Goal: Task Accomplishment & Management: Use online tool/utility

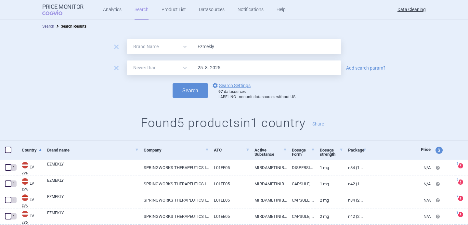
select select "brandName"
select select "newerThan"
type input "Vyloy , Eksunbi , Anzupgo , Loqtorzi , Winrevair , Steqeyma , Tuznue , Balversa…"
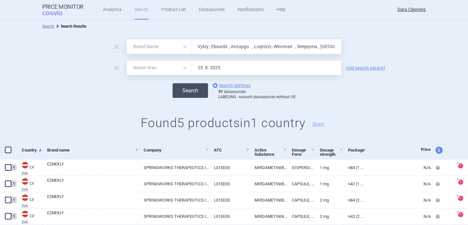
click at [199, 93] on button "Search" at bounding box center [189, 90] width 35 height 15
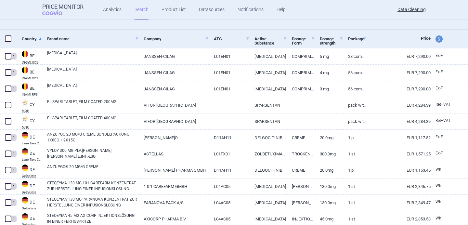
scroll to position [114, 0]
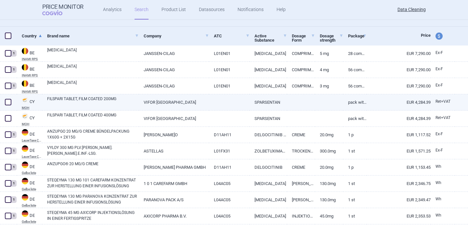
click at [88, 104] on link "FILSPARI TABLET, FILM COATED 200MG" at bounding box center [93, 102] width 92 height 12
select select "EUR"
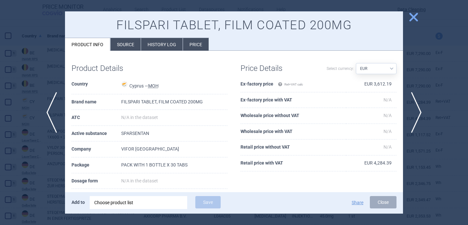
scroll to position [8, 0]
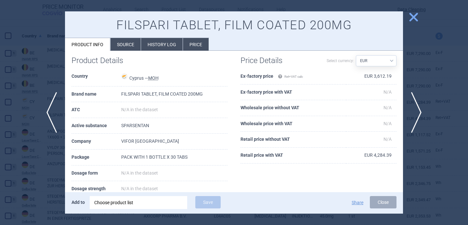
click at [134, 206] on div "Choose product list" at bounding box center [138, 202] width 88 height 13
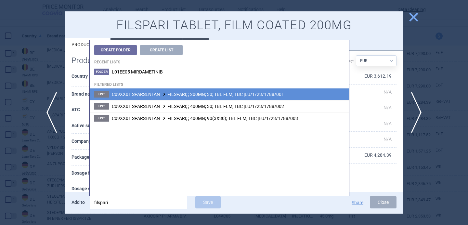
type input "filspari"
click at [235, 92] on span "C09XX01 SPARSENTAN FILSPARI; ; 200MG; 30; TBL FLM; TBC |EU/1/23/1788/001" at bounding box center [198, 94] width 172 height 5
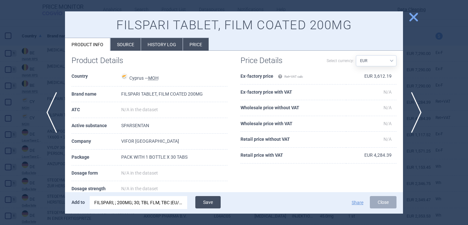
click at [205, 204] on button "Save" at bounding box center [207, 202] width 25 height 12
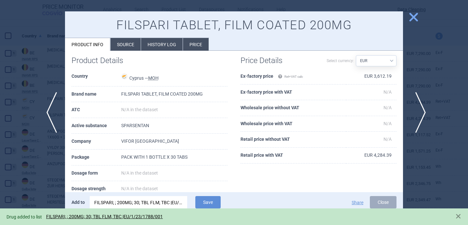
click at [421, 119] on span "next" at bounding box center [418, 112] width 15 height 41
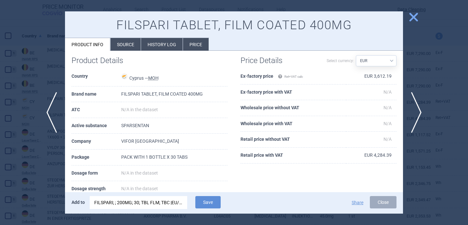
click at [115, 202] on div "FILSPARI; ; 200MG; 30; TBL FLM; TBC |EU/1/23/1788/001" at bounding box center [138, 202] width 88 height 13
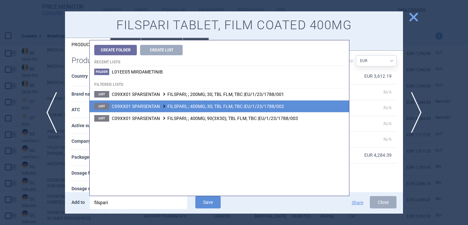
click at [185, 105] on span "C09XX01 SPARSENTAN FILSPARI; ; 400MG; 30; TBL FLM; TBC |EU/1/23/1788/002" at bounding box center [198, 106] width 172 height 5
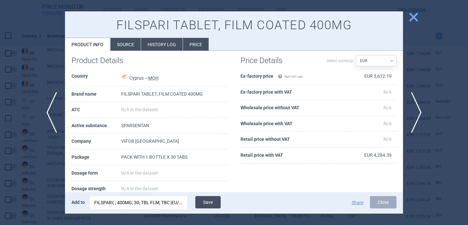
click at [214, 201] on button "Save" at bounding box center [207, 202] width 25 height 12
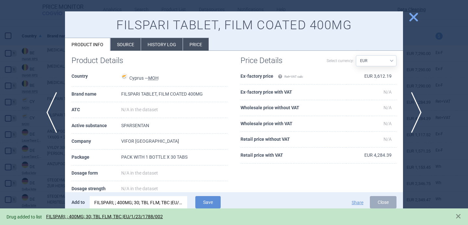
click at [46, 172] on div at bounding box center [234, 112] width 468 height 225
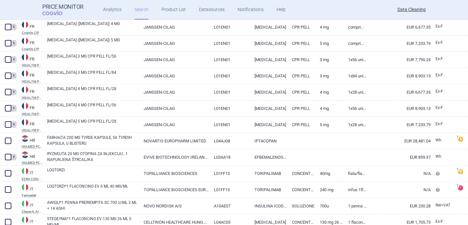
scroll to position [556, 0]
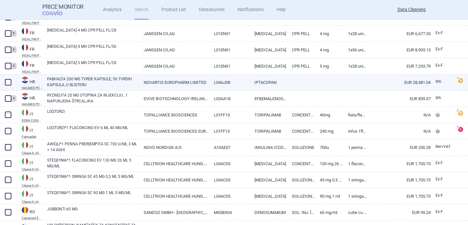
click at [75, 80] on link "FABHALTA 200 MG TVRDE KAPSULE, 56 TVRDIH KAPSULA, U BLISTERU" at bounding box center [93, 82] width 92 height 12
select select "EUR"
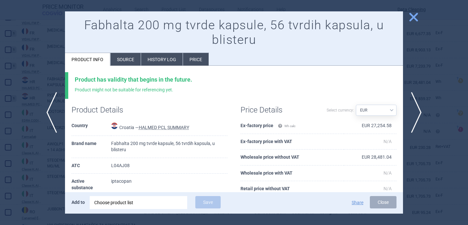
click at [38, 145] on div at bounding box center [234, 112] width 468 height 225
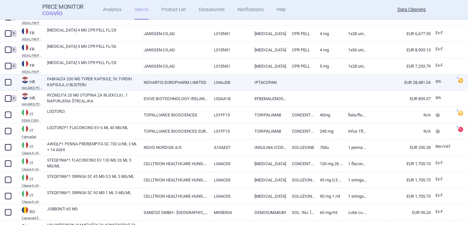
click at [95, 84] on link "FABHALTA 200 MG TVRDE KAPSULE, 56 TVRDIH KAPSULA, U BLISTERU" at bounding box center [93, 82] width 92 height 12
select select "EUR"
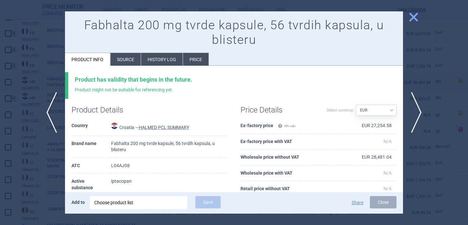
click at [128, 57] on li "Source" at bounding box center [125, 59] width 30 height 13
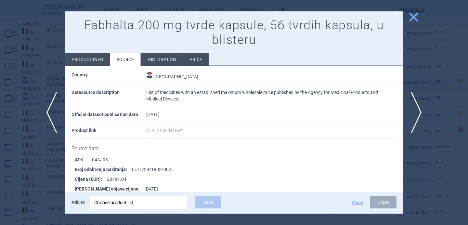
scroll to position [25, 0]
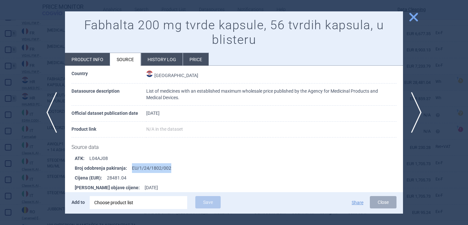
drag, startPoint x: 171, startPoint y: 170, endPoint x: 131, endPoint y: 168, distance: 40.0
click at [131, 168] on li "Broj odobrenja pakiranja : EU/1/24/1802/002" at bounding box center [239, 168] width 328 height 10
copy li "EU/1/24/1802/002"
click at [139, 201] on div "Choose product list" at bounding box center [138, 202] width 88 height 13
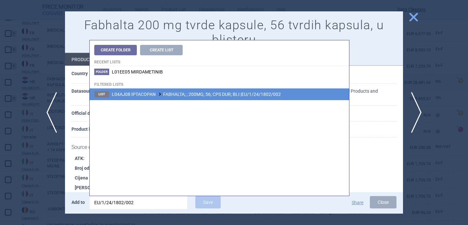
type input "EU/1/24/1802/002"
click at [189, 99] on li "List L04AJ08 IPTACOPAN FABHALTA; ; 200MG; 56; CPS DUR; BLI |EU/1/24/1802/002" at bounding box center [219, 94] width 259 height 12
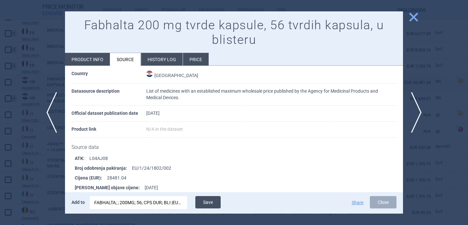
click at [203, 201] on button "Save" at bounding box center [207, 202] width 25 height 12
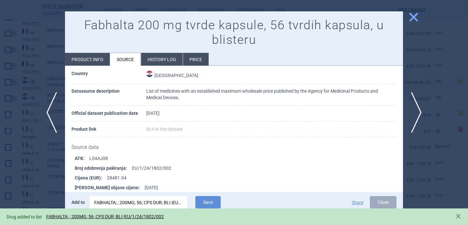
click at [47, 180] on div at bounding box center [234, 112] width 468 height 225
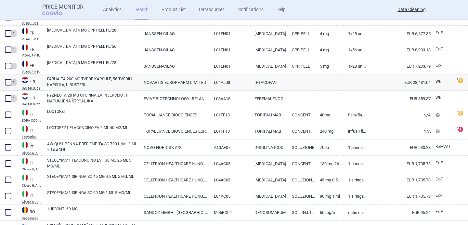
scroll to position [589, 0]
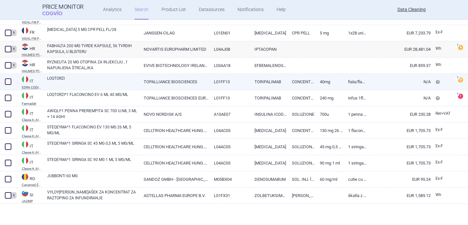
click at [98, 79] on link "LOQTORZI" at bounding box center [93, 81] width 92 height 12
select select "EUR"
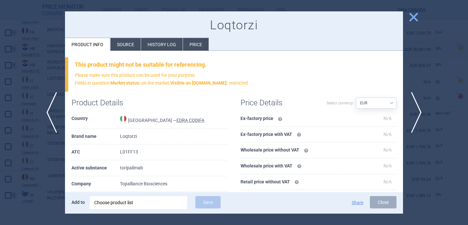
click at [131, 41] on li "Source" at bounding box center [125, 44] width 30 height 13
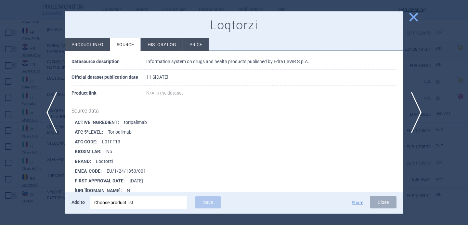
scroll to position [65, 0]
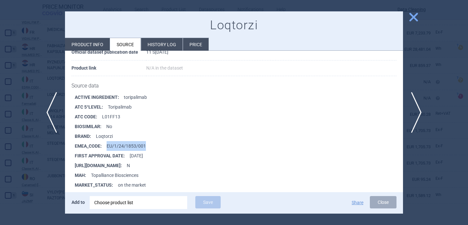
drag, startPoint x: 146, startPoint y: 146, endPoint x: 107, endPoint y: 146, distance: 39.0
click at [107, 146] on li "EMEA_CODE : EU/1/24/1853/001" at bounding box center [239, 146] width 328 height 10
copy li "EU/1/24/1853/001"
click at [120, 205] on div "Choose product list" at bounding box center [138, 202] width 88 height 13
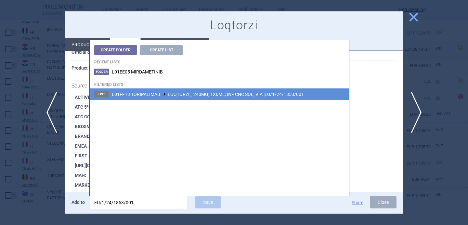
type input "EU/1/24/1853/001"
click at [193, 96] on span "L01FF13 TORIPALIMAB LOQTORZI; ; 240MG; 1X6ML; INF CNC SOL; VIA |EU/1/24/1853/001" at bounding box center [208, 94] width 192 height 5
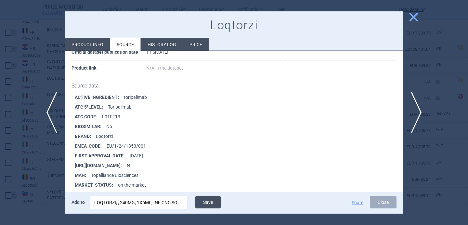
click at [216, 201] on button "Save" at bounding box center [207, 202] width 25 height 12
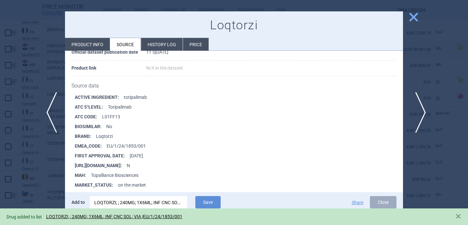
click at [417, 111] on span "next" at bounding box center [418, 112] width 15 height 41
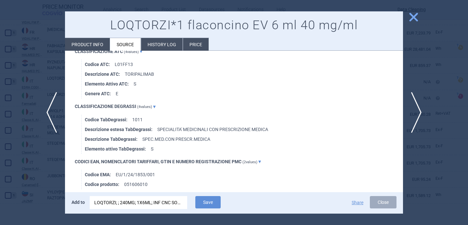
scroll to position [412, 0]
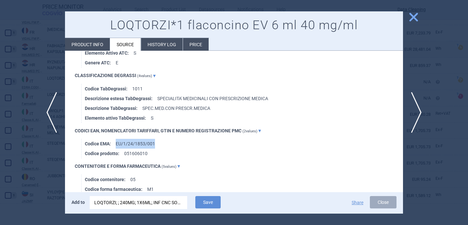
drag, startPoint x: 158, startPoint y: 141, endPoint x: 116, endPoint y: 142, distance: 42.3
click at [116, 142] on li "Codice EMA : EU/1/24/1853/001" at bounding box center [244, 144] width 318 height 10
copy li "EU/1/24/1853/001"
click at [123, 200] on div "LOQTORZI; ; 240MG; 1X6ML; INF CNC SOL; VIA |EU/1/24/1853/001" at bounding box center [138, 202] width 88 height 13
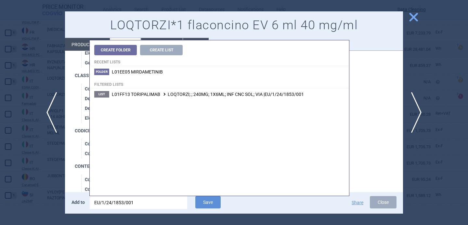
click at [123, 200] on input "EU/1/24/1853/001" at bounding box center [138, 202] width 97 height 13
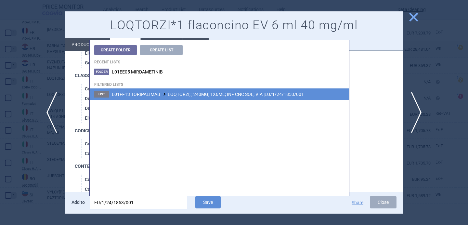
click at [189, 99] on li "List L01FF13 TORIPALIMAB LOQTORZI; ; 240MG; 1X6ML; INF CNC SOL; VIA |EU/1/24/18…" at bounding box center [219, 94] width 259 height 12
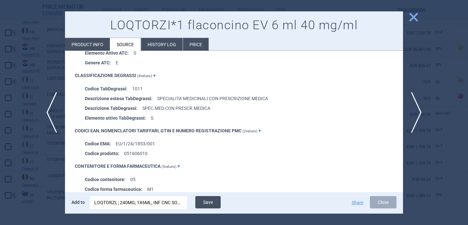
click at [202, 204] on button "Save" at bounding box center [207, 202] width 25 height 12
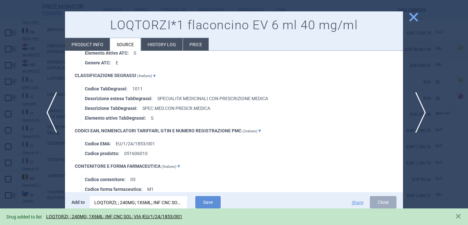
click at [423, 109] on span "next" at bounding box center [418, 112] width 15 height 41
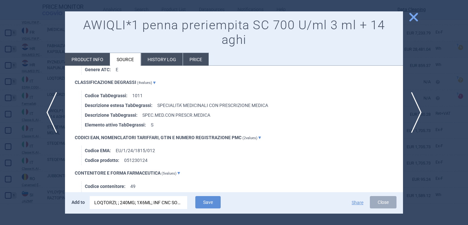
scroll to position [701, 0]
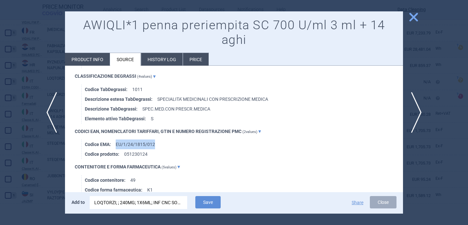
drag, startPoint x: 156, startPoint y: 142, endPoint x: 116, endPoint y: 142, distance: 40.0
click at [116, 142] on li "Codice EMA : EU/1/24/1815/012" at bounding box center [244, 144] width 318 height 10
copy li "EU/1/24/1815/012"
click at [121, 202] on div "LOQTORZI; ; 240MG; 1X6ML; INF CNC SOL; VIA |EU/1/24/1853/001" at bounding box center [138, 202] width 88 height 13
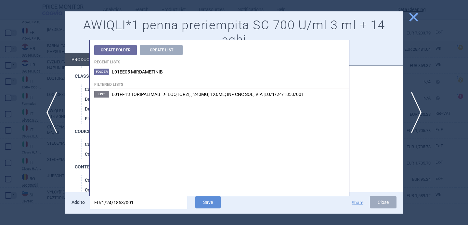
click at [121, 202] on input "EU/1/24/1853/001" at bounding box center [138, 202] width 97 height 13
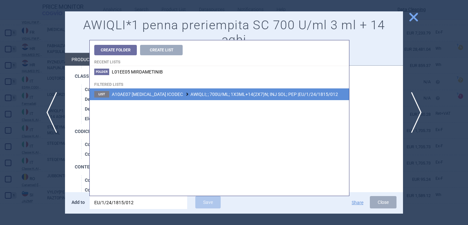
type input "EU/1/24/1815/012"
click at [196, 95] on span "A10AE07 INSULIN ICODEC AWIQLI; ; 700U/ML; 1X3ML+14(2X7)N; INJ SOL; PEP |EU/1/24…" at bounding box center [225, 94] width 226 height 5
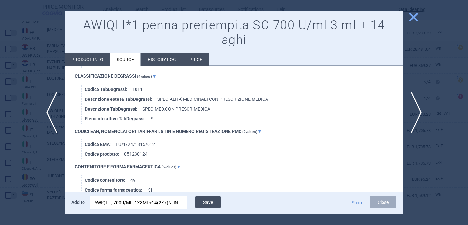
click at [209, 204] on button "Save" at bounding box center [207, 202] width 25 height 12
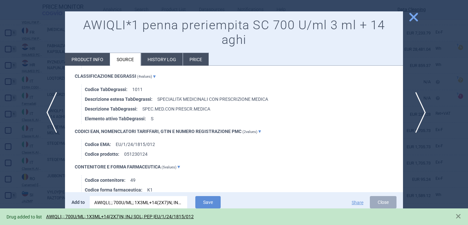
click at [418, 111] on span "next" at bounding box center [418, 112] width 15 height 41
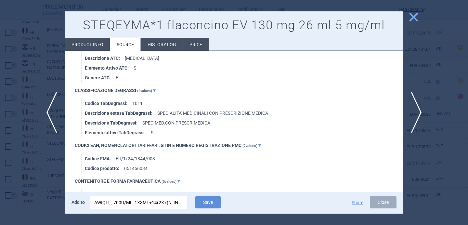
scroll to position [667, 0]
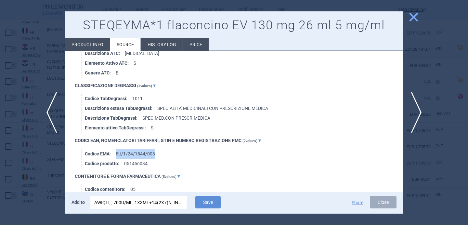
drag, startPoint x: 158, startPoint y: 153, endPoint x: 115, endPoint y: 152, distance: 42.6
click at [115, 152] on li "Codice EMA : EU/1/24/1844/003" at bounding box center [244, 154] width 318 height 10
copy li "EU/1/24/1844/003"
click at [142, 203] on div "AWIQLI; ; 700U/ML; 1X3ML+14(2X7)N; INJ SOL; PEP |EU/1/24/1815/012" at bounding box center [138, 202] width 88 height 13
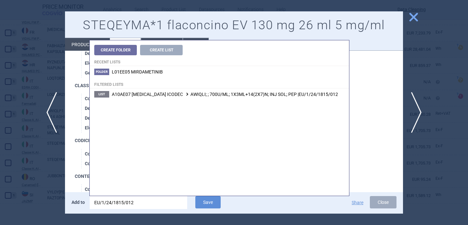
click at [142, 203] on input "EU/1/24/1815/012" at bounding box center [138, 202] width 97 height 13
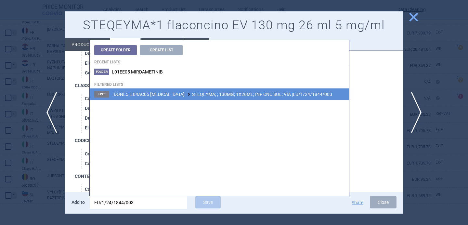
type input "EU/1/24/1844/003"
click at [221, 93] on span "_DONE5_L04AC05 USTEKINUMAB STEQEYMA; ; 130MG; 1X26ML; INF CNC SOL; VIA |EU/1/24…" at bounding box center [222, 94] width 220 height 5
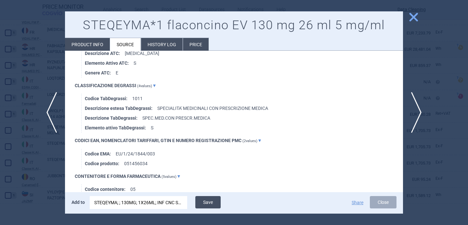
click at [211, 204] on button "Save" at bounding box center [207, 202] width 25 height 12
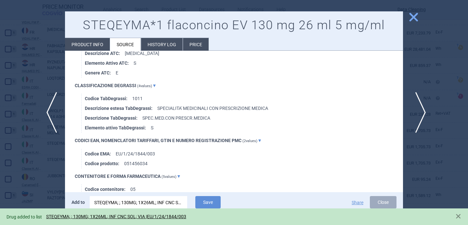
click at [420, 109] on span "next" at bounding box center [418, 112] width 15 height 41
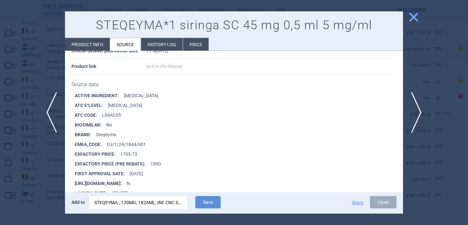
scroll to position [302, 0]
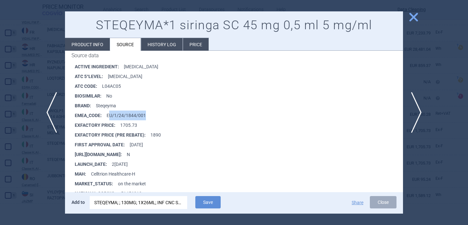
drag, startPoint x: 146, startPoint y: 114, endPoint x: 109, endPoint y: 114, distance: 36.4
click at [109, 114] on li "EMEA_CODE : EU/1/24/1844/001" at bounding box center [239, 115] width 328 height 10
copy li "U/1/24/1844/001"
click at [117, 199] on div "STEQEYMA; ; 130MG; 1X26ML; INF CNC SOL; VIA |EU/1/24/1844/003" at bounding box center [138, 202] width 88 height 13
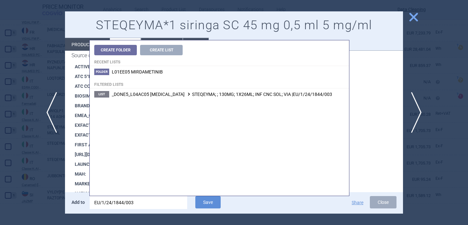
click at [117, 199] on input "EU/1/24/1844/003" at bounding box center [138, 202] width 97 height 13
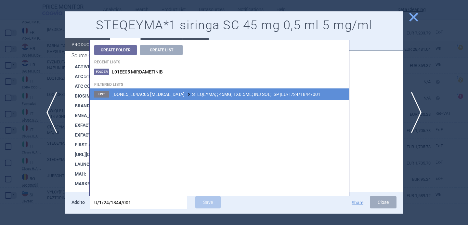
type input "U/1/24/1844/001"
click at [204, 93] on span "_DONE5_L04AC05 USTEKINUMAB STEQEYMA; ; 45MG; 1X0.5ML; INJ SOL; ISP |EU/1/24/184…" at bounding box center [216, 94] width 209 height 5
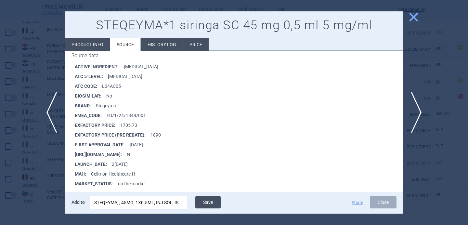
click at [205, 199] on button "Save" at bounding box center [207, 202] width 25 height 12
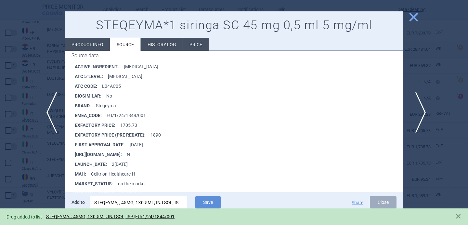
click at [421, 114] on span "next" at bounding box center [418, 112] width 15 height 41
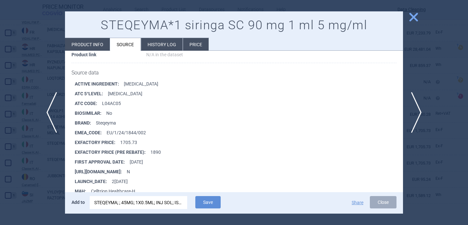
scroll to position [286, 0]
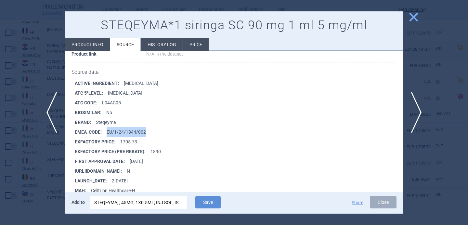
drag, startPoint x: 147, startPoint y: 132, endPoint x: 106, endPoint y: 131, distance: 41.6
click at [106, 131] on li "EMEA_CODE : EU/1/24/1844/002" at bounding box center [239, 132] width 328 height 10
copy li "EU/1/24/1844/002"
click at [123, 203] on div "STEQEYMA; ; 45MG; 1X0.5ML; INJ SOL; ISP |EU/1/24/1844/001" at bounding box center [138, 202] width 88 height 13
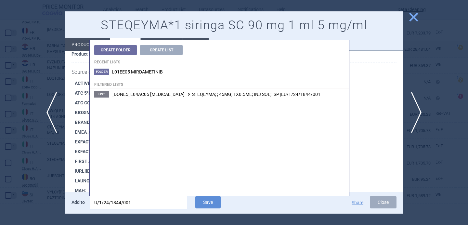
click at [123, 203] on input "U/1/24/1844/001" at bounding box center [138, 202] width 97 height 13
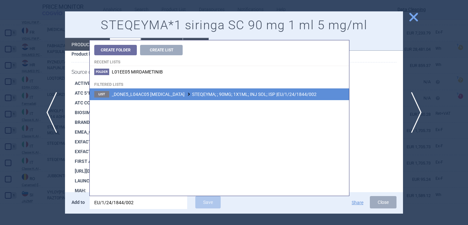
type input "EU/1/24/1844/002"
click at [189, 95] on span "_DONE5_L04AC05 USTEKINUMAB STEQEYMA; ; 90MG; 1X1ML; INJ SOL; ISP |EU/1/24/1844/…" at bounding box center [214, 94] width 205 height 5
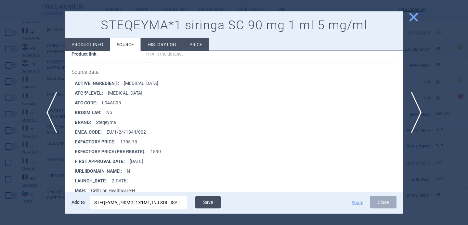
click at [211, 204] on button "Save" at bounding box center [207, 202] width 25 height 12
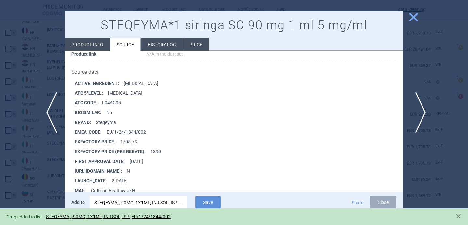
click at [419, 111] on span "next" at bounding box center [418, 112] width 15 height 41
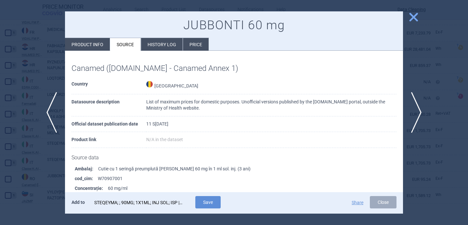
click at [154, 202] on div "STEQEYMA; ; 90MG; 1X1ML; INJ SOL; ISP |EU/1/24/1844/002" at bounding box center [138, 202] width 88 height 13
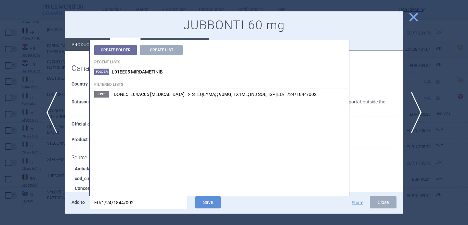
click at [154, 202] on input "EU/1/24/1844/002" at bounding box center [138, 202] width 97 height 13
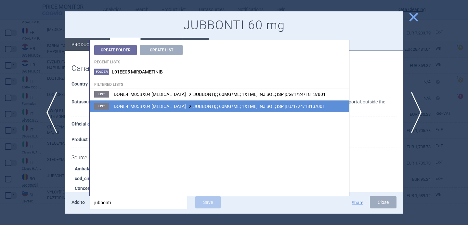
type input "jubbonti"
click at [232, 106] on span "_DONE4_M05BX04 DENOSUMAB JUBBONTI; ; 60MG/ML; 1X1ML; INJ SOL; ISP |EU/1/24/1813…" at bounding box center [218, 106] width 213 height 5
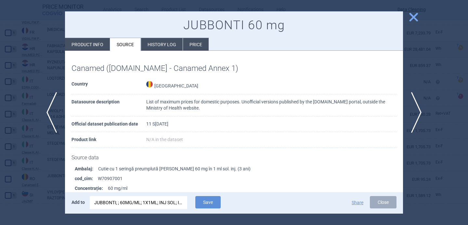
scroll to position [73, 0]
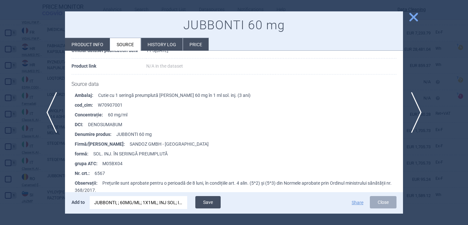
click at [214, 204] on button "Save" at bounding box center [207, 202] width 25 height 12
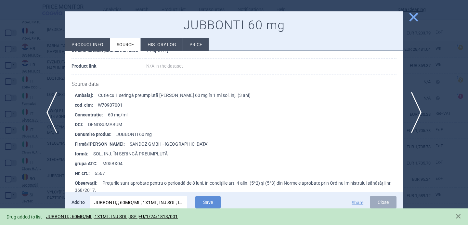
click at [37, 183] on div at bounding box center [234, 112] width 468 height 225
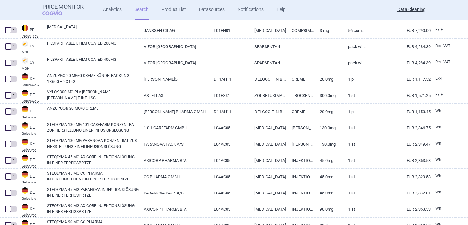
select select "brandName"
select select "newerThan"
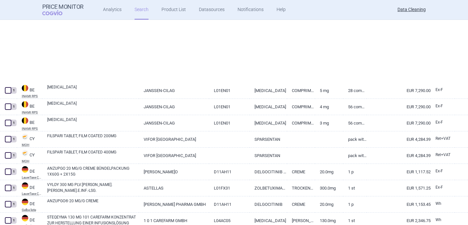
select select "brandName"
select select "newerThan"
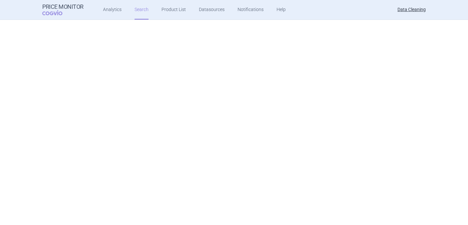
select select "brandName"
select select "newerThan"
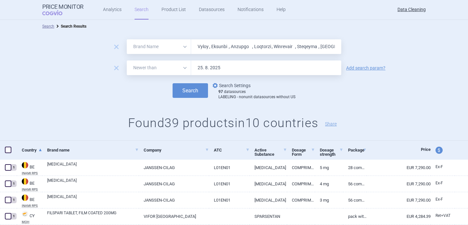
click at [235, 88] on link "options Search Settings" at bounding box center [230, 86] width 39 height 8
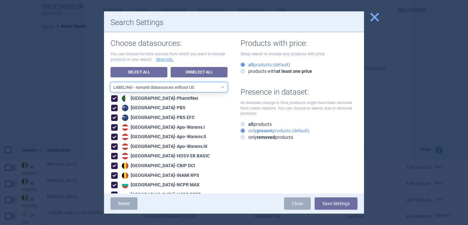
click at [208, 86] on select "All data sources LABELING - unit datasources without US LABELING - nonunit data…" at bounding box center [168, 87] width 117 height 10
select select "8989dc10-0f59-46fa-8fa1-2d950f31f8cb"
click at [110, 82] on select "All data sources LABELING - unit datasources without US LABELING - nonunit data…" at bounding box center [168, 87] width 117 height 10
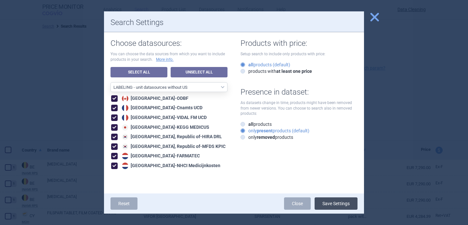
click at [342, 208] on button "Save Settings" at bounding box center [335, 203] width 43 height 12
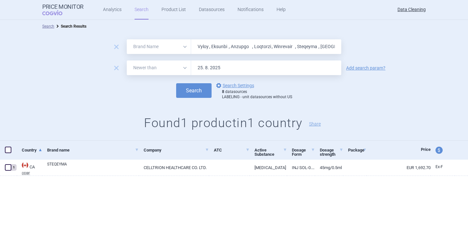
click at [215, 47] on input "Vyloy , Eksunbi , Anzupgo , Loqtorzi , Winrevair , Steqeyma , Tuznue , Balversa…" at bounding box center [266, 46] width 150 height 15
paste input "Pyzchiva , Avzivi , Omlyclo , Wezenla , GalliaPharm , Zegalogue , Elucirem , Ca…"
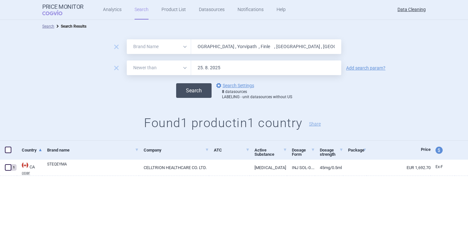
type input "Pyzchiva , Avzivi , Omlyclo , Wezenla , GalliaPharm , Zegalogue , Elucirem , Ca…"
click at [198, 91] on button "Search" at bounding box center [193, 90] width 35 height 15
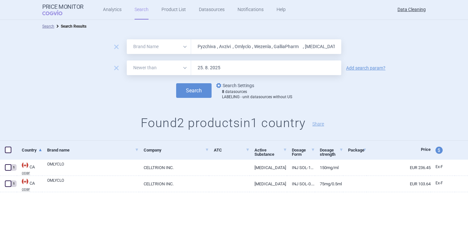
click at [241, 86] on link "options Search Settings" at bounding box center [234, 86] width 39 height 8
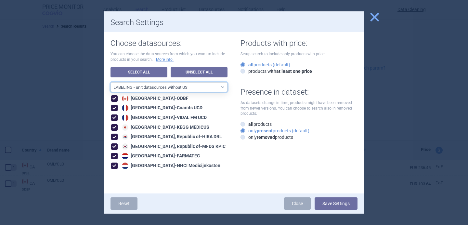
click at [215, 87] on select "All data sources LABELING - unit datasources without US LABELING - nonunit data…" at bounding box center [168, 87] width 117 height 10
select select "194b0200-cf1c-4e35-97df-3b55a106476a"
click at [110, 82] on select "All data sources LABELING - unit datasources without US LABELING - nonunit data…" at bounding box center [168, 87] width 117 height 10
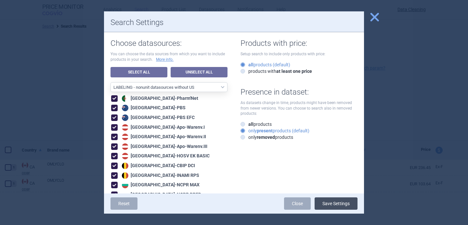
click at [346, 204] on button "Save Settings" at bounding box center [335, 203] width 43 height 12
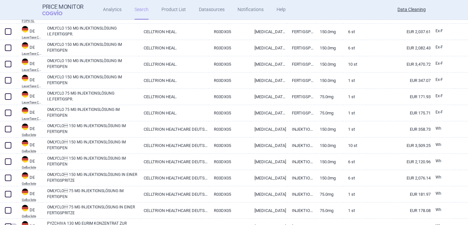
scroll to position [381, 0]
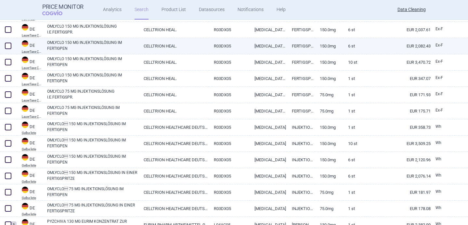
click at [8, 46] on span at bounding box center [8, 46] width 6 height 6
checkbox input "true"
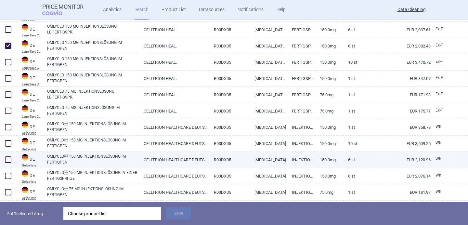
click at [6, 157] on span at bounding box center [8, 159] width 6 height 6
checkbox input "true"
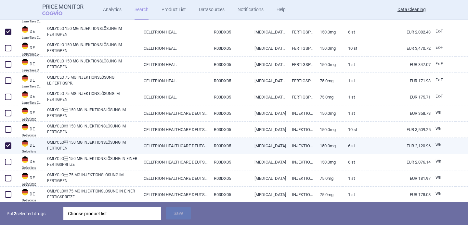
scroll to position [399, 0]
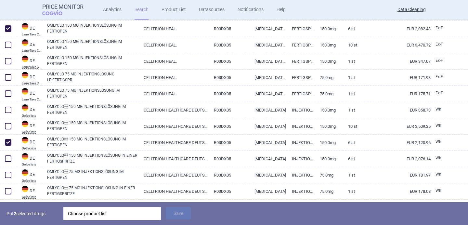
click at [95, 218] on div "Choose product list" at bounding box center [112, 213] width 88 height 13
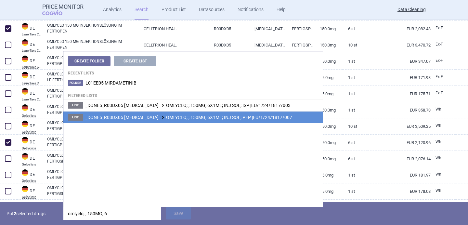
type input "omlyclo; ; 150MG; 6"
click at [164, 115] on span "_DONE5_R03DX05 OMALIZUMAB OMLYCLO; ; 150MG; 6X1ML; INJ SOL; PEP |EU/1/24/1817/0…" at bounding box center [188, 117] width 207 height 5
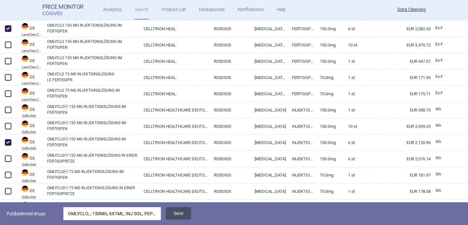
click at [178, 219] on button "Save" at bounding box center [178, 213] width 25 height 12
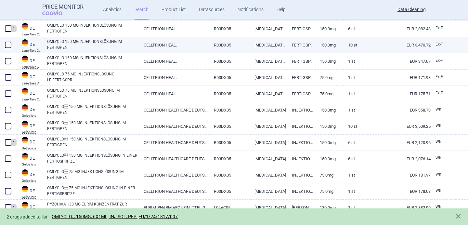
click at [9, 46] on span at bounding box center [8, 45] width 6 height 6
checkbox input "true"
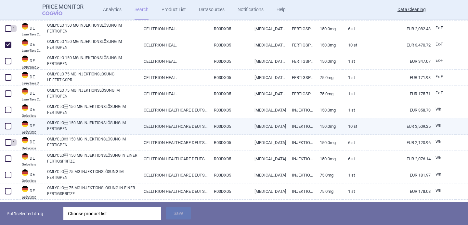
click at [7, 125] on span at bounding box center [8, 126] width 6 height 6
checkbox input "true"
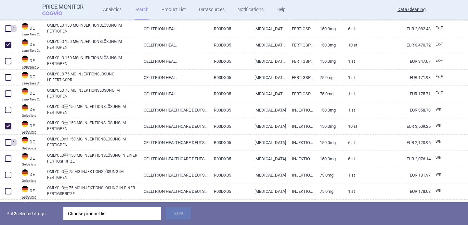
click at [92, 213] on div "Choose product list" at bounding box center [112, 213] width 88 height 13
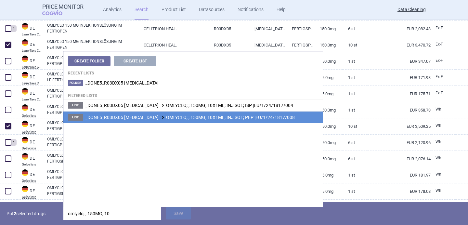
type input "omlyclo; ; 150MG; 10"
click at [167, 117] on span "_DONE5_R03DX05 OMALIZUMAB OMLYCLO; ; 150MG; 10X1ML; INJ SOL; PEP |EU/1/24/1817/…" at bounding box center [189, 117] width 209 height 5
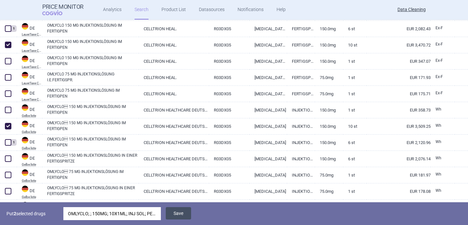
click at [181, 214] on button "Save" at bounding box center [178, 213] width 25 height 12
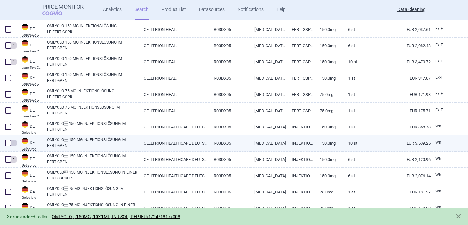
scroll to position [384, 0]
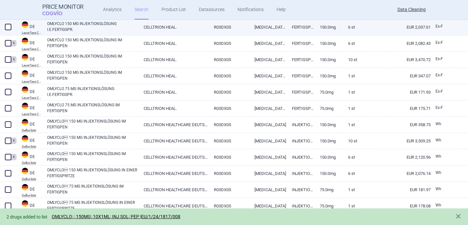
click at [117, 30] on link "OMLYCLO 150 MG INJEKTIONSLÖSUNG I.E.FERTIGSPR." at bounding box center [93, 27] width 92 height 12
select select "EUR"
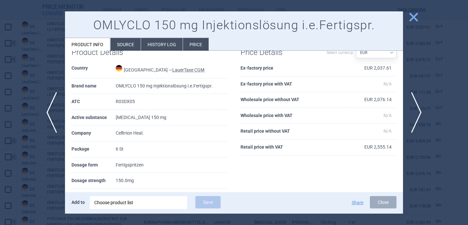
scroll to position [34, 0]
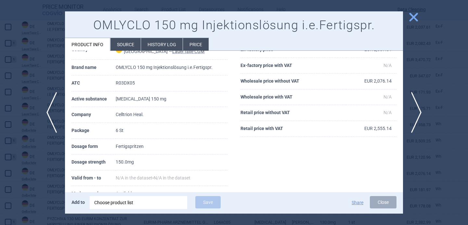
click at [37, 182] on div at bounding box center [234, 112] width 468 height 225
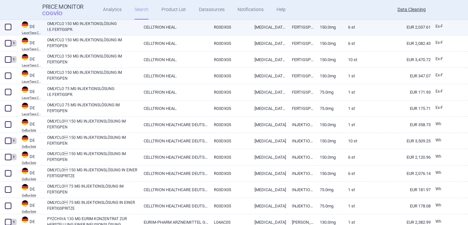
click at [8, 27] on span at bounding box center [8, 27] width 6 height 6
checkbox input "true"
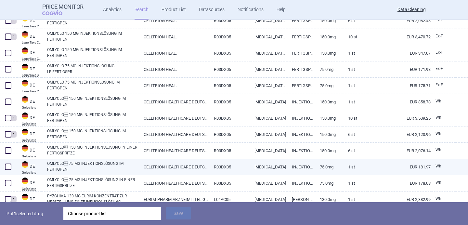
scroll to position [408, 0]
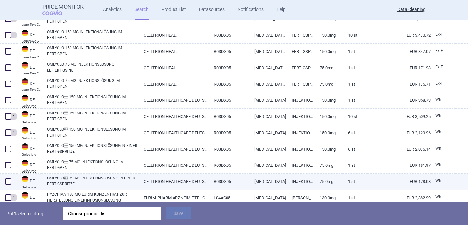
click at [8, 181] on span at bounding box center [8, 181] width 6 height 6
checkbox input "true"
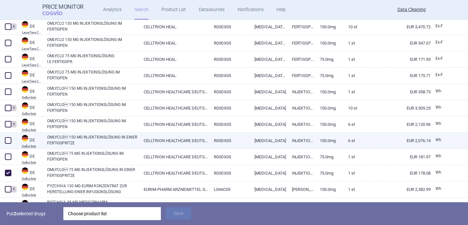
scroll to position [419, 0]
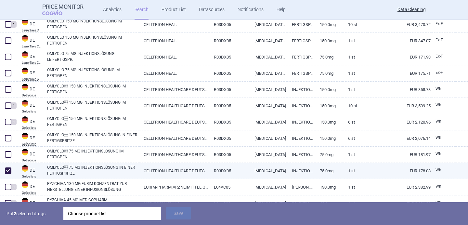
click at [8, 173] on span at bounding box center [8, 170] width 6 height 6
checkbox input "false"
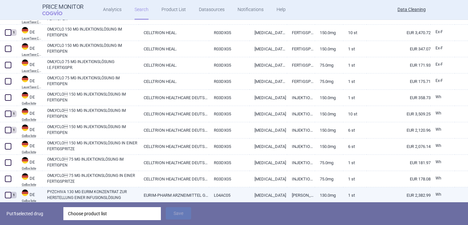
scroll to position [409, 0]
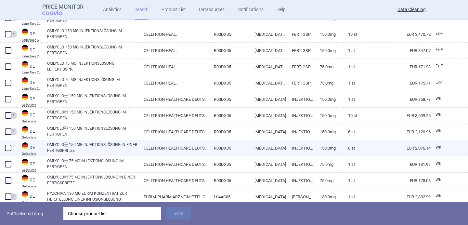
click at [6, 147] on span at bounding box center [8, 148] width 6 height 6
checkbox input "true"
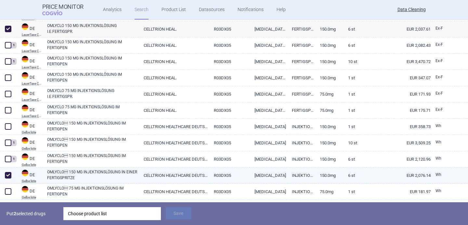
scroll to position [384, 0]
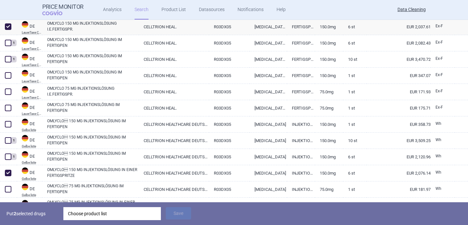
click at [85, 216] on div "Choose product list" at bounding box center [112, 213] width 88 height 13
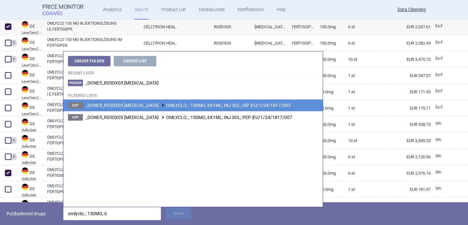
type input "omlyclo; ; 150MG; 6"
click at [179, 104] on span "_DONE5_R03DX05 OMALIZUMAB OMLYCLO; ; 150MG; 6X1ML; INJ SOL; ISP |EU/1/24/1817/0…" at bounding box center [187, 105] width 205 height 5
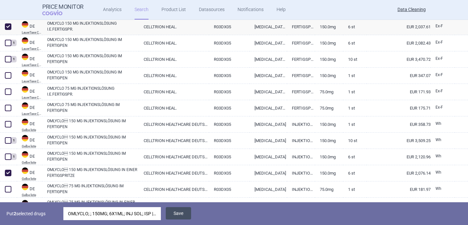
click at [179, 219] on button "Save" at bounding box center [178, 213] width 25 height 12
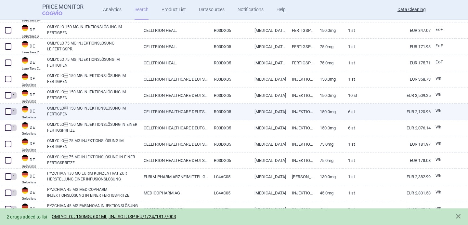
scroll to position [430, 0]
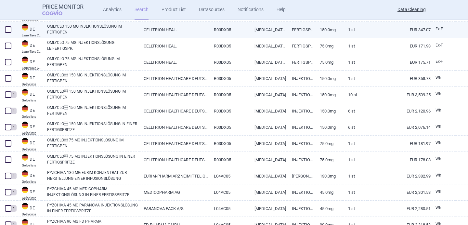
click at [7, 27] on span at bounding box center [8, 29] width 6 height 6
checkbox input "true"
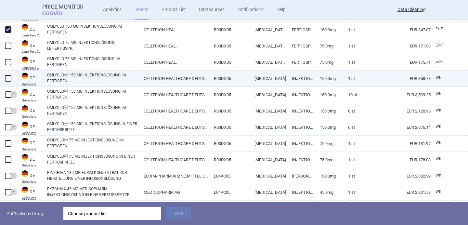
click at [10, 80] on span at bounding box center [8, 78] width 6 height 6
checkbox input "true"
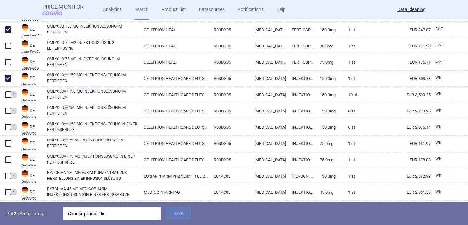
click at [112, 209] on div "Choose product list" at bounding box center [112, 213] width 88 height 13
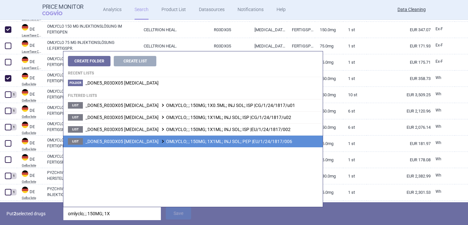
type input "omlyclo; ; 150MG; 1X"
click at [180, 140] on span "_DONE5_R03DX05 OMALIZUMAB OMLYCLO; ; 150MG; 1X1ML; INJ SOL; PEP |EU/1/24/1817/0…" at bounding box center [188, 141] width 207 height 5
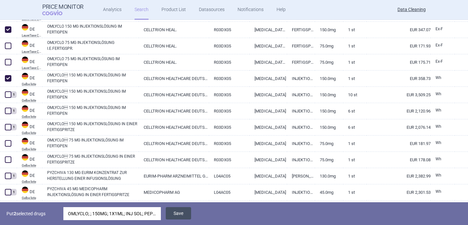
click at [185, 215] on button "Save" at bounding box center [178, 213] width 25 height 12
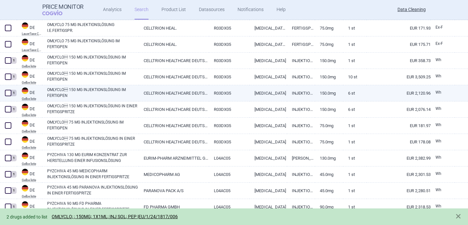
scroll to position [446, 0]
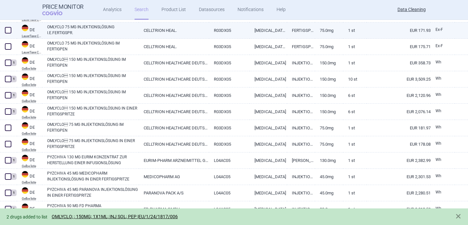
click at [7, 32] on span at bounding box center [8, 30] width 6 height 6
checkbox input "true"
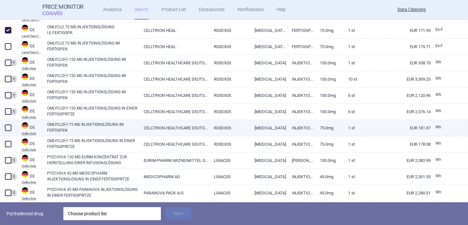
click at [9, 128] on span at bounding box center [8, 127] width 6 height 6
checkbox input "false"
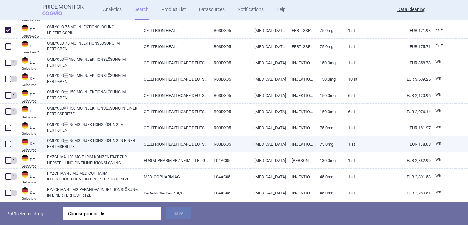
click at [8, 142] on span at bounding box center [8, 144] width 6 height 6
checkbox input "true"
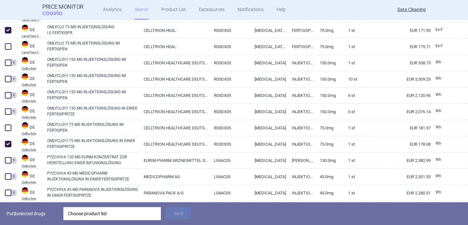
click at [82, 211] on div "Choose product list" at bounding box center [112, 213] width 88 height 13
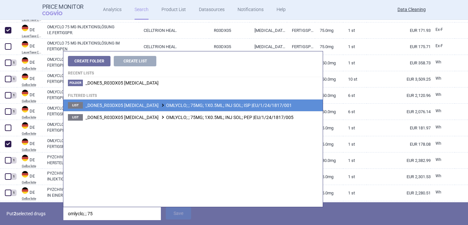
type input "omlyclo; ; 75"
click at [148, 106] on span "_DONE5_R03DX05 OMALIZUMAB OMLYCLO; ; 75MG; 1X0.5ML; INJ SOL; ISP |EU/1/24/1817/…" at bounding box center [188, 105] width 206 height 5
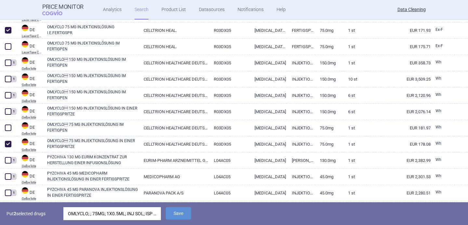
click at [130, 218] on div "OMLYCLO; ; 75MG; 1X0.5ML; INJ SOL; ISP |EU/1/24/1817/001" at bounding box center [112, 213] width 88 height 13
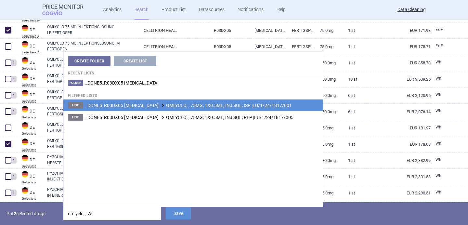
drag, startPoint x: 99, startPoint y: 211, endPoint x: 49, endPoint y: 211, distance: 49.7
click at [49, 211] on div "Put 2 selected drugs omlyclo; ; 75 Save" at bounding box center [234, 213] width 468 height 23
click at [184, 108] on span "_DONE5_R03DX05 OMALIZUMAB OMLYCLO; ; 75MG; 1X0.5ML; INJ SOL; ISP |EU/1/24/1817/…" at bounding box center [188, 105] width 206 height 5
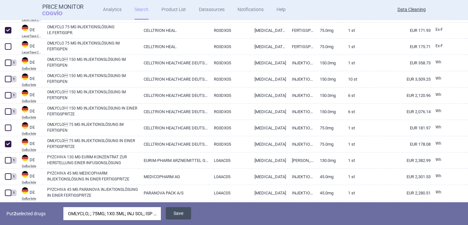
click at [187, 210] on button "Save" at bounding box center [178, 213] width 25 height 12
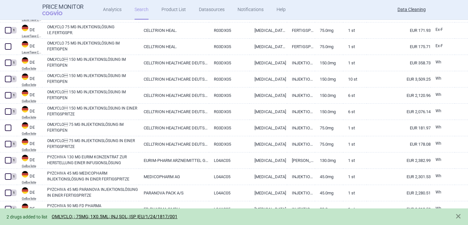
click at [8, 48] on span at bounding box center [8, 46] width 6 height 6
checkbox input "true"
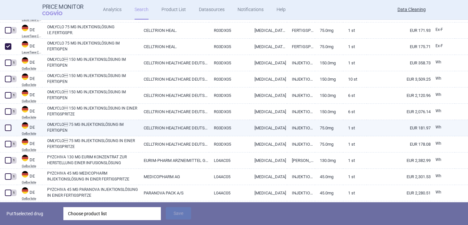
click at [7, 127] on span at bounding box center [8, 127] width 6 height 6
checkbox input "true"
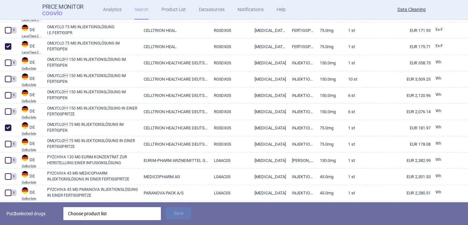
click at [87, 210] on div "Choose product list" at bounding box center [112, 213] width 88 height 13
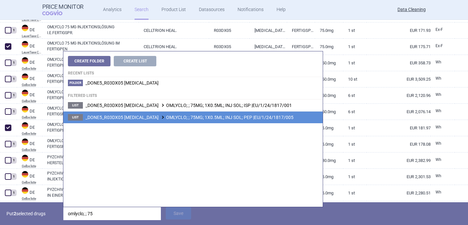
type input "omlyclo; ; 75"
click at [159, 116] on span at bounding box center [162, 117] width 6 height 4
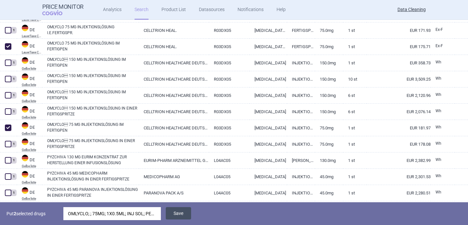
click at [182, 212] on button "Save" at bounding box center [178, 213] width 25 height 12
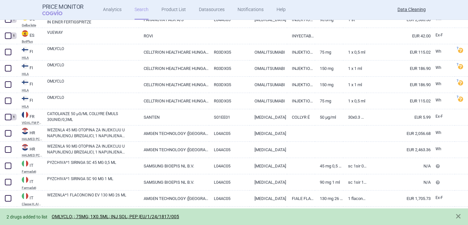
scroll to position [785, 0]
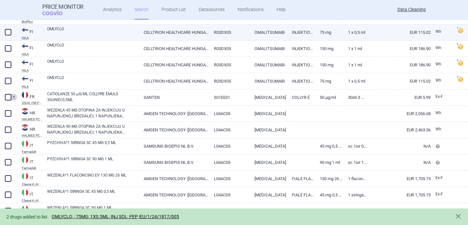
click at [82, 35] on link "OMLYCLO" at bounding box center [93, 32] width 92 height 12
select select "EUR"
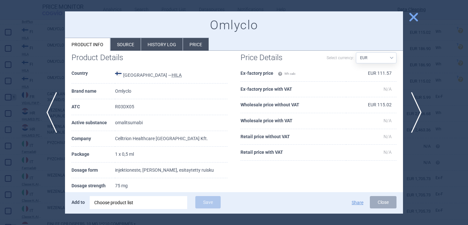
scroll to position [50, 0]
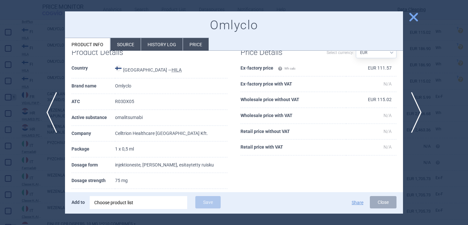
drag, startPoint x: 200, startPoint y: 167, endPoint x: 204, endPoint y: 171, distance: 6.0
click at [204, 171] on td "injektioneste, liuos, esitaytetty ruisku" at bounding box center [171, 165] width 112 height 16
click at [421, 114] on span "next" at bounding box center [418, 112] width 15 height 41
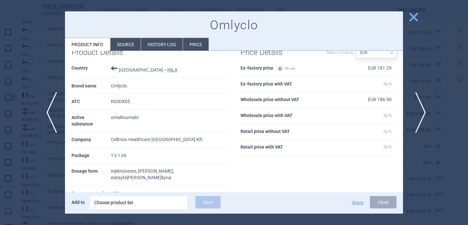
click at [421, 114] on span "next" at bounding box center [418, 112] width 15 height 41
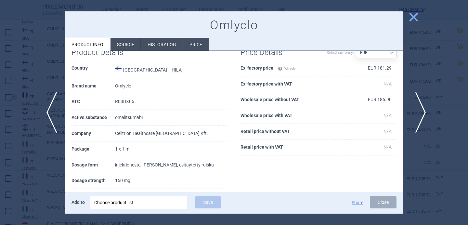
click at [421, 114] on span "next" at bounding box center [418, 112] width 15 height 41
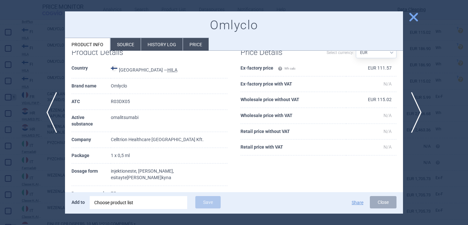
click at [39, 176] on div at bounding box center [234, 112] width 468 height 225
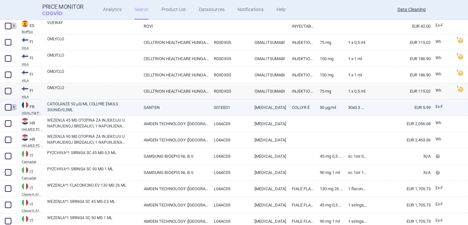
scroll to position [763, 0]
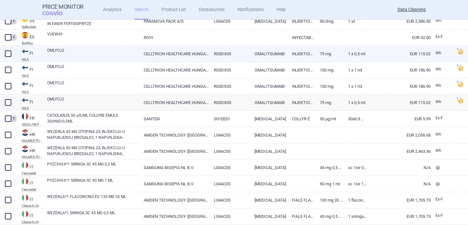
click at [84, 53] on link "OMLYCLO" at bounding box center [93, 53] width 92 height 12
select select "EUR"
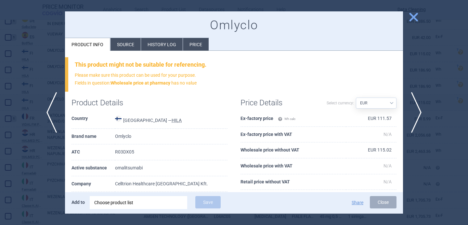
click at [129, 201] on div "Choose product list" at bounding box center [138, 202] width 88 height 13
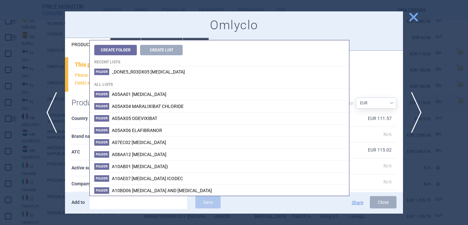
type input "omlyclo; ; 75"
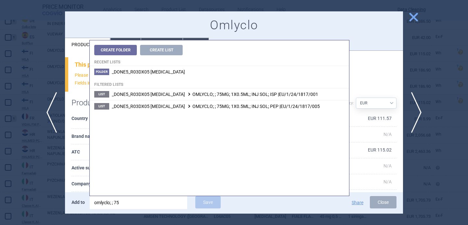
click at [85, 172] on th "Active substance" at bounding box center [93, 168] width 44 height 16
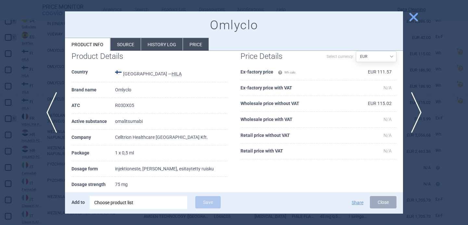
scroll to position [47, 0]
drag, startPoint x: 204, startPoint y: 169, endPoint x: 121, endPoint y: 169, distance: 82.2
click at [121, 169] on tr "Dosage form injektioneste, liuos, esitaytetty ruisku" at bounding box center [149, 169] width 156 height 16
copy tr "injektioneste, liuos, esitaytetty ruisku"
click at [130, 203] on div "Choose product list" at bounding box center [138, 202] width 88 height 13
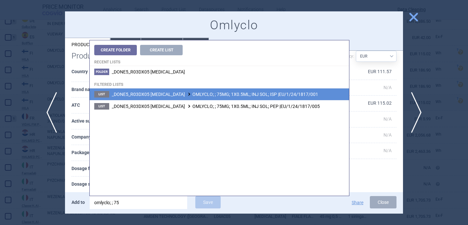
click at [193, 93] on span "_DONE5_R03DX05 OMALIZUMAB OMLYCLO; ; 75MG; 1X0.5ML; INJ SOL; ISP |EU/1/24/1817/…" at bounding box center [215, 94] width 206 height 5
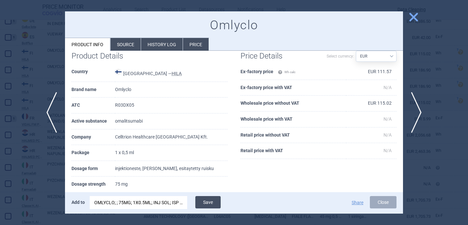
click at [208, 201] on button "Save" at bounding box center [207, 202] width 25 height 12
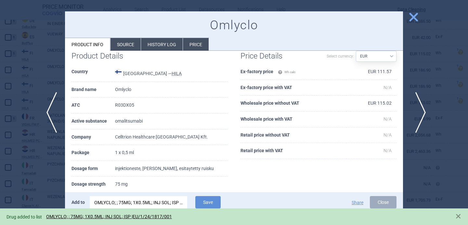
click at [416, 110] on span "next" at bounding box center [418, 112] width 15 height 41
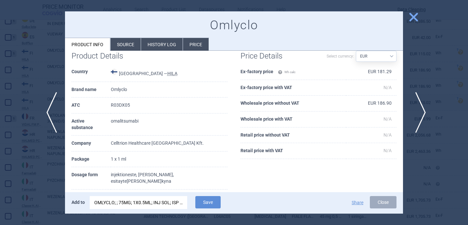
click at [416, 110] on span "next" at bounding box center [418, 112] width 15 height 41
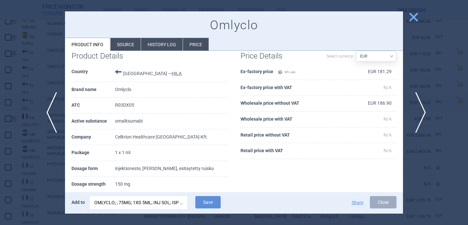
click at [416, 110] on span "next" at bounding box center [418, 112] width 15 height 41
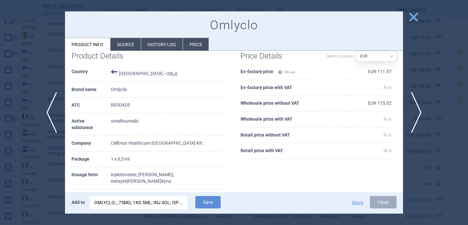
click at [178, 202] on div "OMLYCLO; ; 75MG; 1X0.5ML; INJ SOL; ISP |EU/1/24/1817/001" at bounding box center [138, 202] width 88 height 13
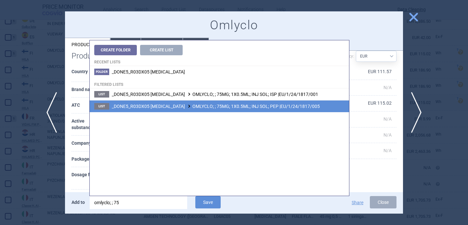
click at [222, 109] on li "List _DONE5_R03DX05 OMALIZUMAB OMLYCLO; ; 75MG; 1X0.5ML; INJ SOL; PEP |EU/1/24/…" at bounding box center [219, 106] width 259 height 12
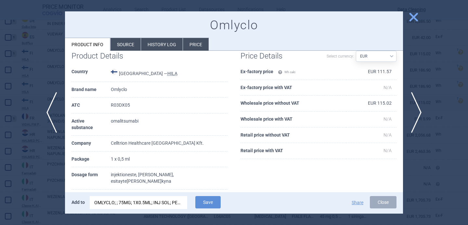
click at [208, 212] on div "Add to OMLYCLO; ; 75MG; 1X0.5ML; INJ SOL; PEP |EU/1/24/1817/005 Save Share Close" at bounding box center [234, 202] width 338 height 21
click at [210, 199] on button "Save" at bounding box center [207, 202] width 25 height 12
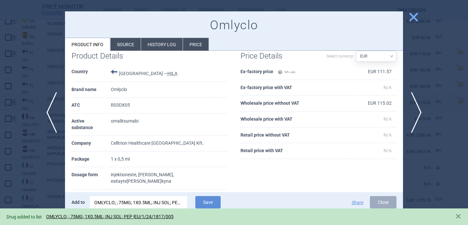
click at [22, 177] on div at bounding box center [234, 112] width 468 height 225
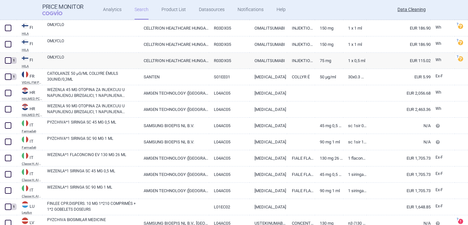
scroll to position [806, 0]
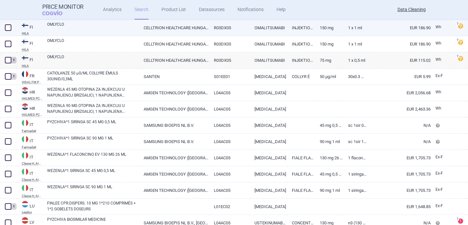
click at [85, 28] on link "OMLYCLO" at bounding box center [93, 27] width 92 height 12
select select "EUR"
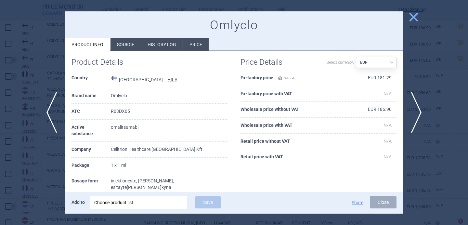
scroll to position [94, 0]
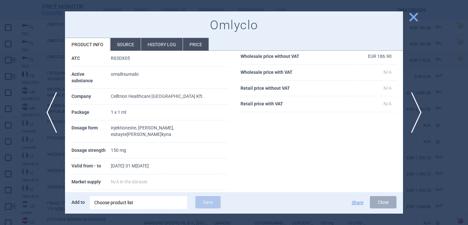
click at [138, 203] on div "Choose product list" at bounding box center [138, 202] width 88 height 13
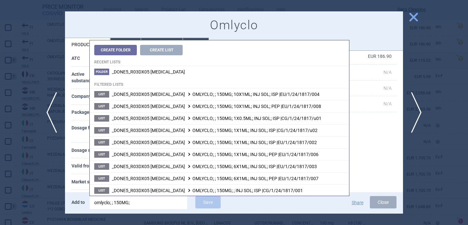
type input "omlyclo; ; 150MG; 1"
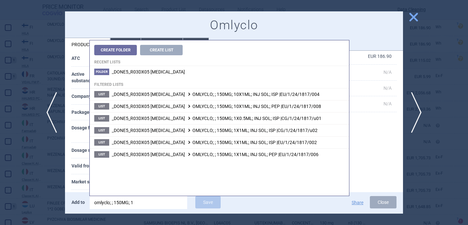
click at [85, 174] on th "Market supply" at bounding box center [90, 182] width 39 height 16
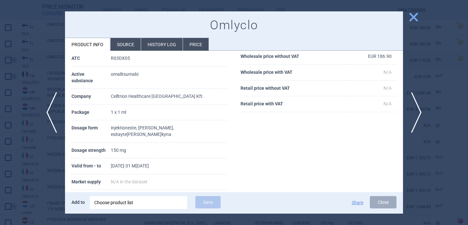
click at [125, 205] on div "Choose product list" at bounding box center [138, 202] width 88 height 13
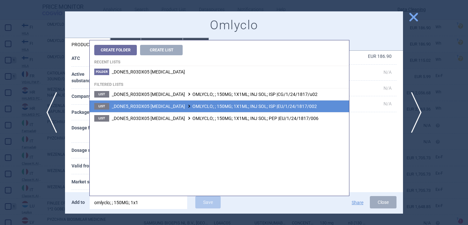
type input "omlyclo; ; 150MG; 1x1"
click at [217, 110] on li "List _DONE5_R03DX05 OMALIZUMAB OMLYCLO; ; 150MG; 1X1ML; INJ SOL; ISP |EU/1/24/1…" at bounding box center [219, 106] width 259 height 12
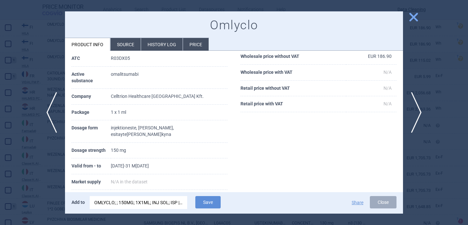
click at [171, 204] on div "OMLYCLO; ; 150MG; 1X1ML; INJ SOL; ISP |EU/1/24/1817/002" at bounding box center [138, 202] width 88 height 13
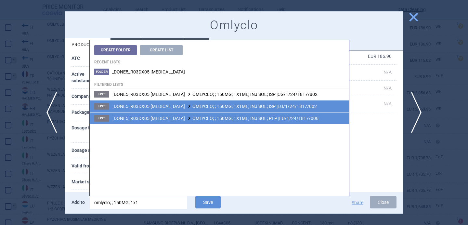
click at [225, 117] on span "_DONE5_R03DX05 OMALIZUMAB OMLYCLO; ; 150MG; 1X1ML; INJ SOL; PEP |EU/1/24/1817/0…" at bounding box center [215, 118] width 207 height 5
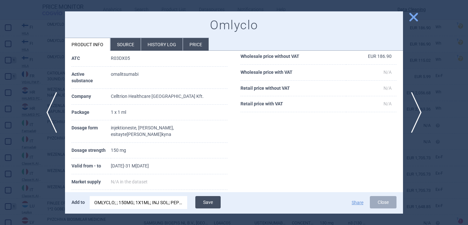
click at [205, 205] on button "Save" at bounding box center [207, 202] width 25 height 12
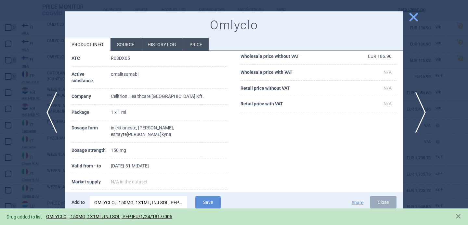
click at [421, 109] on span "next" at bounding box center [418, 112] width 15 height 41
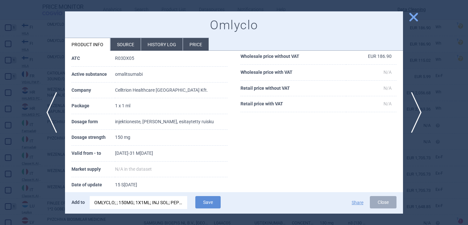
click at [171, 206] on div "OMLYCLO; ; 150MG; 1X1ML; INJ SOL; PEP |EU/1/24/1817/006" at bounding box center [138, 202] width 88 height 13
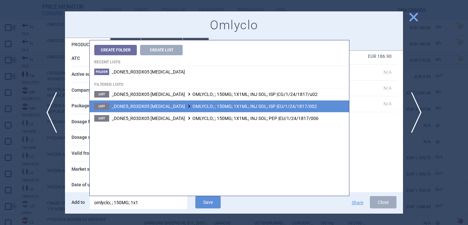
click at [265, 109] on li "List _DONE5_R03DX05 OMALIZUMAB OMLYCLO; ; 150MG; 1X1ML; INJ SOL; ISP |EU/1/24/1…" at bounding box center [219, 106] width 259 height 12
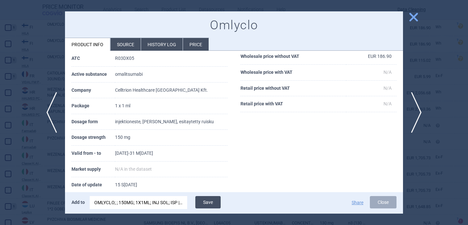
click at [213, 204] on button "Save" at bounding box center [207, 202] width 25 height 12
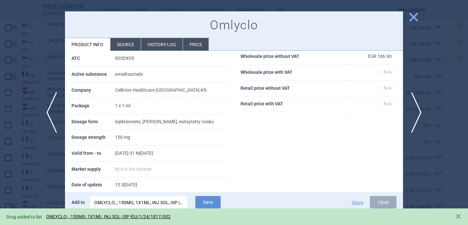
click at [26, 198] on div at bounding box center [234, 112] width 468 height 225
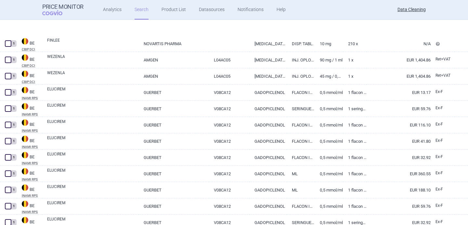
select select "brandName"
select select "newerThan"
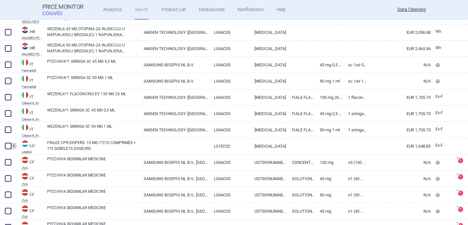
scroll to position [870, 0]
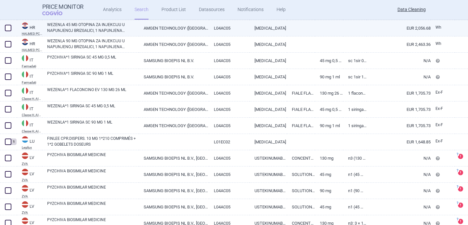
click at [107, 25] on link "WEZENLA 45 MG OTOPINA ZA INJEKCIJU U NAPUNJENOJ BRIZGALICI, 1 NAPUNJENA BRIZGAL…" at bounding box center [93, 28] width 92 height 12
select select "EUR"
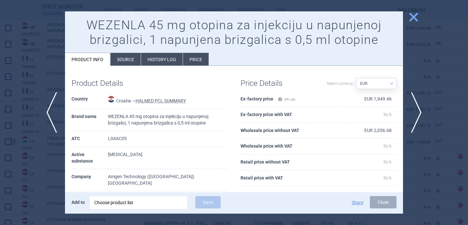
click at [129, 61] on li "Source" at bounding box center [125, 59] width 30 height 13
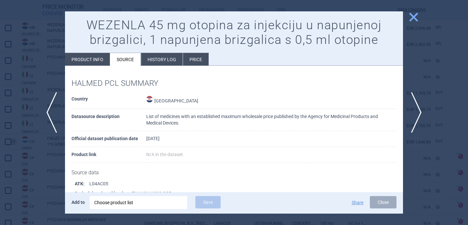
scroll to position [67, 0]
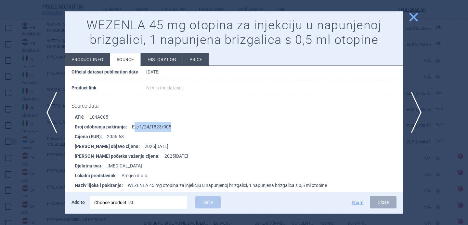
drag, startPoint x: 175, startPoint y: 124, endPoint x: 134, endPoint y: 124, distance: 40.9
click at [134, 124] on li "Broj odobrenja pakiranja : EU/1/24/1823/005" at bounding box center [239, 127] width 328 height 10
copy li "U/1/24/1823/005"
click at [141, 205] on div "Choose product list" at bounding box center [138, 202] width 88 height 13
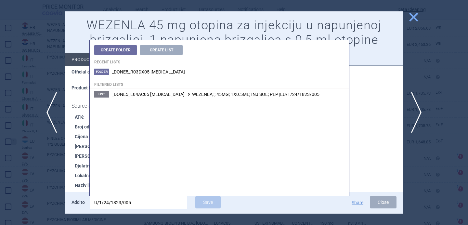
type input "U/1/24/1823/005"
click at [193, 98] on li "List _DONE5_L04AC05 USTEKINUMAB WEZENLA; ; 45MG; 1X0.5ML; INJ SOL; PEP |EU/1/24…" at bounding box center [219, 94] width 259 height 12
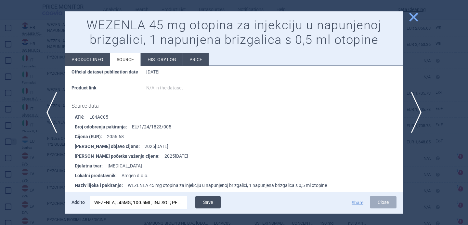
click at [210, 200] on button "Save" at bounding box center [207, 202] width 25 height 12
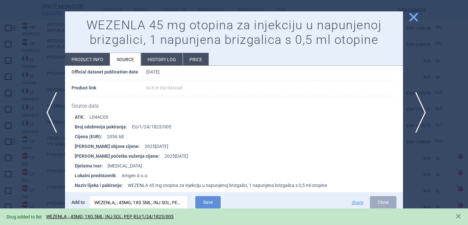
click at [417, 110] on span "next" at bounding box center [418, 112] width 15 height 41
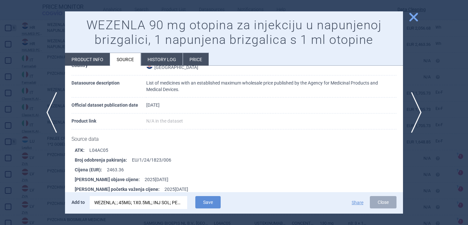
scroll to position [41, 0]
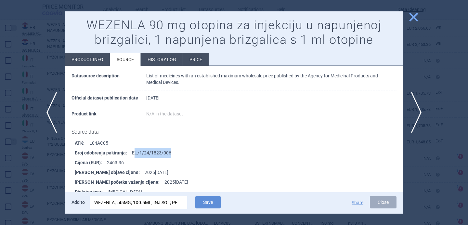
drag, startPoint x: 173, startPoint y: 152, endPoint x: 132, endPoint y: 152, distance: 41.6
click at [132, 152] on li "Broj odobrenja pakiranja : EU/1/24/1823/006" at bounding box center [239, 153] width 328 height 10
copy li "U/1/24/1823/006"
click at [132, 204] on div "WEZENLA; ; 45MG; 1X0.5ML; INJ SOL; PEP |EU/1/24/1823/005" at bounding box center [138, 202] width 88 height 13
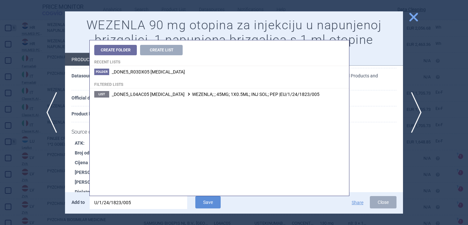
click at [132, 204] on input "U/1/24/1823/005" at bounding box center [138, 202] width 97 height 13
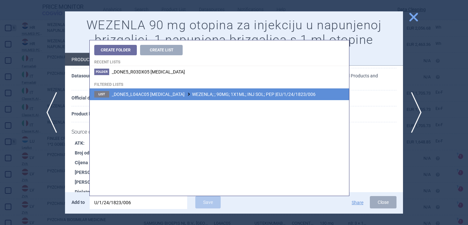
type input "U/1/24/1823/006"
click at [209, 95] on span "_DONE5_L04AC05 USTEKINUMAB WEZENLA; ; 90MG; 1X1ML; INJ SOL; PEP |EU/1/24/1823/0…" at bounding box center [214, 94] width 204 height 5
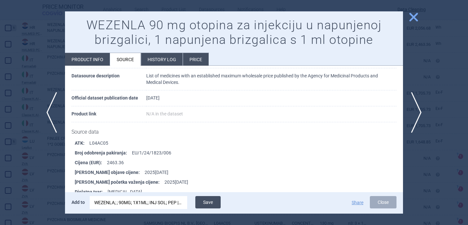
click at [214, 204] on button "Save" at bounding box center [207, 202] width 25 height 12
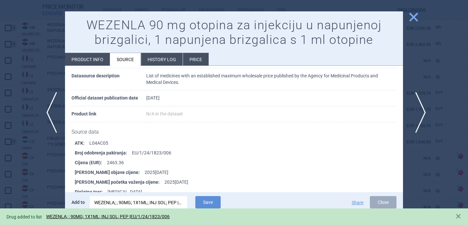
click at [415, 118] on span "next" at bounding box center [418, 112] width 15 height 41
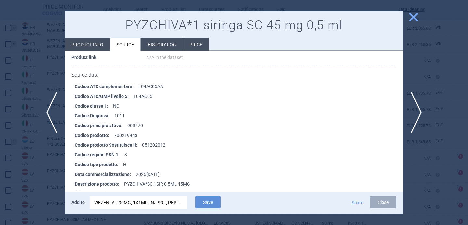
scroll to position [94, 0]
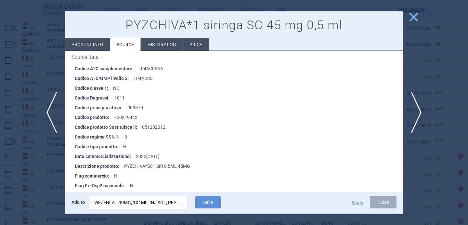
click at [158, 206] on div "WEZENLA; ; 90MG; 1X1ML; INJ SOL; PEP |EU/1/24/1823/006" at bounding box center [138, 202] width 88 height 13
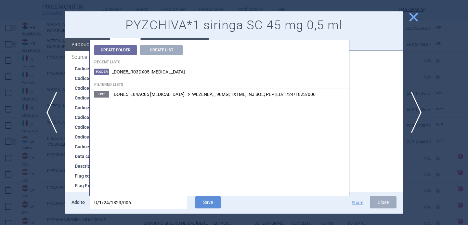
click at [158, 206] on input "U/1/24/1823/006" at bounding box center [138, 202] width 97 height 13
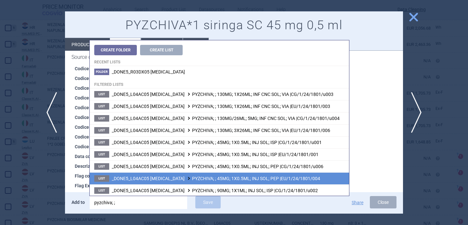
scroll to position [37, 0]
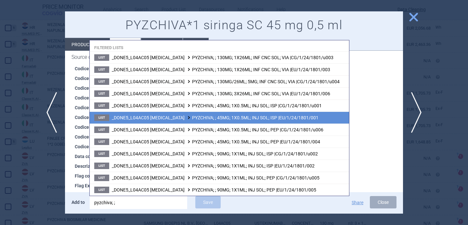
type input "pyzchiva; ;"
click at [335, 118] on li "List _DONE5_L04AC05 USTEKINUMAB PYZCHIVA; ; 45MG; 1X0.5ML; INJ SOL; ISP |EU/1/2…" at bounding box center [219, 117] width 259 height 12
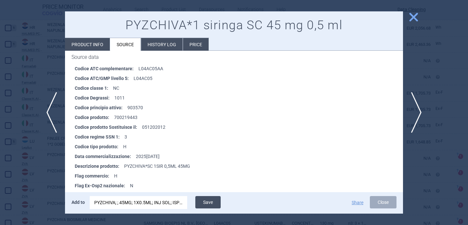
click at [205, 200] on button "Save" at bounding box center [207, 202] width 25 height 12
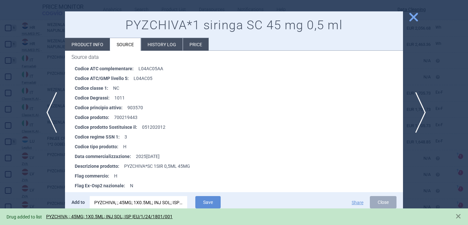
click at [420, 109] on span "next" at bounding box center [418, 112] width 15 height 41
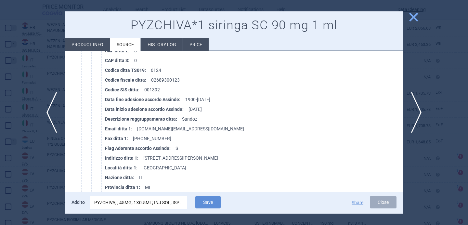
scroll to position [2434, 0]
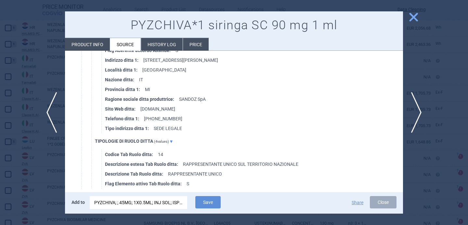
click at [99, 45] on li "Product info" at bounding box center [87, 44] width 45 height 13
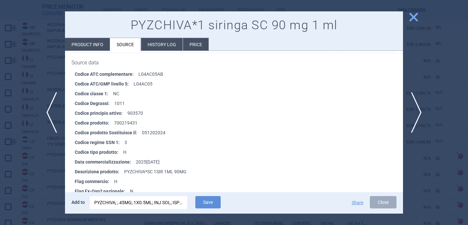
select select "EUR"
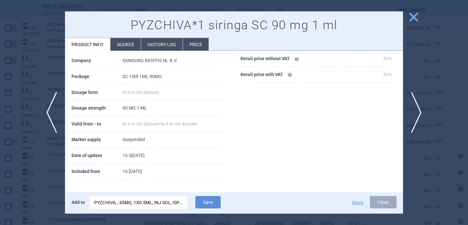
click at [133, 204] on div "PYZCHIVA; ; 45MG; 1X0.5ML; INJ SOL; ISP |EU/1/24/1801/001" at bounding box center [138, 202] width 88 height 13
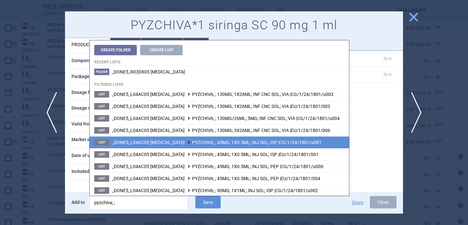
scroll to position [37, 0]
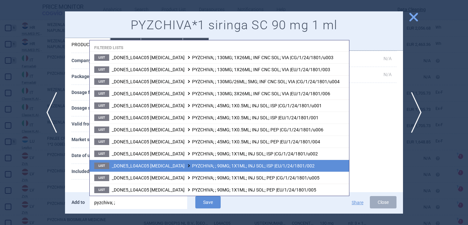
click at [248, 166] on span "_DONE5_L04AC05 USTEKINUMAB PYZCHIVA; ; 90MG; 1X1ML; INJ SOL; ISP |EU/1/24/1801/…" at bounding box center [213, 165] width 203 height 5
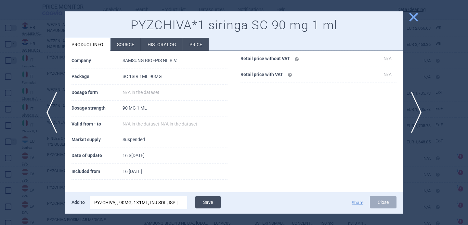
click at [214, 204] on button "Save" at bounding box center [207, 202] width 25 height 12
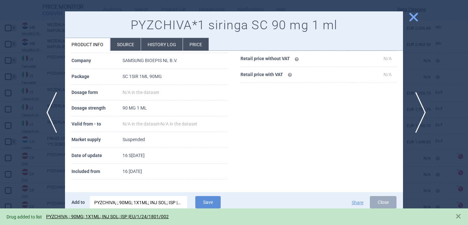
click at [421, 110] on span "next" at bounding box center [418, 112] width 15 height 41
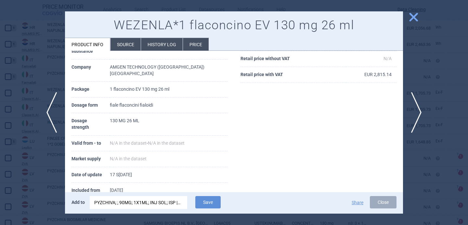
click at [123, 43] on li "Source" at bounding box center [125, 44] width 30 height 13
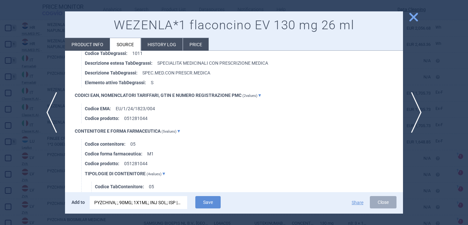
scroll to position [704, 0]
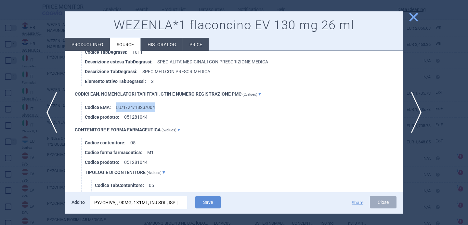
drag, startPoint x: 155, startPoint y: 107, endPoint x: 116, endPoint y: 107, distance: 38.7
click at [116, 107] on li "Codice EMA : EU/1/24/1823/004" at bounding box center [244, 107] width 318 height 10
click at [127, 200] on div "PYZCHIVA; ; 90MG; 1X1ML; INJ SOL; ISP |EU/1/24/1801/002" at bounding box center [138, 202] width 88 height 13
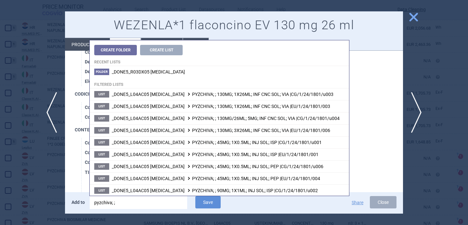
click at [127, 200] on input "pyzchiva; ;" at bounding box center [138, 202] width 97 height 13
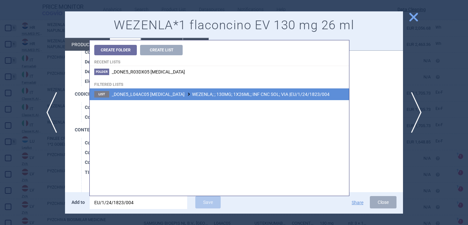
type input "EU/1/24/1823/004"
click at [198, 95] on span "_DONE5_L04AC05 USTEKINUMAB WEZENLA; ; 130MG; 1X26ML; INF CNC SOL; VIA |EU/1/24/…" at bounding box center [221, 94] width 218 height 5
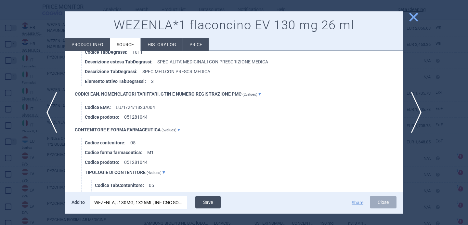
click at [212, 199] on button "Save" at bounding box center [207, 202] width 25 height 12
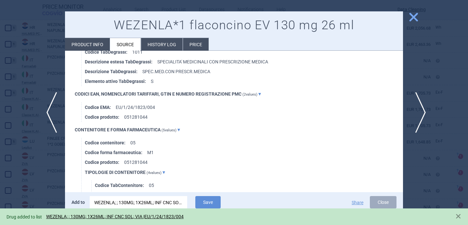
click at [418, 112] on span "next" at bounding box center [418, 112] width 15 height 41
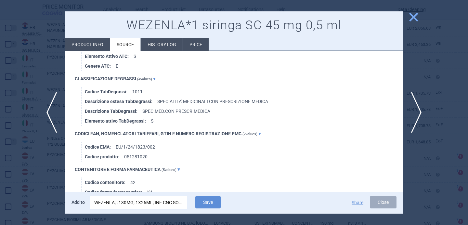
scroll to position [685, 0]
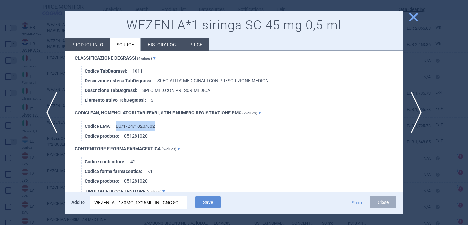
drag, startPoint x: 161, startPoint y: 121, endPoint x: 115, endPoint y: 124, distance: 45.5
click at [115, 124] on li "Codice EMA : EU/1/24/1823/002" at bounding box center [244, 126] width 318 height 10
click at [134, 201] on div "WEZENLA; ; 130MG; 1X26ML; INF CNC SOL; VIA |EU/1/24/1823/004" at bounding box center [138, 202] width 88 height 13
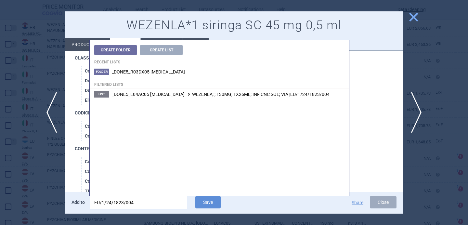
click at [134, 201] on input "EU/1/24/1823/004" at bounding box center [138, 202] width 97 height 13
type input "EU/1/24/1823/002"
click at [209, 92] on span "_DONE5_L04AC05 USTEKINUMAB WEZENLA; ; 45MG; 1X0.5ML; INJ SOL; ISP |EU/1/24/1823…" at bounding box center [215, 94] width 206 height 5
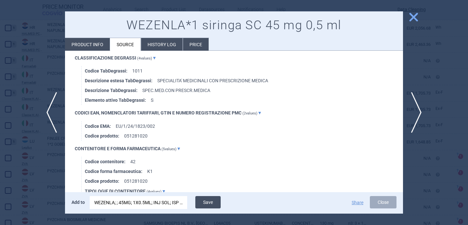
click at [210, 200] on button "Save" at bounding box center [207, 202] width 25 height 12
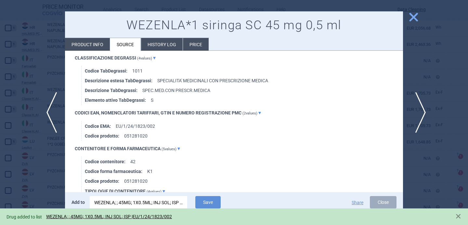
click at [415, 117] on span "next" at bounding box center [418, 112] width 15 height 41
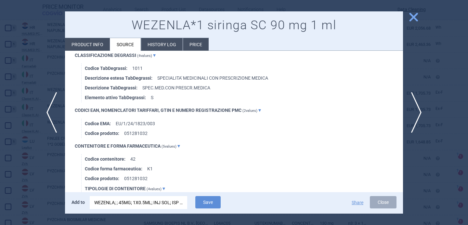
scroll to position [708, 0]
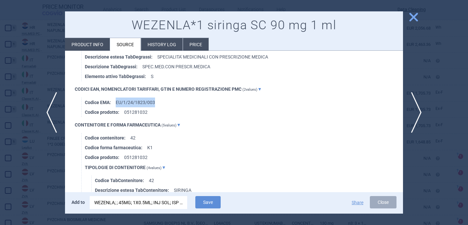
drag, startPoint x: 158, startPoint y: 101, endPoint x: 117, endPoint y: 101, distance: 40.9
click at [117, 101] on li "Codice EMA : EU/1/24/1823/003" at bounding box center [244, 102] width 318 height 10
click at [141, 201] on div "WEZENLA; ; 45MG; 1X0.5ML; INJ SOL; ISP |EU/1/24/1823/002" at bounding box center [138, 202] width 88 height 13
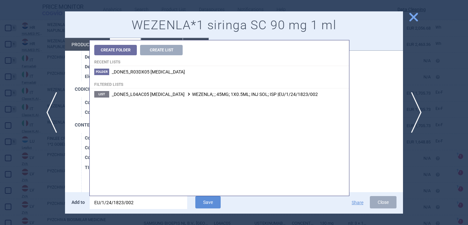
click at [141, 201] on input "EU/1/24/1823/002" at bounding box center [138, 202] width 97 height 13
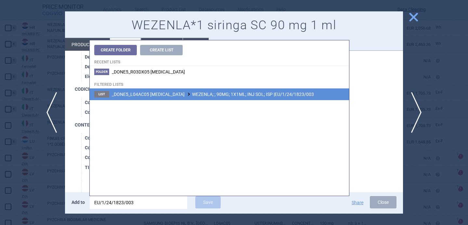
type input "EU/1/24/1823/003"
click at [202, 92] on span "_DONE5_L04AC05 USTEKINUMAB WEZENLA; ; 90MG; 1X1ML; INJ SOL; ISP |EU/1/24/1823/0…" at bounding box center [213, 94] width 202 height 5
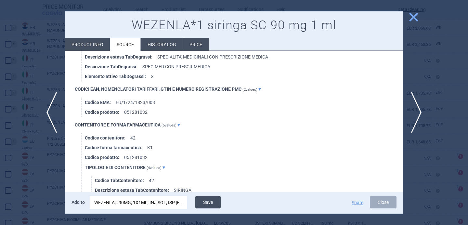
click at [201, 204] on button "Save" at bounding box center [207, 202] width 25 height 12
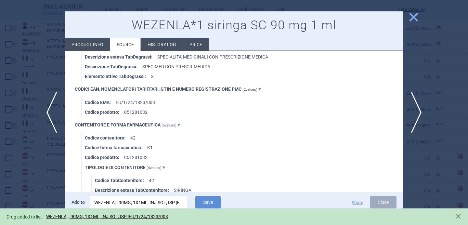
click at [38, 184] on div at bounding box center [234, 112] width 468 height 225
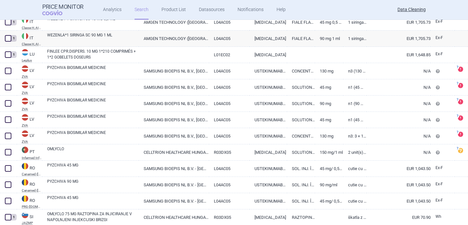
scroll to position [970, 0]
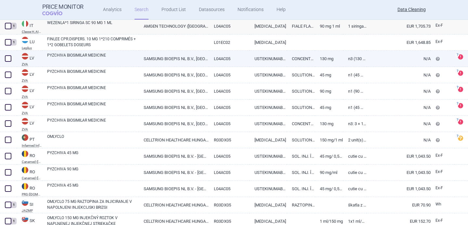
click at [88, 61] on link "PYZCHIVA BIOSIMILAR MEDICINE" at bounding box center [93, 58] width 92 height 12
select select "EUR"
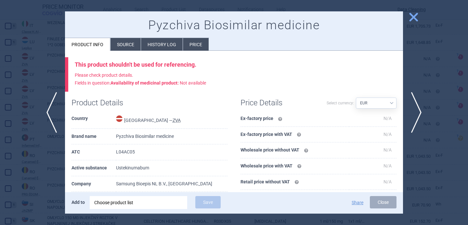
click at [128, 50] on li "Source" at bounding box center [125, 44] width 30 height 13
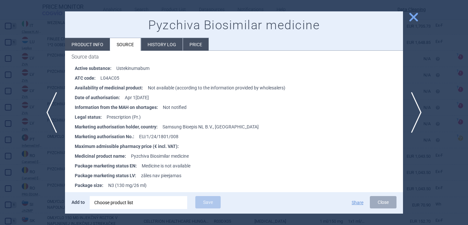
scroll to position [95, 0]
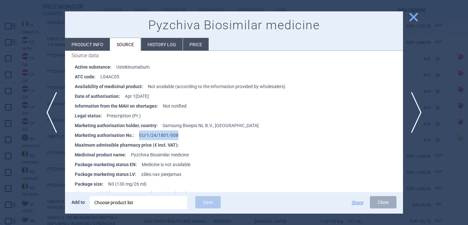
drag, startPoint x: 178, startPoint y: 132, endPoint x: 138, endPoint y: 132, distance: 39.6
click at [138, 132] on li "Marketing authorisation No. : EU/1/24/1801/008" at bounding box center [239, 135] width 328 height 10
click at [141, 206] on div "Choose product list" at bounding box center [138, 202] width 88 height 13
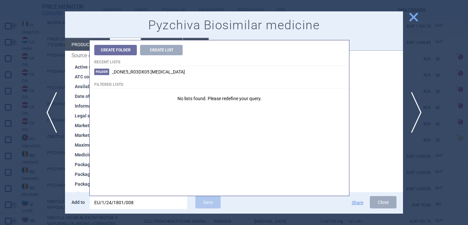
click at [141, 203] on input "EU/1/24/1801/008" at bounding box center [138, 202] width 97 height 13
type input "EU/1/24/1801/00"
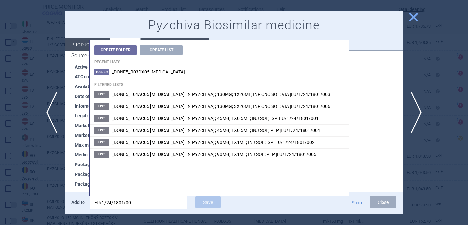
click at [79, 179] on strong "Package size :" at bounding box center [91, 184] width 33 height 10
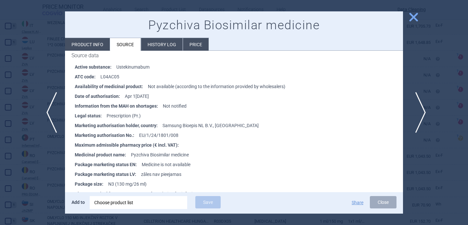
click at [417, 109] on span "next" at bounding box center [418, 112] width 15 height 41
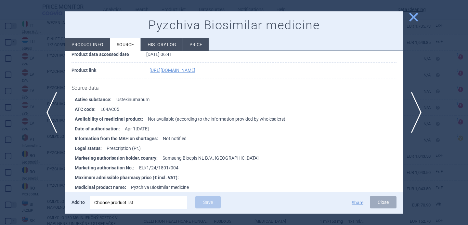
scroll to position [63, 0]
drag, startPoint x: 179, startPoint y: 165, endPoint x: 138, endPoint y: 165, distance: 40.9
click at [138, 165] on li "Marketing authorisation No. : EU/1/24/1801/004" at bounding box center [239, 167] width 328 height 10
click at [135, 206] on div "Choose product list" at bounding box center [138, 202] width 88 height 13
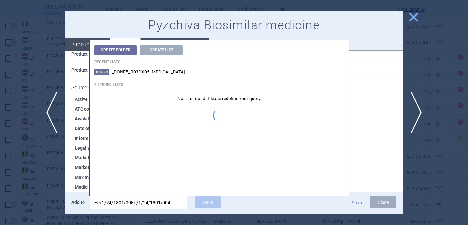
click at [135, 206] on input "EU/1/24/1801/00EU/1/24/1801/004" at bounding box center [138, 202] width 97 height 13
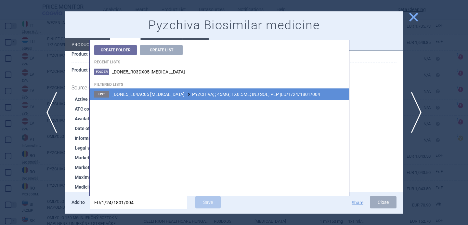
type input "EU/1/24/1801/004"
click at [205, 95] on span "_DONE5_L04AC05 USTEKINUMAB PYZCHIVA; ; 45MG; 1X0.5ML; INJ SOL; PEP |EU/1/24/180…" at bounding box center [216, 94] width 208 height 5
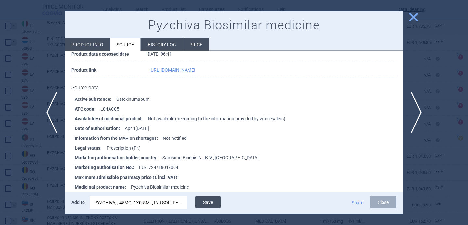
click at [210, 202] on button "Save" at bounding box center [207, 202] width 25 height 12
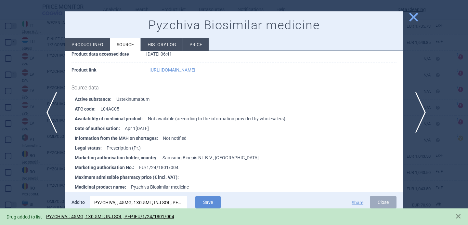
click at [420, 110] on span "next" at bounding box center [418, 112] width 15 height 41
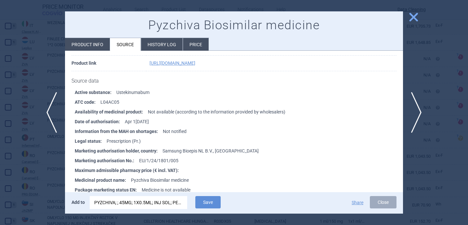
scroll to position [75, 0]
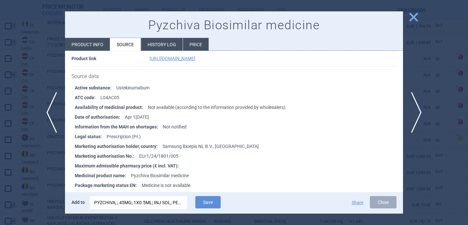
click at [153, 199] on div "PYZCHIVA; ; 45MG; 1X0.5ML; INJ SOL; PEP |EU/1/24/1801/004" at bounding box center [138, 202] width 88 height 13
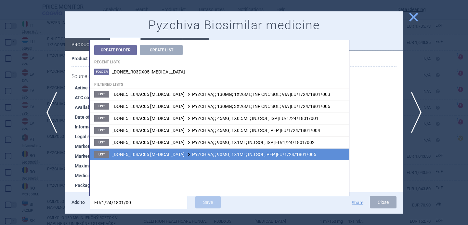
type input "EU/1/24/1801/00"
click at [202, 153] on span "_DONE5_L04AC05 USTEKINUMAB PYZCHIVA; ; 90MG; 1X1ML; INJ SOL; PEP |EU/1/24/1801/…" at bounding box center [214, 154] width 204 height 5
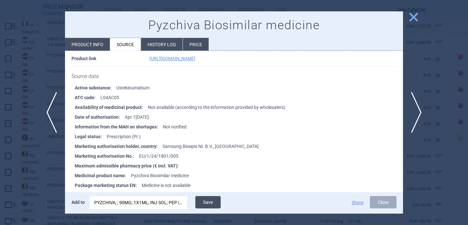
click at [208, 206] on button "Save" at bounding box center [207, 202] width 25 height 12
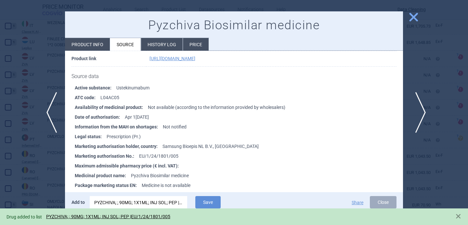
click at [412, 108] on span "next" at bounding box center [418, 112] width 15 height 41
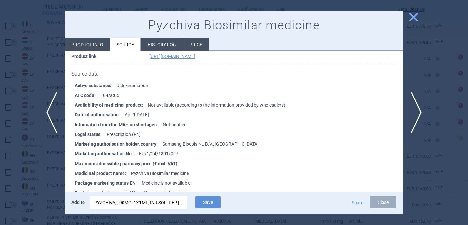
scroll to position [90, 0]
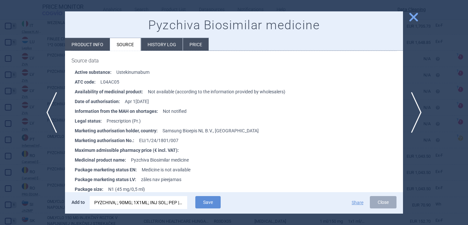
click at [167, 199] on div "PYZCHIVA; ; 90MG; 1X1ML; INJ SOL; PEP |EU/1/24/1801/005" at bounding box center [138, 202] width 88 height 13
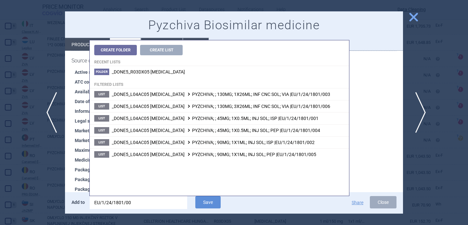
click at [417, 111] on span "next" at bounding box center [418, 112] width 15 height 41
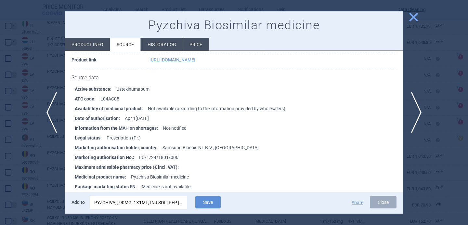
scroll to position [95, 0]
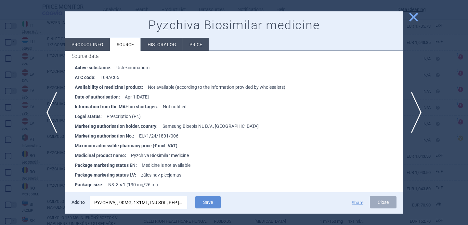
click at [144, 199] on div "PYZCHIVA; ; 90MG; 1X1ML; INJ SOL; PEP |EU/1/24/1801/005" at bounding box center [138, 202] width 88 height 13
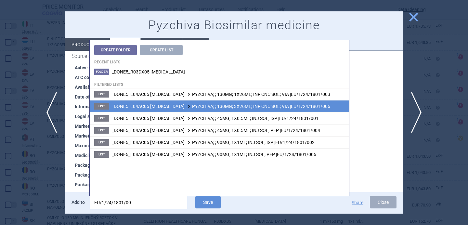
click at [203, 107] on span "_DONE5_L04AC05 USTEKINUMAB PYZCHIVA; ; 130MG; 3X26ML; INF CNC SOL; VIA |EU/1/24…" at bounding box center [221, 106] width 218 height 5
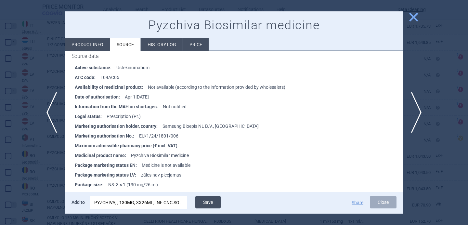
click at [204, 200] on button "Save" at bounding box center [207, 202] width 25 height 12
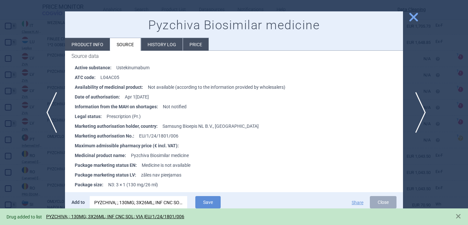
click at [419, 113] on span "next" at bounding box center [418, 112] width 15 height 41
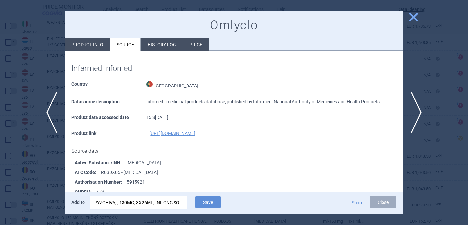
click at [81, 47] on li "Product info" at bounding box center [87, 44] width 45 height 13
select select "EUR"
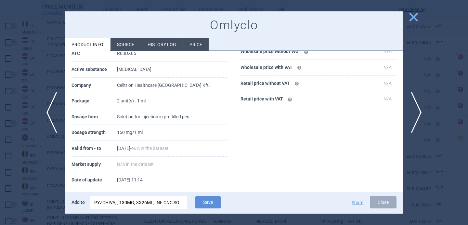
scroll to position [123, 0]
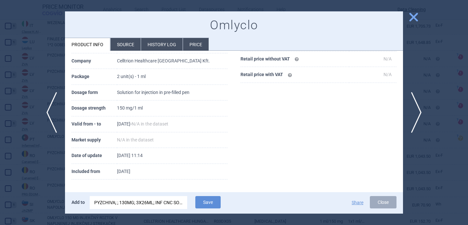
click at [135, 204] on div "PYZCHIVA; ; 130MG; 3X26ML; INF CNC SOL; VIA |EU/1/24/1801/006" at bounding box center [138, 202] width 88 height 13
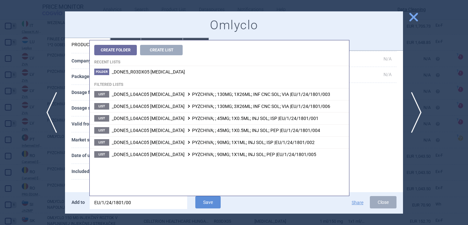
click at [135, 204] on input "EU/1/24/1801/00" at bounding box center [138, 202] width 97 height 13
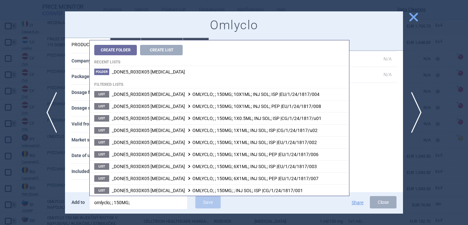
type input "omlyclo; ; 150MG; 2"
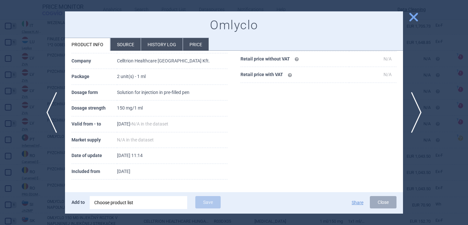
click at [77, 171] on th "Included from" at bounding box center [93, 172] width 45 height 16
click at [123, 205] on div "Choose product list" at bounding box center [138, 202] width 88 height 13
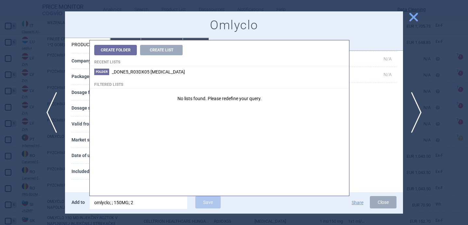
click at [73, 182] on div "Product Details Country Portugal — Infarmed Infomed Brand name Omlyclo ATC R03D…" at bounding box center [149, 77] width 169 height 217
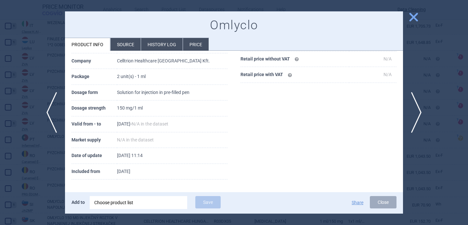
click at [122, 208] on div "Choose product list" at bounding box center [138, 202] width 88 height 13
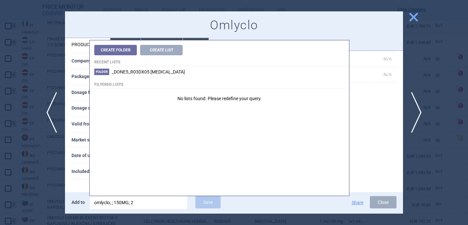
type input "omlyclo; ; 150MG;"
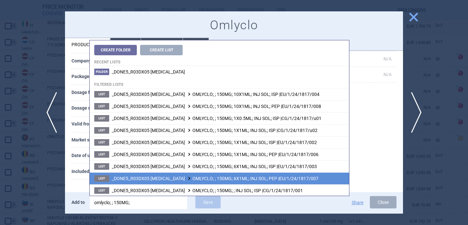
scroll to position [1, 0]
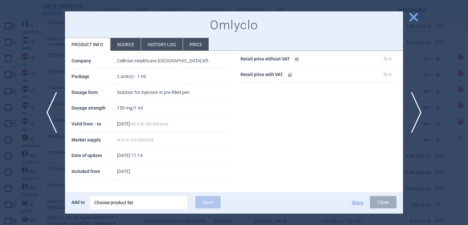
click at [80, 178] on th "Included from" at bounding box center [93, 172] width 45 height 16
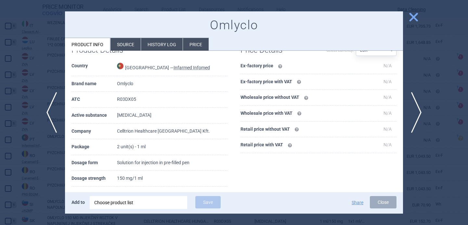
scroll to position [123, 0]
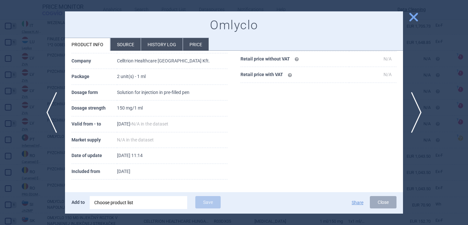
click at [108, 207] on div "Choose product list" at bounding box center [138, 202] width 88 height 13
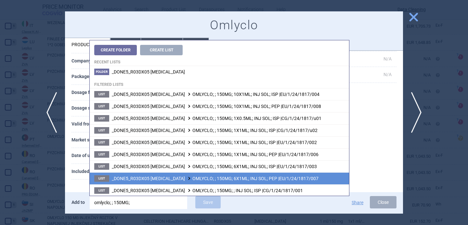
scroll to position [1, 0]
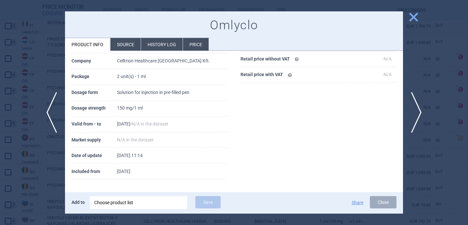
click at [69, 174] on div "Product Details Country Portugal — Infarmed Infomed Brand name Omlyclo ATC R03D…" at bounding box center [149, 77] width 169 height 217
click at [19, 194] on div at bounding box center [234, 112] width 468 height 225
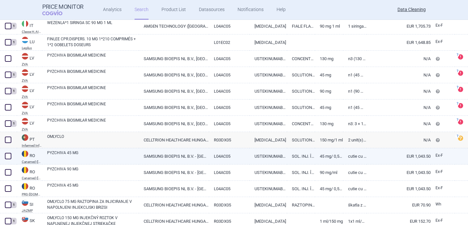
scroll to position [1011, 0]
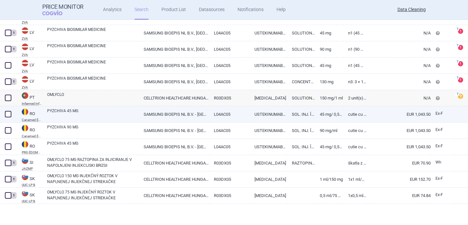
click at [93, 112] on link "PYZCHIVA 45 MG" at bounding box center [93, 114] width 92 height 12
select select "EUR"
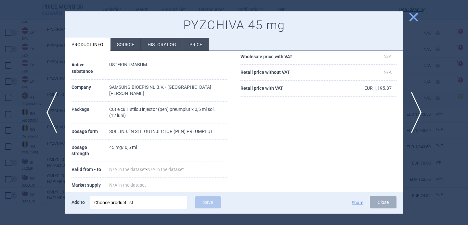
scroll to position [108, 0]
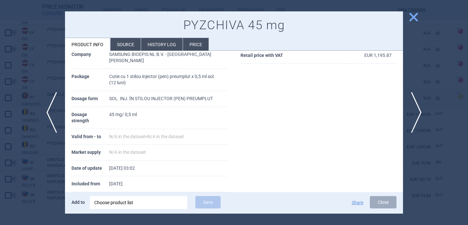
click at [141, 203] on div "Choose product list" at bounding box center [138, 202] width 88 height 13
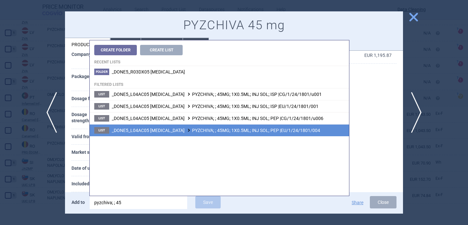
type input "pyzchiva; ; 45"
click at [202, 132] on span "_DONE5_L04AC05 USTEKINUMAB PYZCHIVA; ; 45MG; 1X0.5ML; INJ SOL; PEP |EU/1/24/180…" at bounding box center [216, 130] width 208 height 5
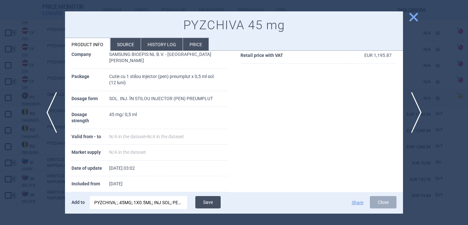
click at [213, 202] on button "Save" at bounding box center [207, 202] width 25 height 12
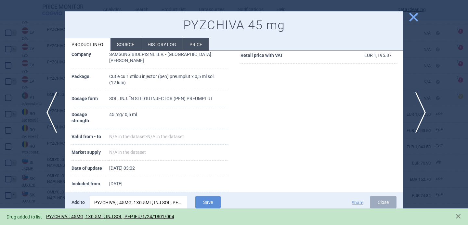
click at [420, 114] on span "next" at bounding box center [418, 112] width 15 height 41
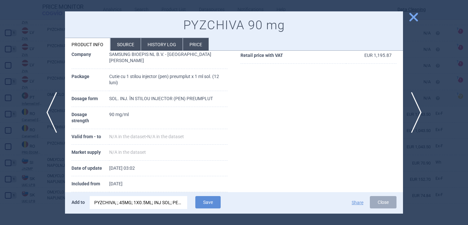
click at [142, 198] on div "PYZCHIVA; ; 45MG; 1X0.5ML; INJ SOL; PEP |EU/1/24/1801/004" at bounding box center [138, 202] width 88 height 13
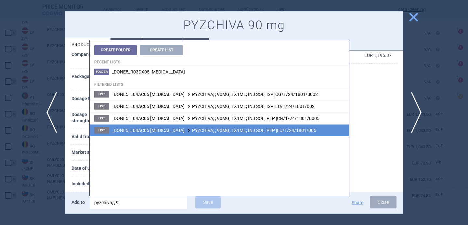
type input "pyzchiva; ; 9"
click at [253, 128] on span "_DONE5_L04AC05 USTEKINUMAB PYZCHIVA; ; 90MG; 1X1ML; INJ SOL; PEP |EU/1/24/1801/…" at bounding box center [214, 130] width 204 height 5
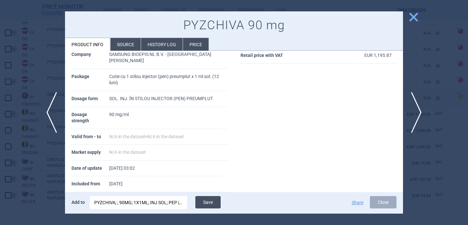
click at [214, 199] on button "Save" at bounding box center [207, 202] width 25 height 12
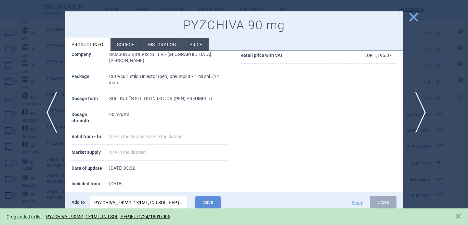
click at [420, 106] on span "next" at bounding box center [418, 112] width 15 height 41
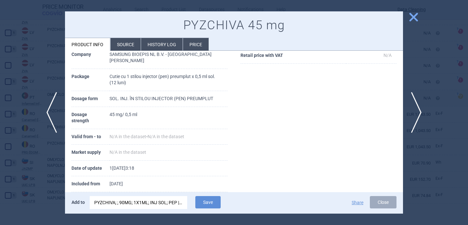
click at [151, 204] on div "PYZCHIVA; ; 90MG; 1X1ML; INJ SOL; PEP |EU/1/24/1801/005" at bounding box center [138, 202] width 88 height 13
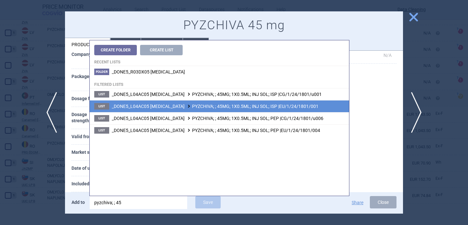
type input "pyzchiva; ; 45"
click at [234, 110] on li "List _DONE5_L04AC05 USTEKINUMAB PYZCHIVA; ; 45MG; 1X0.5ML; INJ SOL; ISP |EU/1/2…" at bounding box center [219, 106] width 259 height 12
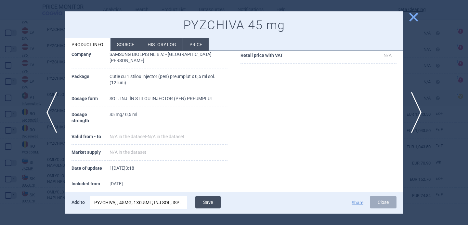
click at [212, 204] on button "Save" at bounding box center [207, 202] width 25 height 12
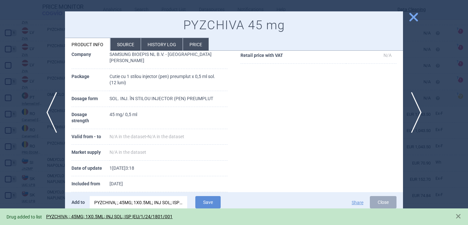
click at [22, 189] on div at bounding box center [234, 112] width 468 height 225
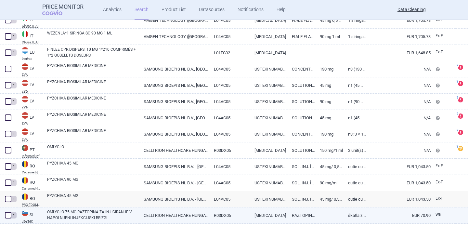
scroll to position [957, 0]
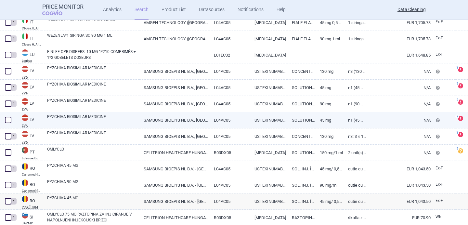
click at [101, 122] on link "PYZCHIVA BIOSIMILAR MEDICINE" at bounding box center [93, 120] width 92 height 12
select select "EUR"
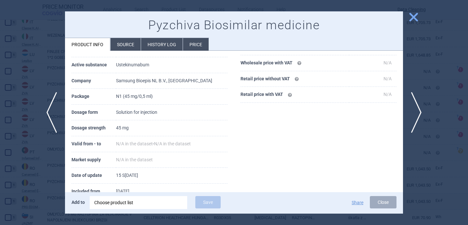
scroll to position [110, 0]
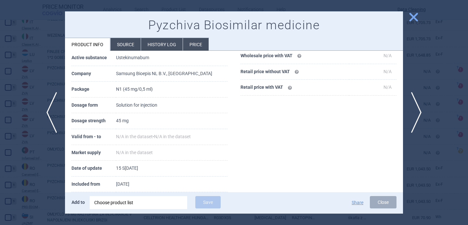
click at [16, 177] on div at bounding box center [234, 112] width 468 height 225
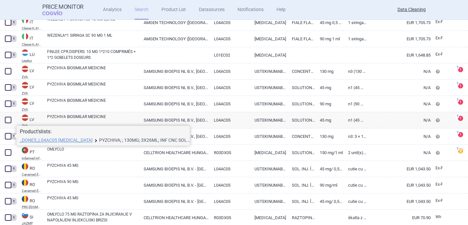
click at [125, 138] on link "PYZCHIVA; ; 130MG; 3X26ML; INF CNC SOL; VIA |EU/1/24/1801/006" at bounding box center [144, 140] width 91 height 5
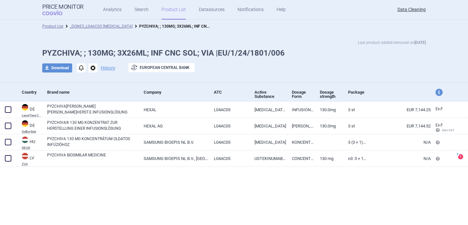
select select "brandName"
select select "newerThan"
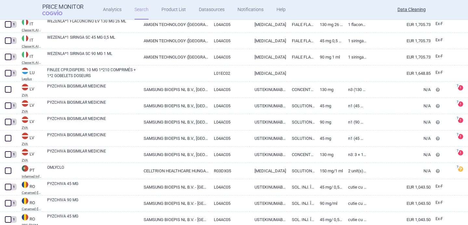
scroll to position [940, 0]
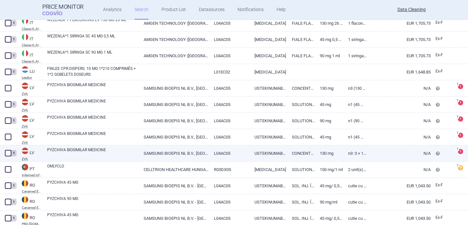
click at [69, 149] on link "PYZCHIVA BIOSIMILAR MEDICINE" at bounding box center [93, 153] width 92 height 12
select select "EUR"
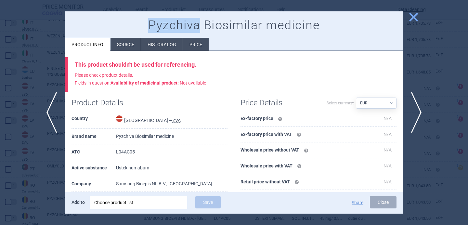
drag, startPoint x: 152, startPoint y: 22, endPoint x: 198, endPoint y: 26, distance: 46.3
click at [198, 26] on h1 "Pyzchiva Biosimilar medicine" at bounding box center [233, 25] width 325 height 15
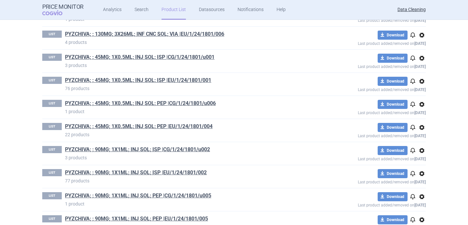
scroll to position [925, 0]
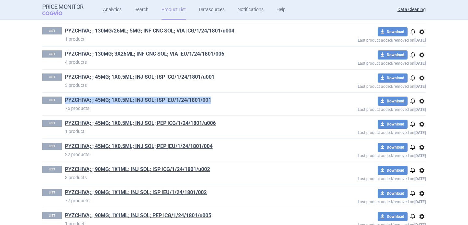
drag, startPoint x: 222, startPoint y: 100, endPoint x: 66, endPoint y: 100, distance: 155.9
click at [66, 100] on h1 "PYZCHIVA; ; 45MG; 1X0.5ML; INJ SOL; ISP |EU/1/24/1801/001" at bounding box center [188, 100] width 246 height 8
copy link "PYZCHIVA; ; 45MG; 1X0.5ML; INJ SOL; ISP |EU/1/24/1801/001"
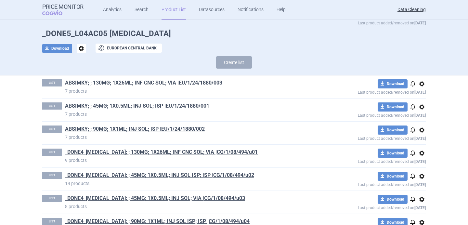
scroll to position [0, 0]
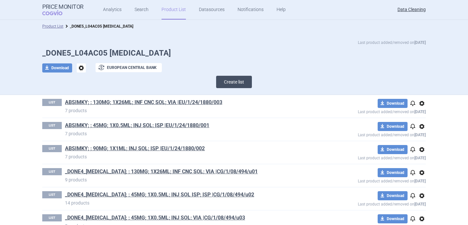
click at [235, 83] on button "Create list" at bounding box center [234, 82] width 36 height 12
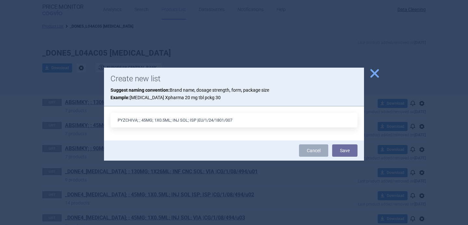
click at [193, 120] on input "PYZCHIVA; ; 45MG; 1X0.5ML; INJ SOL; ISP |EU/1/24/1801/007" at bounding box center [233, 120] width 247 height 15
drag, startPoint x: 173, startPoint y: 120, endPoint x: 197, endPoint y: 120, distance: 23.1
click at [197, 120] on input "PYZCHIVA; ; 45MG; 1X0.5ML; INJ SOL; VIA |EU/1/24/1801/007" at bounding box center [233, 120] width 247 height 15
paste input "F CNC SOL; VIA |EU/1/24/1801/006"
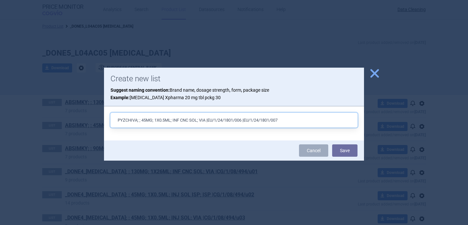
drag, startPoint x: 245, startPoint y: 119, endPoint x: 210, endPoint y: 121, distance: 35.1
click at [210, 121] on input "PYZCHIVA; ; 45MG; 1X0.5ML; INF CNC SOL; VIA |EU/1/24/1801/006 |EU/1/24/1801/007" at bounding box center [233, 120] width 247 height 15
click at [156, 120] on input "PYZCHIVA; ; 45MG; 1X0.5ML; INF CNC SOL; VIA |EU/1/24/1801/007" at bounding box center [233, 120] width 247 height 15
click at [166, 120] on input "PYZCHIVA; ; 45MG; 3X0.5ML; INF CNC SOL; VIA |EU/1/24/1801/007" at bounding box center [233, 120] width 247 height 15
click at [252, 119] on input "PYZCHIVA; ; 45MG; 3X26ML; INF CNC SOL; VIA |EU/1/24/1801/007" at bounding box center [233, 120] width 247 height 15
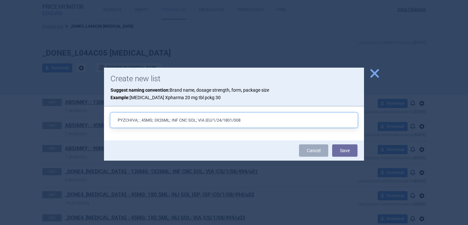
click at [197, 120] on input "PYZCHIVA; ; 45MG; 3X26ML; INF CNC SOL; VIA |EU/1/24/1801/008" at bounding box center [233, 120] width 247 height 15
click at [170, 120] on input "PYZCHIVA; ; 45MG; 3X26ML; INF CNC SOL; VIA |EU/1/24/1801/008" at bounding box center [233, 120] width 247 height 15
drag, startPoint x: 255, startPoint y: 118, endPoint x: 111, endPoint y: 119, distance: 144.2
click at [111, 119] on input "PYZCHIVA; ; 45MG; 3X26ML I; INF CNC SOL; VIA |EU/1/24/1801/008" at bounding box center [233, 120] width 247 height 15
type input "PYZCHIVA; ; 45MG; 3X26ML I; INF CNC SOL; VIA |EU/1/24/1801/008"
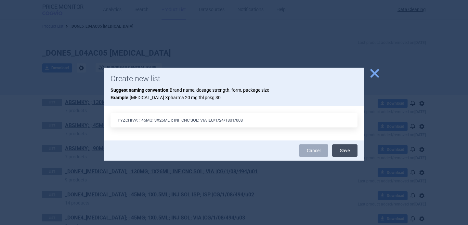
click at [349, 149] on button "Save" at bounding box center [344, 150] width 25 height 12
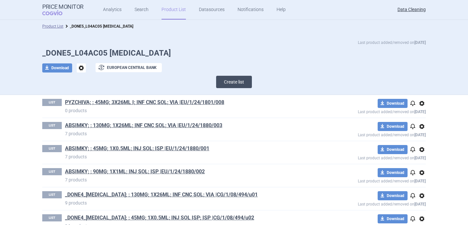
click at [240, 80] on button "Create list" at bounding box center [234, 82] width 36 height 12
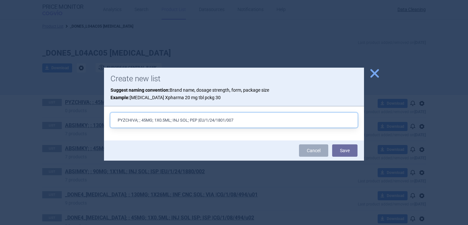
click at [193, 120] on input "PYZCHIVA; ; 45MG; 1X0.5ML; INJ SOL; PEP |EU/1/24/1801/007" at bounding box center [233, 120] width 247 height 15
type input "PYZCHIVA; ; 45MG; 1X0.5ML; INJ SOL; VIA |EU/1/24/1801/007"
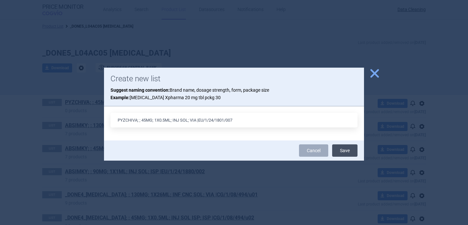
click at [350, 149] on button "Save" at bounding box center [344, 150] width 25 height 12
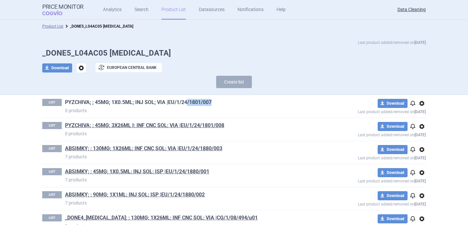
drag, startPoint x: 216, startPoint y: 106, endPoint x: 187, endPoint y: 104, distance: 29.3
click at [187, 104] on h1 "PYZCHIVA; ; 45MG; 1X0.5ML; INJ SOL; VIA |EU/1/24/1801/007" at bounding box center [188, 103] width 246 height 8
click at [225, 102] on h1 "PYZCHIVA; ; 45MG; 1X0.5ML; INJ SOL; VIA |EU/1/24/1801/007" at bounding box center [188, 103] width 246 height 8
drag, startPoint x: 226, startPoint y: 102, endPoint x: 168, endPoint y: 102, distance: 57.8
click at [168, 102] on h1 "PYZCHIVA; ; 45MG; 1X0.5ML; INJ SOL; VIA |EU/1/24/1801/007" at bounding box center [188, 103] width 246 height 8
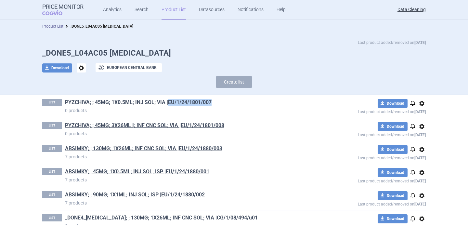
copy link "EU/1/24/1801/007"
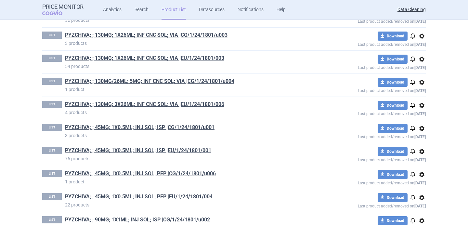
scroll to position [947, 0]
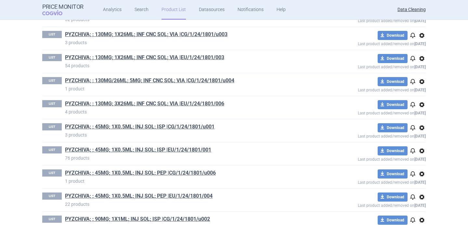
scroll to position [873, 0]
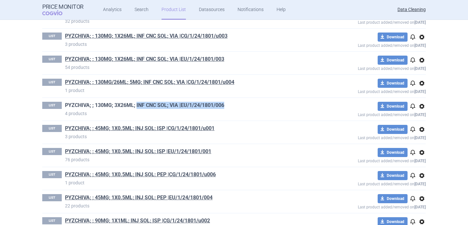
drag, startPoint x: 235, startPoint y: 107, endPoint x: 137, endPoint y: 107, distance: 97.8
click at [137, 107] on h1 "PYZCHIVA; ; 130MG; 3X26ML; INF CNC SOL; VIA |EU/1/24/1801/006" at bounding box center [188, 106] width 246 height 8
copy link "INF CNC SOL; VIA |EU/1/24/1801/006"
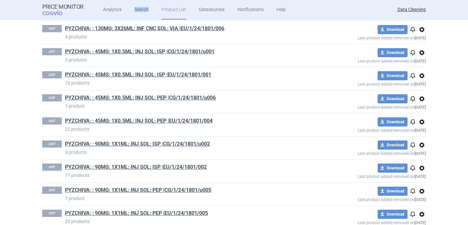
scroll to position [951, 0]
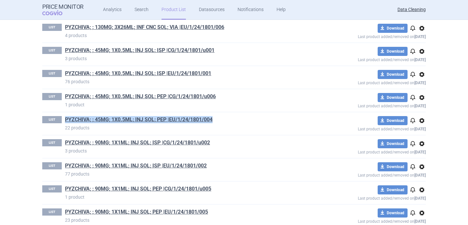
drag, startPoint x: 216, startPoint y: 119, endPoint x: 65, endPoint y: 121, distance: 151.4
click at [65, 121] on div "LIST PYZCHIVA; ; 45MG; 1X0.5ML; INJ SOL; PEP |EU/1/24/1801/004 22 products" at bounding box center [176, 123] width 268 height 15
copy link "PYZCHIVA; ; 45MG; 1X0.5ML; INJ SOL; PEP |EU/1/24/1801/004"
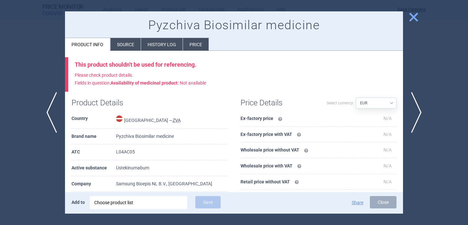
select select "EUR"
click at [45, 58] on div at bounding box center [234, 112] width 468 height 225
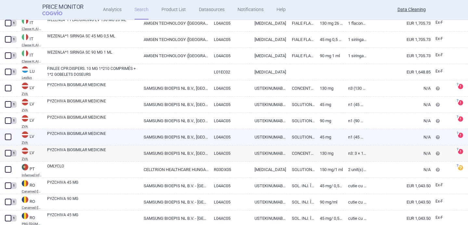
click at [7, 136] on span at bounding box center [8, 136] width 6 height 6
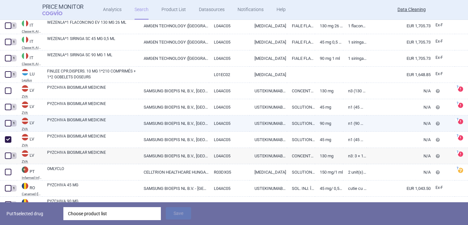
scroll to position [936, 0]
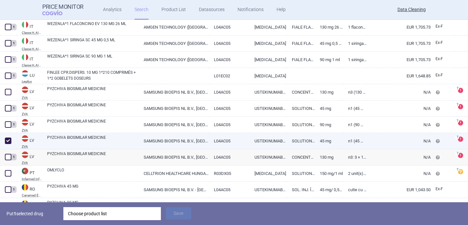
click at [9, 140] on span at bounding box center [8, 140] width 6 height 6
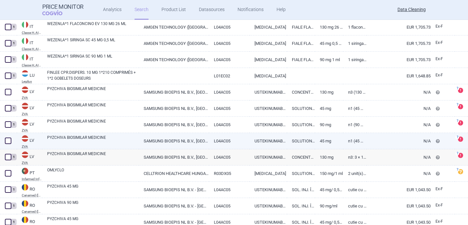
click at [9, 140] on span at bounding box center [8, 140] width 6 height 6
checkbox input "true"
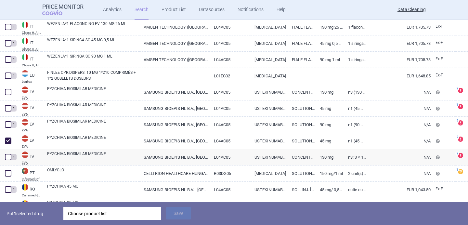
click at [80, 214] on div "Choose product list" at bounding box center [112, 213] width 88 height 13
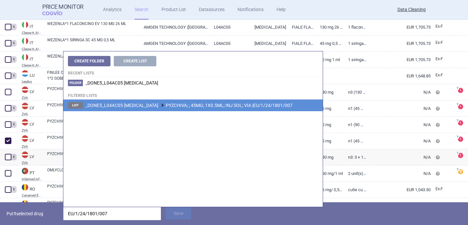
type input "EU/1/24/1801/007"
click at [187, 106] on span "_DONE5_L04AC05 USTEKINUMAB PYZCHIVA; ; 45MG; 1X0.5ML; INJ SOL; VIA |EU/1/24/180…" at bounding box center [188, 105] width 207 height 5
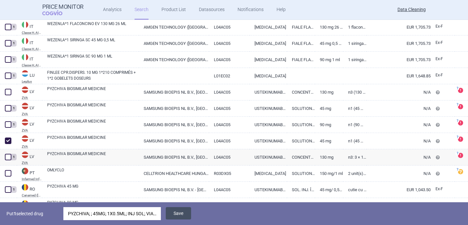
click at [179, 211] on button "Save" at bounding box center [178, 213] width 25 height 12
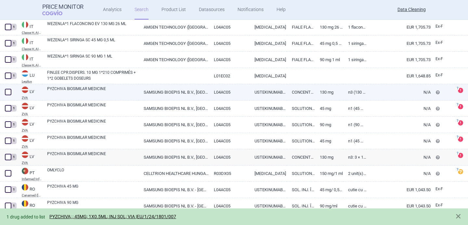
click at [7, 92] on span at bounding box center [8, 92] width 6 height 6
checkbox input "true"
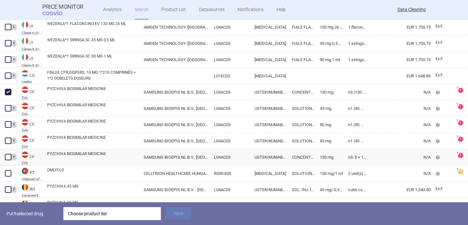
click at [95, 218] on div "Choose product list" at bounding box center [112, 213] width 88 height 13
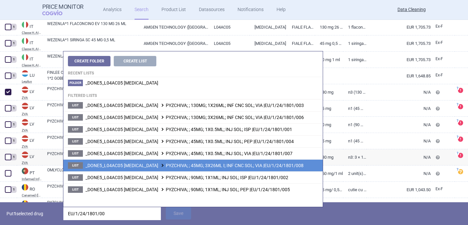
type input "EU/1/24/1801/00"
click at [192, 165] on span "_DONE5_L04AC05 USTEKINUMAB PYZCHIVA; ; 45MG; 3X26ML I; INF CNC SOL; VIA |EU/1/2…" at bounding box center [194, 165] width 218 height 5
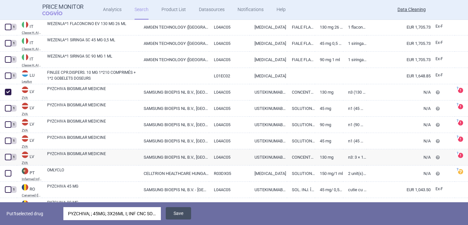
click at [184, 216] on button "Save" at bounding box center [178, 213] width 25 height 12
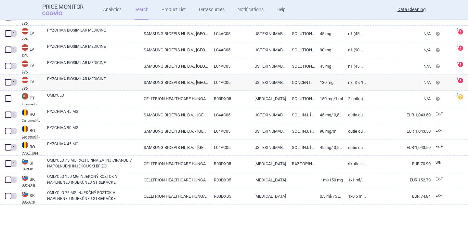
scroll to position [1011, 0]
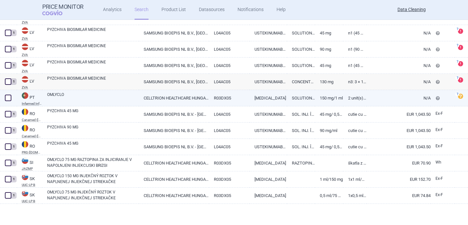
click at [76, 97] on link "OMLYCLO" at bounding box center [93, 98] width 92 height 12
select select "EUR"
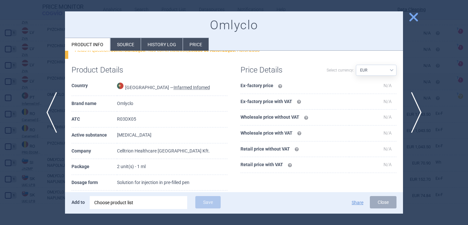
scroll to position [33, 0]
click at [124, 44] on li "Source" at bounding box center [125, 44] width 30 height 13
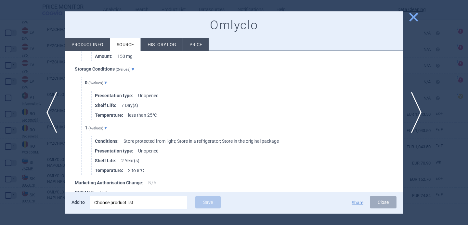
scroll to position [458, 0]
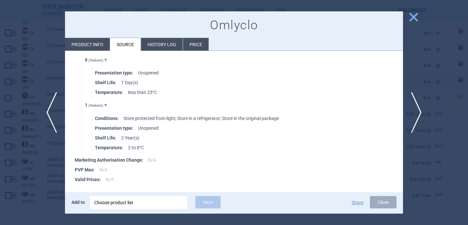
click at [136, 202] on div "Choose product list" at bounding box center [138, 202] width 88 height 13
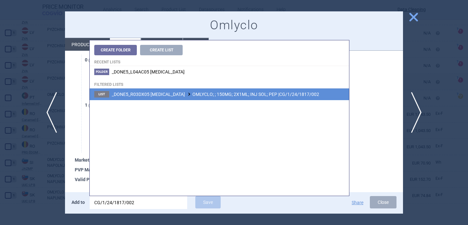
type input "CG/1/24/1817/002"
click at [214, 95] on span "_DONE5_R03DX05 OMALIZUMAB OMLYCLO; ; 150MG; 2X1ML; INJ SOL; PEP |CG/1/24/1817/0…" at bounding box center [215, 94] width 207 height 5
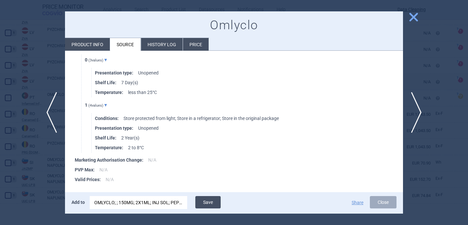
click at [215, 204] on button "Save" at bounding box center [207, 202] width 25 height 12
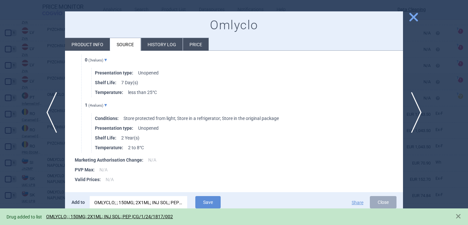
click at [39, 182] on div at bounding box center [234, 112] width 468 height 225
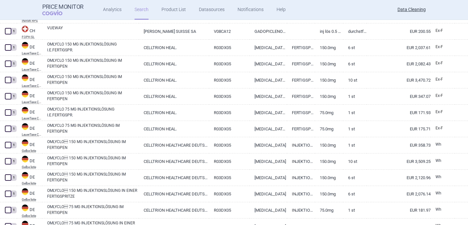
scroll to position [114, 0]
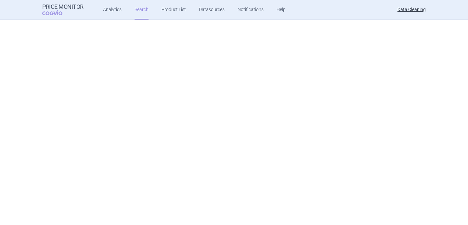
select select "brandName"
select select "newerThan"
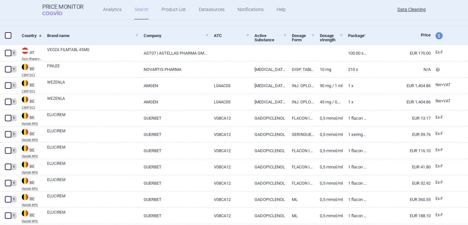
scroll to position [0, 0]
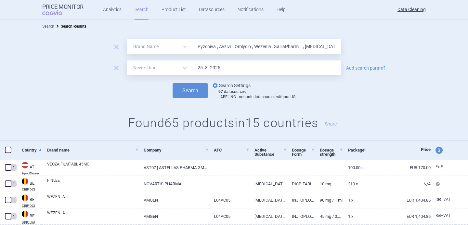
click at [239, 83] on link "options Search Settings" at bounding box center [230, 86] width 39 height 8
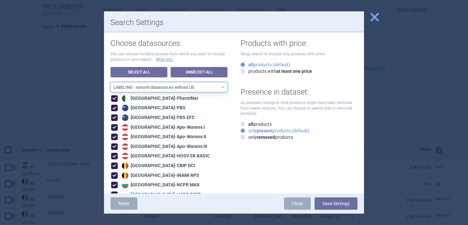
click at [217, 86] on select "All data sources LABELING - unit datasources without US LABELING - nonunit data…" at bounding box center [168, 87] width 117 height 10
select select "8989dc10-0f59-46fa-8fa1-2d950f31f8cb"
click at [110, 82] on select "All data sources LABELING - unit datasources without US LABELING - nonunit data…" at bounding box center [168, 87] width 117 height 10
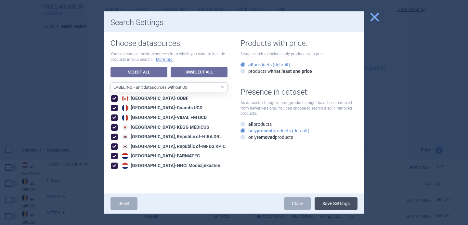
click at [350, 202] on button "Save Settings" at bounding box center [335, 203] width 43 height 12
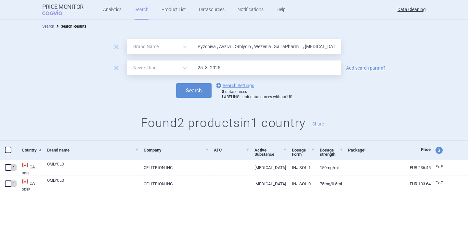
click at [222, 43] on input "Pyzchiva , Avzivi , Omlyclo , Wezenla , GalliaPharm , Zegalogue , Elucirem , Ca…" at bounding box center [266, 46] width 150 height 15
paste input "Lytenav , Incellipan , Zynyz , Celldemic , Exblife , Rimmyrah , Uzpruv , Velsip…"
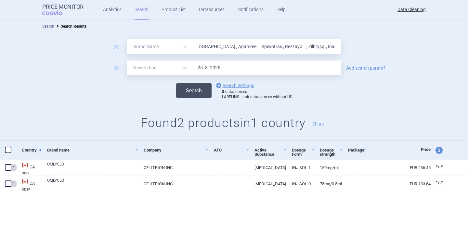
type input "Lytenav , Incellipan , Zynyz , Celldemic , Exblife , Rimmyrah , Uzpruv , Velsip…"
click at [200, 88] on button "Search" at bounding box center [193, 90] width 35 height 15
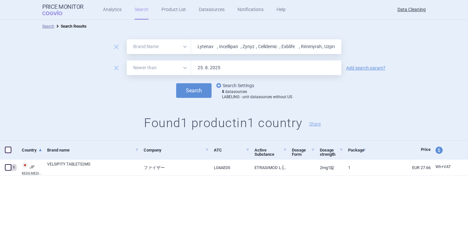
click at [226, 87] on link "options Search Settings" at bounding box center [234, 86] width 39 height 8
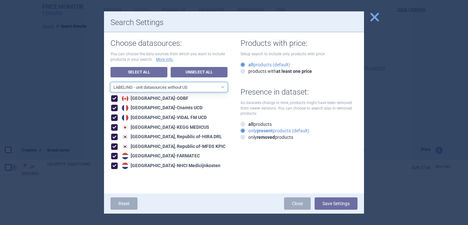
click at [213, 87] on select "All data sources LABELING - unit datasources without US LABELING - nonunit data…" at bounding box center [168, 87] width 117 height 10
select select "194b0200-cf1c-4e35-97df-3b55a106476a"
click at [110, 82] on select "All data sources LABELING - unit datasources without US LABELING - nonunit data…" at bounding box center [168, 87] width 117 height 10
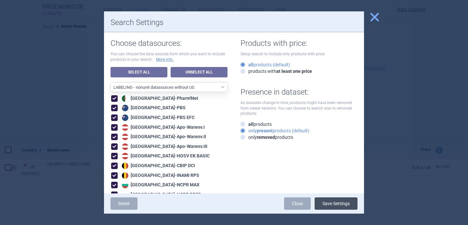
click at [348, 201] on button "Save Settings" at bounding box center [335, 203] width 43 height 12
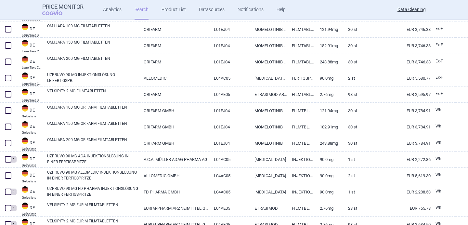
scroll to position [221, 0]
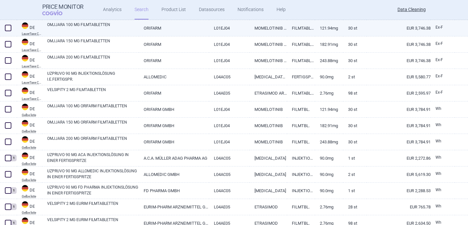
click at [7, 28] on span at bounding box center [8, 28] width 6 height 6
checkbox input "true"
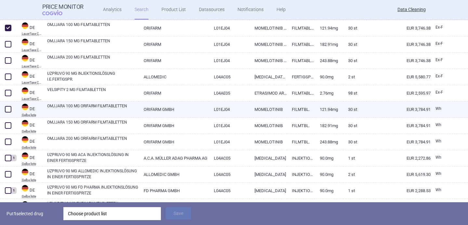
click at [8, 111] on span at bounding box center [8, 109] width 6 height 6
checkbox input "true"
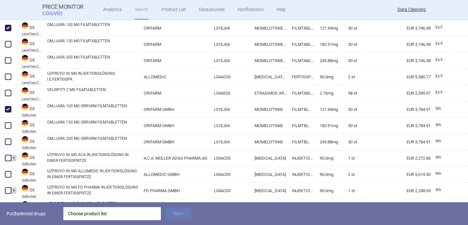
click at [96, 216] on div "Choose product list" at bounding box center [112, 213] width 88 height 13
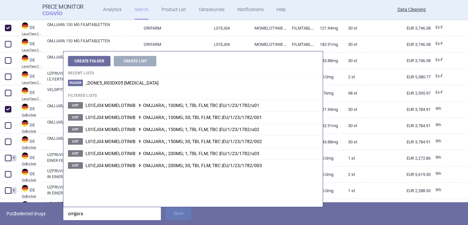
click at [83, 212] on input "omjjara" at bounding box center [111, 213] width 97 height 13
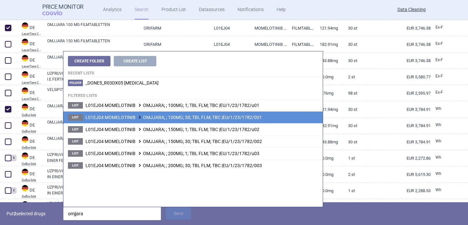
type input "omjjara"
click at [157, 119] on span "L01EJ04 MOMELOTINIB OMJJARA; ; 100MG; 30; TBL FLM; TBC |EU/1/23/1782/001" at bounding box center [173, 117] width 176 height 5
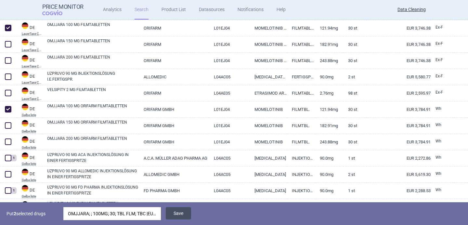
click at [178, 211] on button "Save" at bounding box center [178, 213] width 25 height 12
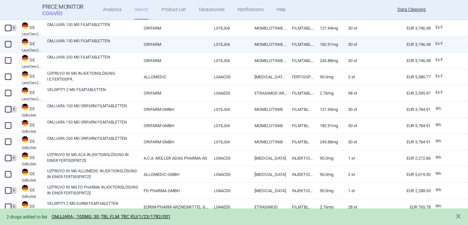
click at [9, 44] on span at bounding box center [8, 44] width 6 height 6
checkbox input "true"
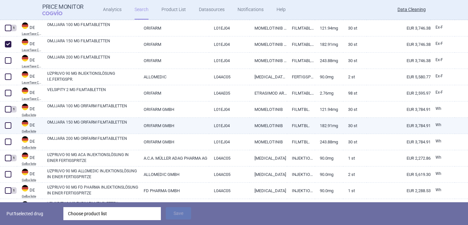
click at [8, 126] on span at bounding box center [8, 125] width 6 height 6
checkbox input "true"
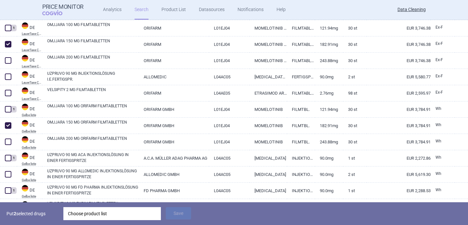
click at [93, 213] on div "Choose product list" at bounding box center [112, 213] width 88 height 13
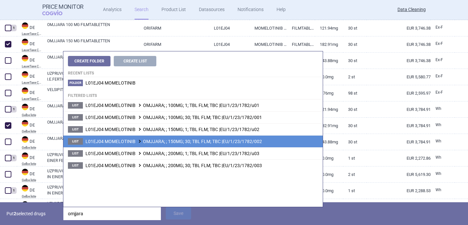
type input "omjjara"
click at [158, 143] on span "L01EJ04 MOMELOTINIB OMJJARA; ; 150MG; 30; TBL FLM; TBC |EU/1/23/1782/002" at bounding box center [173, 141] width 176 height 5
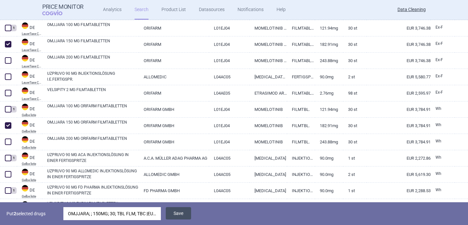
click at [177, 214] on button "Save" at bounding box center [178, 213] width 25 height 12
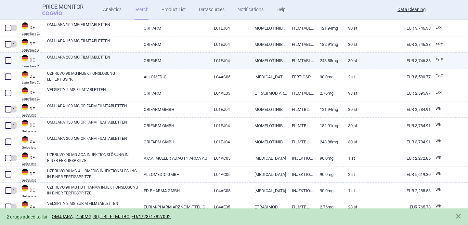
click at [8, 59] on span at bounding box center [8, 60] width 6 height 6
checkbox input "true"
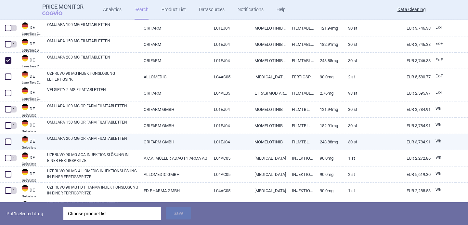
click at [8, 141] on span at bounding box center [8, 141] width 6 height 6
checkbox input "true"
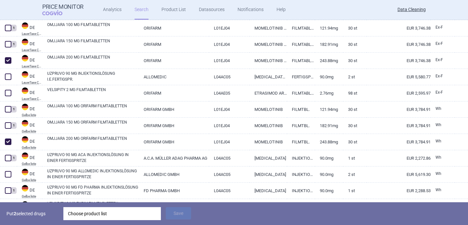
click at [107, 212] on div "Choose product list" at bounding box center [112, 213] width 88 height 13
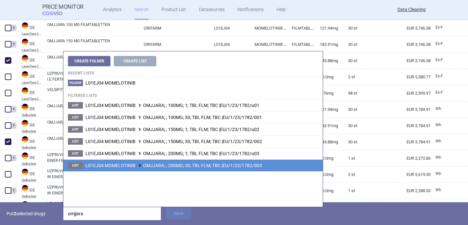
type input "omjjara"
click at [159, 168] on li "List L01EJ04 MOMELOTINIB OMJJARA; ; 200MG; 30; TBL FLM; TBC |EU/1/23/1782/003" at bounding box center [192, 165] width 259 height 12
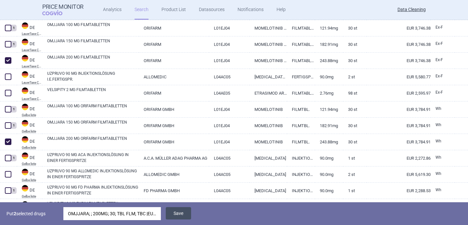
click at [183, 210] on button "Save" at bounding box center [178, 213] width 25 height 12
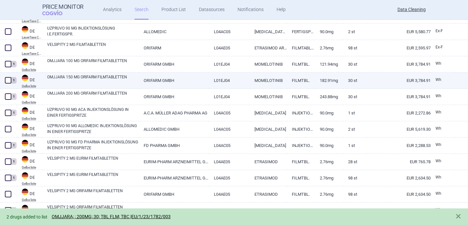
scroll to position [260, 0]
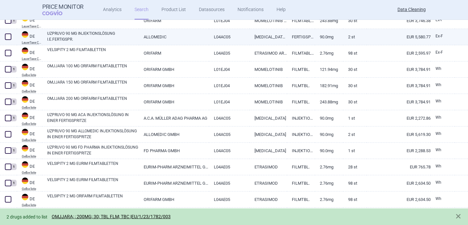
click at [9, 36] on span at bounding box center [8, 36] width 6 height 6
checkbox input "true"
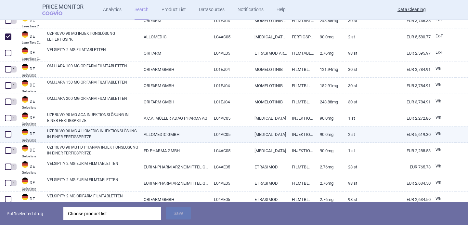
click at [9, 135] on span at bounding box center [8, 134] width 6 height 6
checkbox input "true"
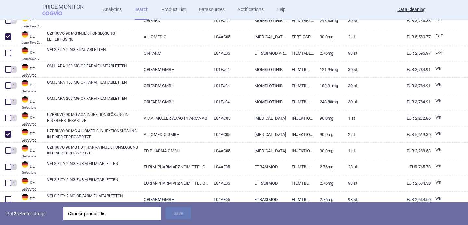
click at [92, 213] on div "Choose product list" at bounding box center [112, 213] width 88 height 13
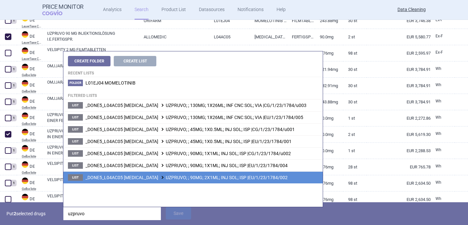
type input "uzpruvo"
click at [191, 176] on span "_DONE5_L04AC05 USTEKINUMAB UZPRUVO; ; 90MG; 2X1ML; INJ SOL; ISP |EU/1/23/1784/0…" at bounding box center [186, 177] width 202 height 5
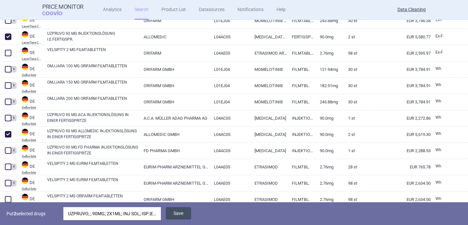
click at [183, 217] on button "Save" at bounding box center [178, 213] width 25 height 12
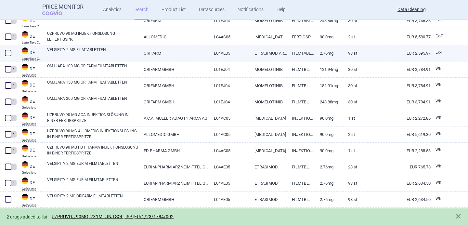
click at [7, 52] on span at bounding box center [8, 53] width 6 height 6
checkbox input "true"
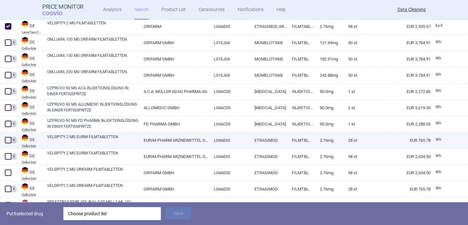
scroll to position [293, 0]
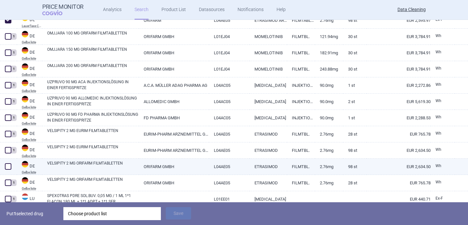
click at [7, 169] on span at bounding box center [8, 166] width 6 height 6
checkbox input "true"
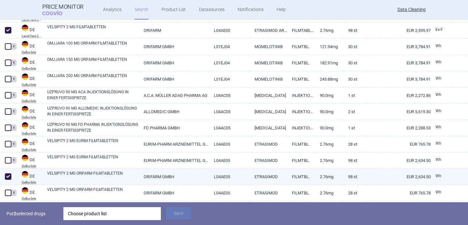
scroll to position [284, 0]
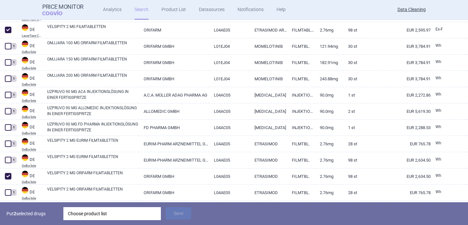
click at [81, 216] on div "Choose product list" at bounding box center [112, 213] width 88 height 13
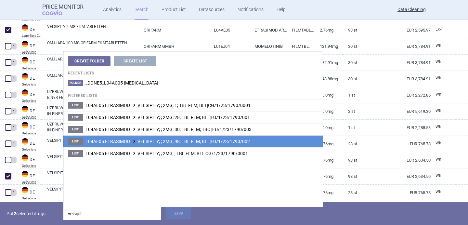
type input "velsipit"
click at [132, 145] on li "List L04AE05 ETRASIMOD VELSIPITY; ; 2MG; 98; TBL FLM; BLI |EU/1/23/1790/002" at bounding box center [192, 141] width 259 height 12
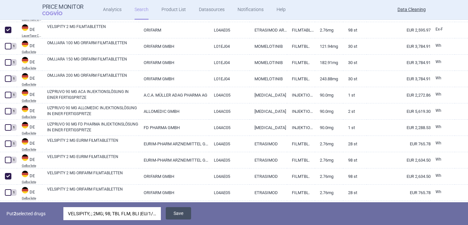
click at [176, 212] on button "Save" at bounding box center [178, 213] width 25 height 12
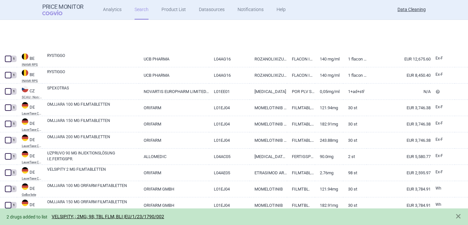
select select "brandName"
select select "newerThan"
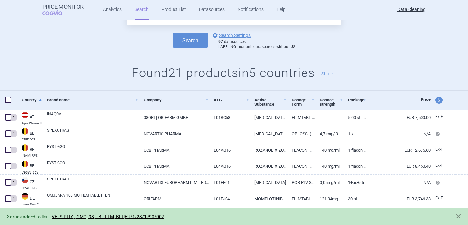
scroll to position [0, 0]
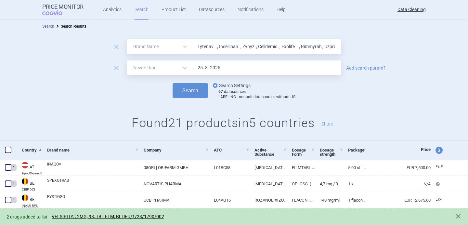
click at [236, 86] on link "options Search Settings" at bounding box center [230, 86] width 39 height 8
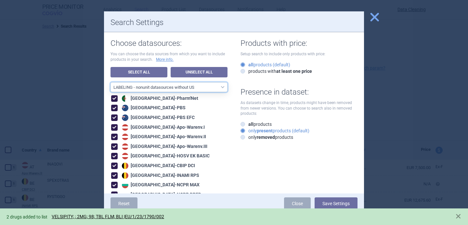
click at [208, 87] on select "All data sources LABELING - unit datasources without US LABELING - nonunit data…" at bounding box center [168, 87] width 117 height 10
select select "8989dc10-0f59-46fa-8fa1-2d950f31f8cb"
click at [110, 82] on select "All data sources LABELING - unit datasources without US LABELING - nonunit data…" at bounding box center [168, 87] width 117 height 10
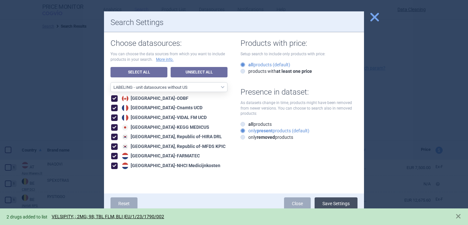
click at [343, 203] on button "Save Settings" at bounding box center [335, 203] width 43 height 12
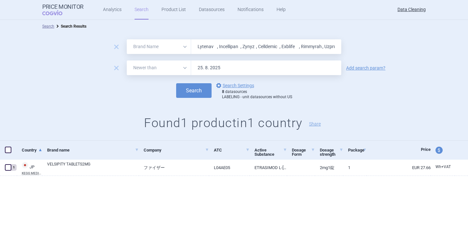
click at [221, 46] on input "Lytenav , Incellipan , Zynyz , Celldemic , Exblife , Rimmyrah , Uzpruv , Velsip…" at bounding box center [266, 46] width 150 height 15
paste input "Jaypirca , Vanflyta , Aqumeld , Herwenda , Ebglyss , Lyftuo , Lyfnua , Tevimbra…"
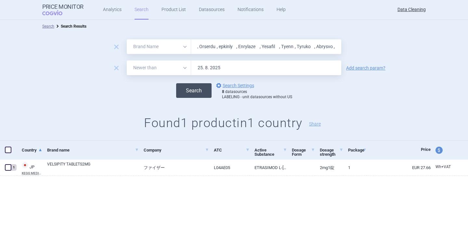
type input "Jaypirca , Vanflyta , Aqumeld , Herwenda , Ebglyss , Lyftuo , Lyfnua , Tevimbra…"
click at [201, 91] on button "Search" at bounding box center [193, 90] width 35 height 15
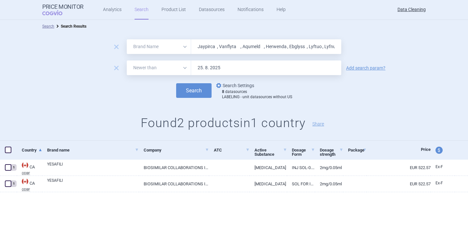
click at [228, 86] on link "options Search Settings" at bounding box center [234, 86] width 39 height 8
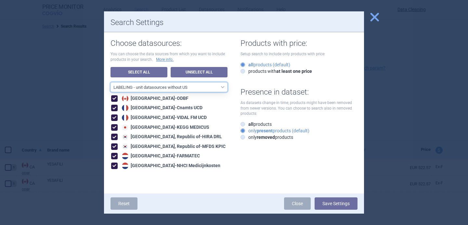
click at [214, 87] on select "All data sources LABELING - unit datasources without US LABELING - nonunit data…" at bounding box center [168, 87] width 117 height 10
select select "194b0200-cf1c-4e35-97df-3b55a106476a"
click at [110, 82] on select "All data sources LABELING - unit datasources without US LABELING - nonunit data…" at bounding box center [168, 87] width 117 height 10
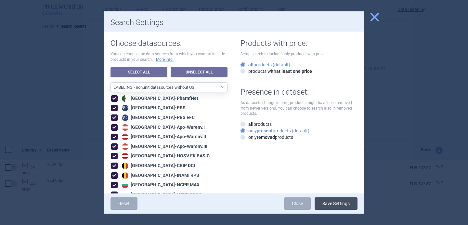
click at [340, 208] on button "Save Settings" at bounding box center [335, 203] width 43 height 12
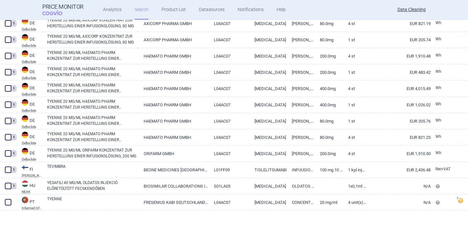
scroll to position [248, 0]
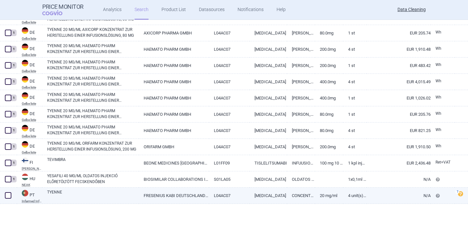
click at [115, 194] on link "TYENNE" at bounding box center [93, 195] width 92 height 12
select select "EUR"
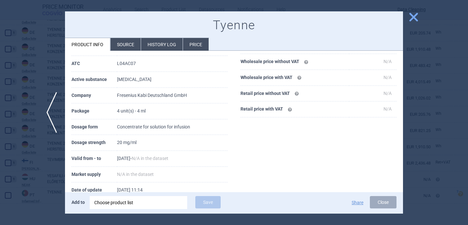
scroll to position [89, 0]
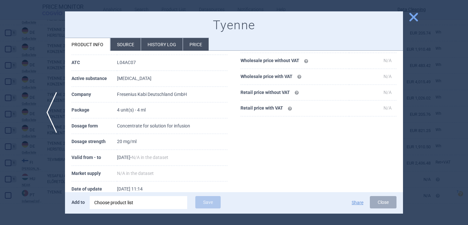
click at [125, 201] on div "Choose product list" at bounding box center [138, 202] width 88 height 13
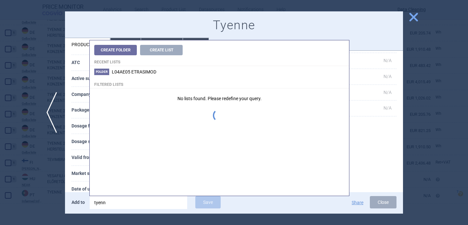
type input "tyenne"
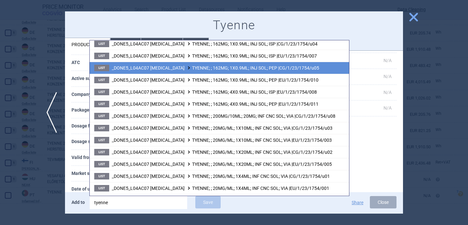
scroll to position [181, 0]
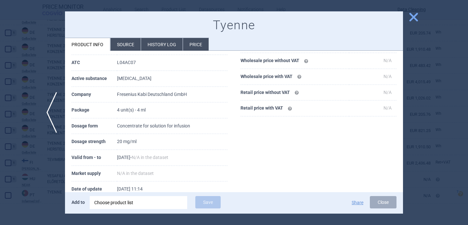
click at [81, 176] on th "Market supply" at bounding box center [93, 174] width 45 height 16
click at [121, 201] on div "Choose product list" at bounding box center [138, 202] width 88 height 13
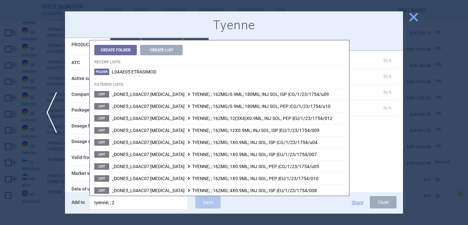
type input "tyenne; ; 20"
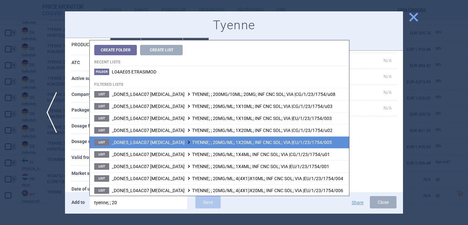
scroll to position [13, 0]
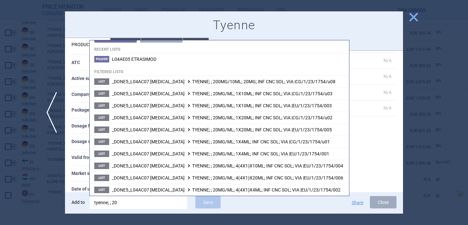
click at [77, 171] on th "Market supply" at bounding box center [93, 174] width 45 height 16
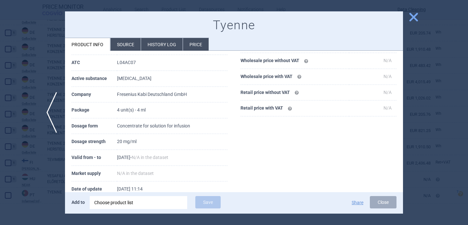
click at [119, 202] on div "Choose product list" at bounding box center [138, 202] width 88 height 13
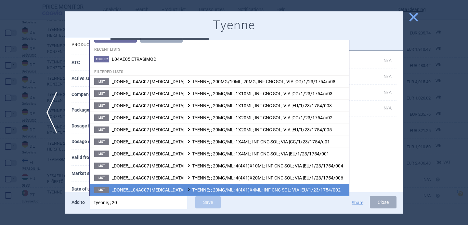
click at [185, 189] on span at bounding box center [188, 190] width 6 height 4
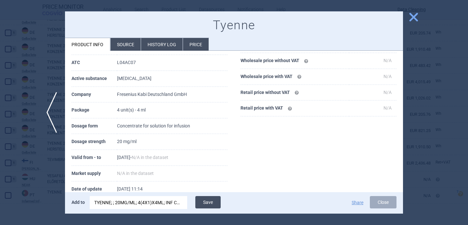
click at [207, 198] on button "Save" at bounding box center [207, 202] width 25 height 12
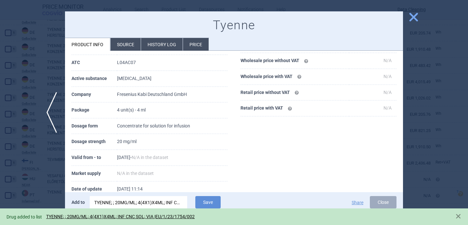
click at [50, 184] on div at bounding box center [234, 112] width 468 height 225
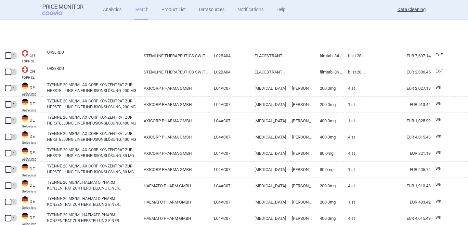
select select "brandName"
select select "newerThan"
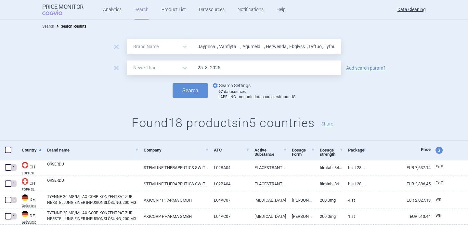
click at [232, 83] on link "options Search Settings" at bounding box center [230, 86] width 39 height 8
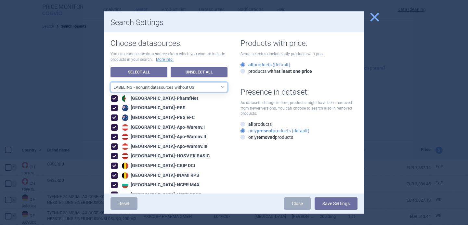
click at [216, 91] on select "All data sources LABELING - unit datasources without US LABELING - nonunit data…" at bounding box center [168, 87] width 117 height 10
select select "8989dc10-0f59-46fa-8fa1-2d950f31f8cb"
click at [110, 82] on select "All data sources LABELING - unit datasources without US LABELING - nonunit data…" at bounding box center [168, 87] width 117 height 10
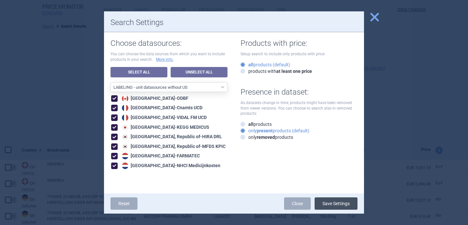
click at [347, 202] on button "Save Settings" at bounding box center [335, 203] width 43 height 12
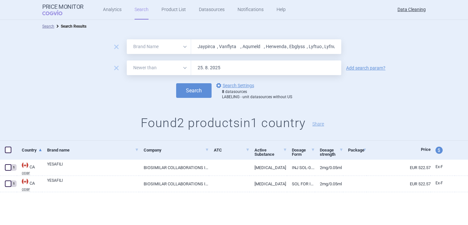
click at [214, 48] on input "Jaypirca , Vanflyta , Aqumeld , Herwenda , Ebglyss , Lyftuo , Lyfnua , Tevimbra…" at bounding box center [266, 46] width 150 height 15
paste input "Talvey , Apretude , Litfulo , Aquipta , Qaialdo , Camzyos , Ztalmy , Pylclar , …"
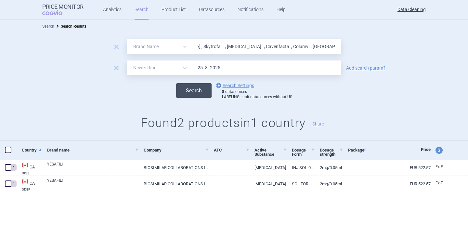
type input "Talvey , Apretude , Litfulo , Aquipta , Qaialdo , Camzyos , Ztalmy , Pylclar , …"
click at [201, 90] on button "Search" at bounding box center [193, 90] width 35 height 15
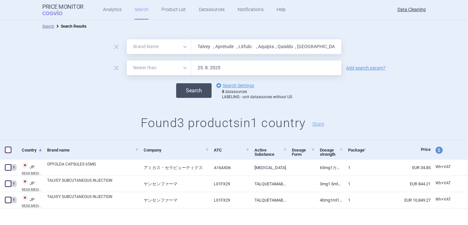
scroll to position [5, 0]
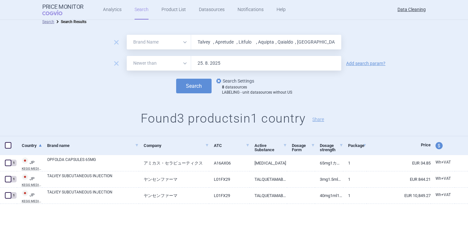
click at [233, 81] on link "options Search Settings" at bounding box center [234, 81] width 39 height 8
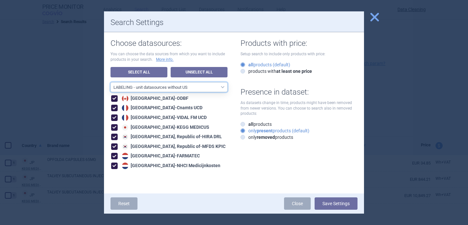
click at [216, 85] on select "All data sources LABELING - unit datasources without US LABELING - nonunit data…" at bounding box center [168, 87] width 117 height 10
select select "194b0200-cf1c-4e35-97df-3b55a106476a"
click at [110, 82] on select "All data sources LABELING - unit datasources without US LABELING - nonunit data…" at bounding box center [168, 87] width 117 height 10
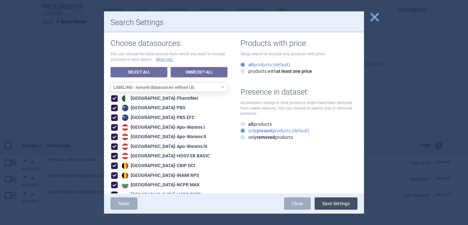
click at [330, 203] on button "Save Settings" at bounding box center [335, 203] width 43 height 12
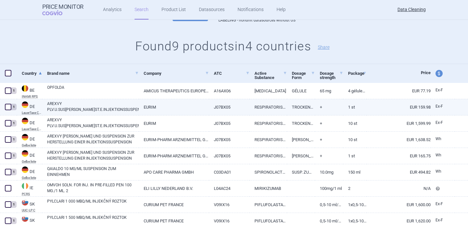
scroll to position [102, 0]
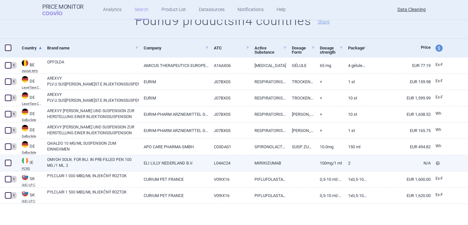
click at [111, 162] on link "OMVOH SOLN. FOR INJ. IN PRE-FILLED PEN 100 MG./1 ML. 2" at bounding box center [93, 163] width 92 height 12
select select "EUR"
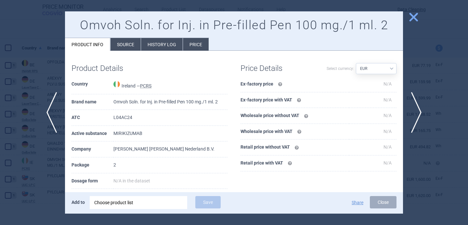
click at [146, 206] on div "Choose product list" at bounding box center [138, 202] width 88 height 13
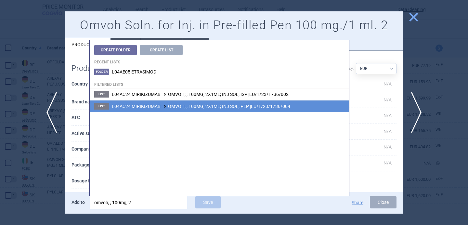
type input "omvoh; ; 100mg; 2"
click at [241, 106] on span "L04AC24 MIRIKIZUMAB OMVOH; ; 100MG; 2X1ML; INJ SOL; PEP |EU/1/23/1736/004" at bounding box center [201, 106] width 178 height 5
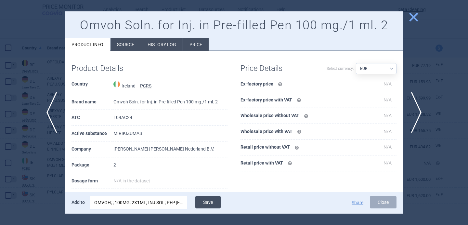
click at [214, 198] on button "Save" at bounding box center [207, 202] width 25 height 12
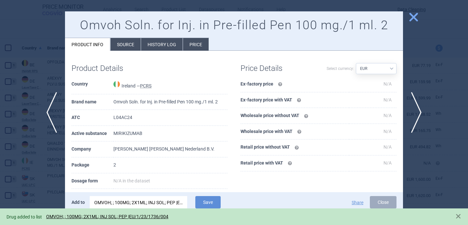
click at [52, 177] on div at bounding box center [234, 112] width 468 height 225
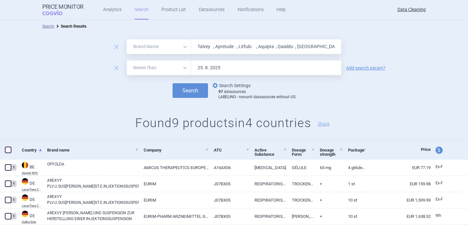
click at [233, 84] on link "options Search Settings" at bounding box center [230, 86] width 39 height 8
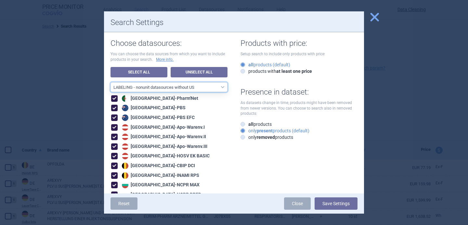
click at [204, 89] on select "All data sources LABELING - unit datasources without US LABELING - nonunit data…" at bounding box center [168, 87] width 117 height 10
select select "8989dc10-0f59-46fa-8fa1-2d950f31f8cb"
click at [110, 82] on select "All data sources LABELING - unit datasources without US LABELING - nonunit data…" at bounding box center [168, 87] width 117 height 10
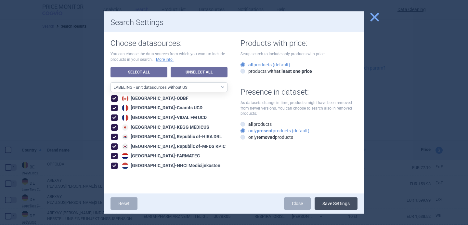
click at [336, 202] on button "Save Settings" at bounding box center [335, 203] width 43 height 12
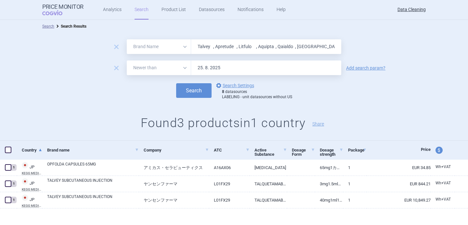
click at [227, 44] on input "Talvey , Apretude , Litfulo , Aquipta , Qaialdo , Camzyos , Ztalmy , Pylclar , …" at bounding box center [266, 46] width 150 height 15
paste input "Pedmarqsi , Epysqli , Hyftor , Tibsovo , Elfabrio , Vafseo , Bekemv , Akeega , …"
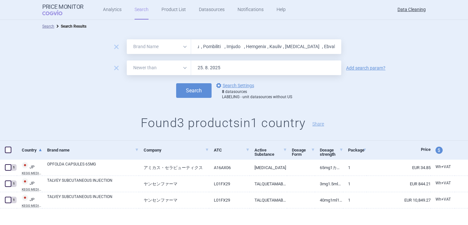
type input "Pedmarqsi , Epysqli , Hyftor , Tibsovo , Elfabrio , Vafseo , Bekemv , Akeega , …"
click at [198, 99] on div "Search options Search Settings 8 datasources LABELING - unit datasources withou…" at bounding box center [234, 91] width 468 height 18
click at [197, 89] on button "Search" at bounding box center [193, 90] width 35 height 15
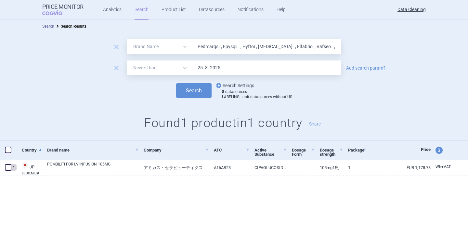
click at [248, 84] on link "options Search Settings" at bounding box center [234, 86] width 39 height 8
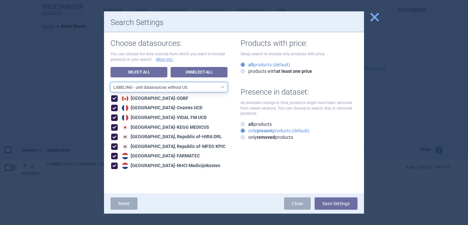
click at [225, 87] on select "All data sources LABELING - unit datasources without US LABELING - nonunit data…" at bounding box center [168, 87] width 117 height 10
select select "194b0200-cf1c-4e35-97df-3b55a106476a"
click at [110, 82] on select "All data sources LABELING - unit datasources without US LABELING - nonunit data…" at bounding box center [168, 87] width 117 height 10
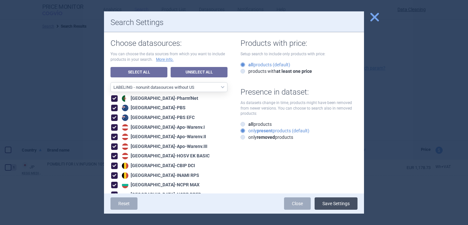
click at [331, 205] on button "Save Settings" at bounding box center [335, 203] width 43 height 12
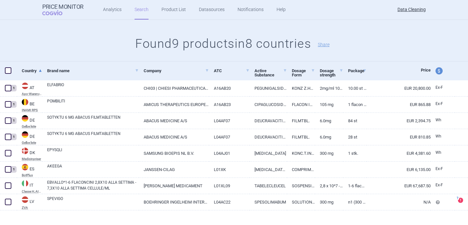
scroll to position [102, 0]
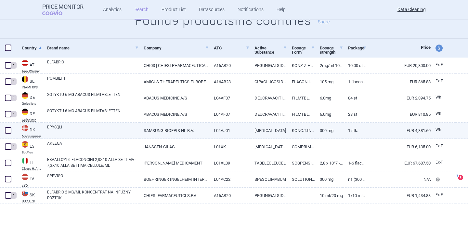
click at [107, 127] on link "EPYSQLI" at bounding box center [93, 130] width 92 height 12
select select "EUR"
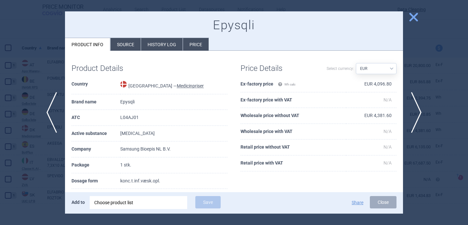
click at [133, 204] on div "Choose product list" at bounding box center [138, 202] width 88 height 13
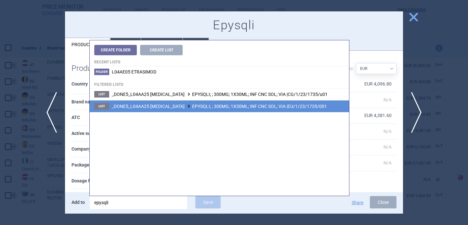
type input "epysqli"
click at [206, 109] on li "List _DONE5_L04AA25 ECULIZUMAB EPYSQLI; ; 300MG; 1X30ML; INF CNC SOL; VIA |EU/1…" at bounding box center [219, 106] width 259 height 12
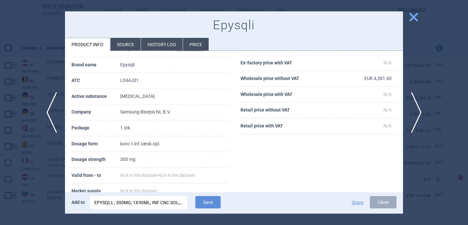
scroll to position [38, 0]
click at [211, 202] on button "Save" at bounding box center [207, 202] width 25 height 12
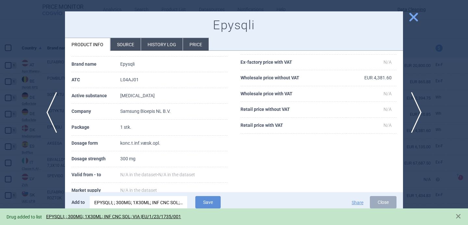
click at [22, 169] on div at bounding box center [234, 112] width 468 height 225
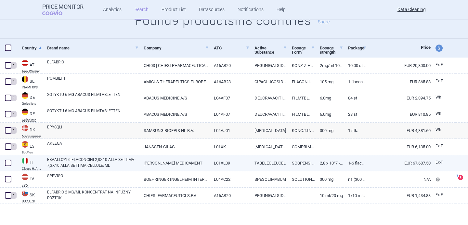
click at [73, 163] on link "EBVALLO*1-6 FLACONCINI 2,8X10 ALLA SETTIMA - 7,3X10 ALLA SETTIMA CELLULE/ML" at bounding box center [93, 163] width 92 height 12
select select "EUR"
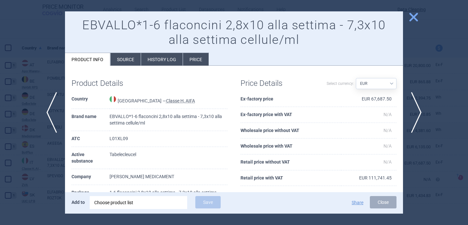
click at [130, 62] on li "Source" at bounding box center [125, 59] width 30 height 13
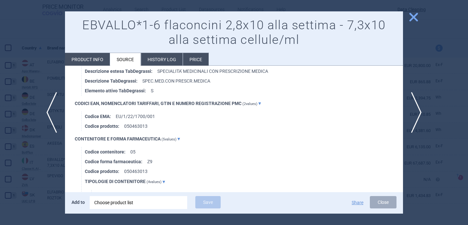
scroll to position [1151, 0]
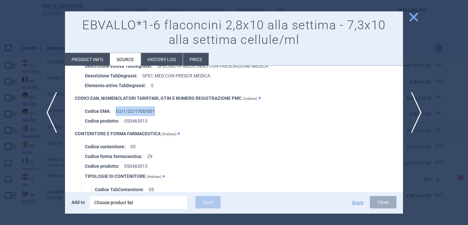
drag, startPoint x: 156, startPoint y: 109, endPoint x: 117, endPoint y: 108, distance: 39.6
click at [117, 108] on li "Codice EMA : EU/1/22/1700/001" at bounding box center [244, 111] width 318 height 10
copy li "EU/1/22/1700/001"
click at [136, 199] on div "Choose product list" at bounding box center [138, 202] width 88 height 13
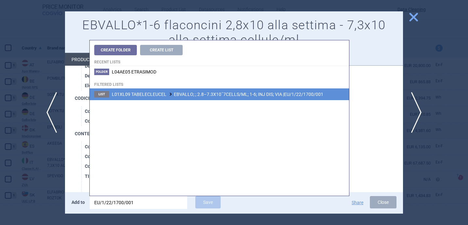
type input "EU/1/22/1700/001"
click at [201, 90] on li "List L01XL09 TABELECLEUCEL EBVALLO; ; 2.8–7.3X10ˇ7CELLS/ML; 1-6; INJ DIS; VIA |…" at bounding box center [219, 94] width 259 height 12
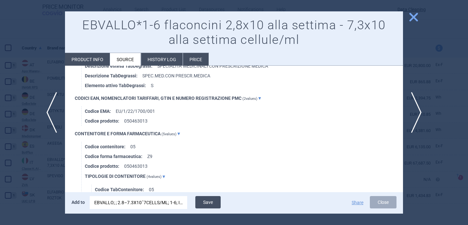
click at [210, 198] on button "Save" at bounding box center [207, 202] width 25 height 12
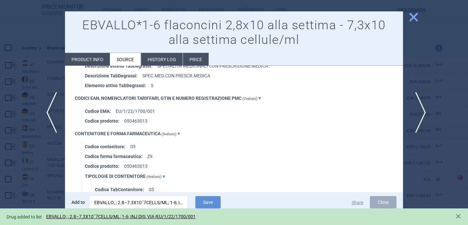
click at [418, 109] on span "next" at bounding box center [418, 112] width 15 height 41
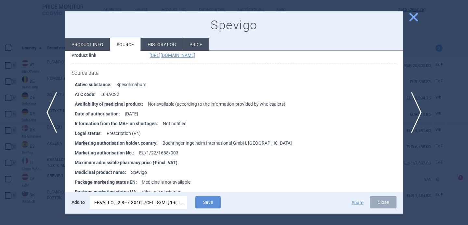
scroll to position [80, 0]
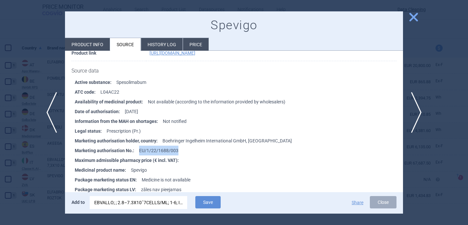
drag, startPoint x: 179, startPoint y: 150, endPoint x: 137, endPoint y: 150, distance: 42.5
click at [137, 150] on li "Marketing authorisation No. : EU/1/22/1688/003" at bounding box center [239, 151] width 328 height 10
copy li "EU/1/22/1688/003"
click at [142, 205] on div "EBVALLO; ; 2.8–7.3X10ˇ7CELLS/ML; 1-6; INJ DIS; VIA |EU/1/22/1700/001" at bounding box center [138, 202] width 88 height 13
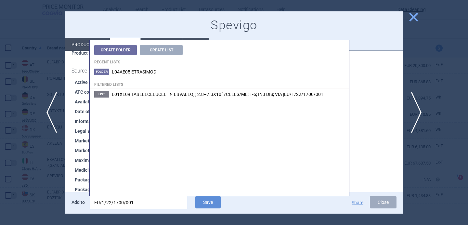
click at [142, 205] on input "EU/1/22/1700/001" at bounding box center [138, 202] width 97 height 13
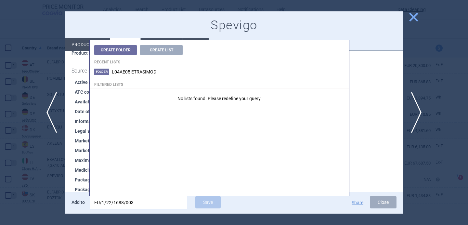
drag, startPoint x: 138, startPoint y: 203, endPoint x: 132, endPoint y: 203, distance: 6.2
click at [132, 203] on input "EU/1/22/1688/003" at bounding box center [138, 202] width 97 height 13
type input "EU/1/22/1688/00"
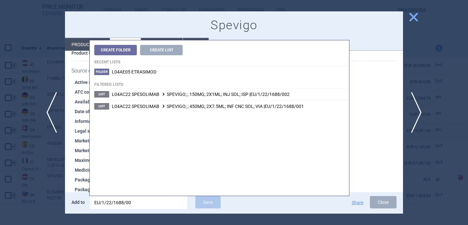
click at [234, 27] on h1 "Spevigo" at bounding box center [233, 25] width 325 height 15
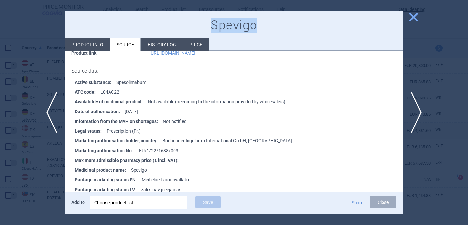
click at [234, 27] on h1 "Spevigo" at bounding box center [233, 25] width 325 height 15
copy h1 "Spevigo"
click at [141, 200] on div "Choose product list" at bounding box center [138, 202] width 88 height 13
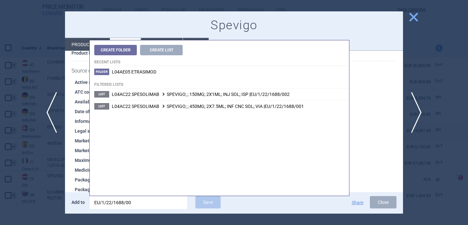
click at [133, 205] on input "EU/1/22/1688/00" at bounding box center [138, 202] width 97 height 13
paste input "3"
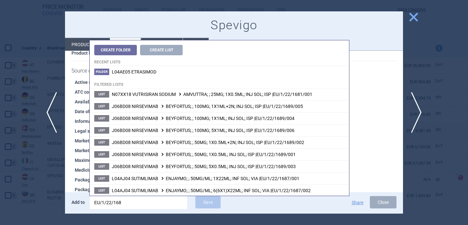
click at [124, 206] on input "EU/1/22/168" at bounding box center [138, 202] width 97 height 13
paste input "8/003"
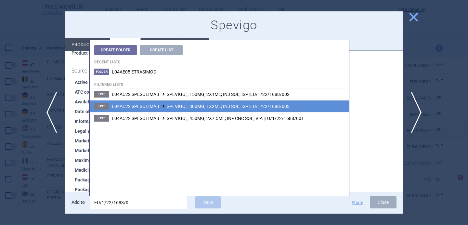
type input "EU/1/22/1688/0"
click at [273, 108] on span "L04AC22 SPESOLIMAB SPEVIGO; ; 300MG; 1X2ML; INJ SOL; ISP |EU/1/22/1688/003" at bounding box center [201, 106] width 178 height 5
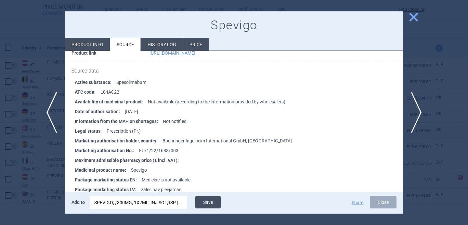
click at [214, 201] on button "Save" at bounding box center [207, 202] width 25 height 12
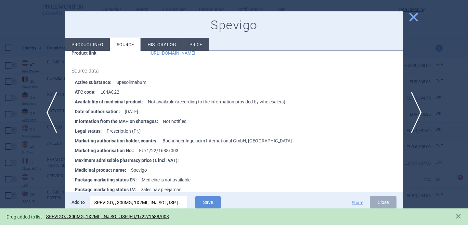
click at [39, 182] on div at bounding box center [234, 112] width 468 height 225
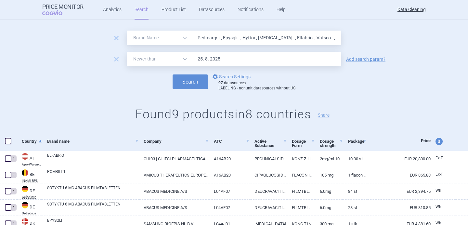
scroll to position [2, 0]
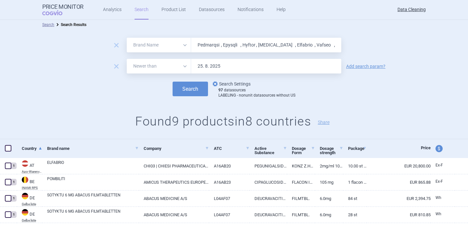
click at [224, 86] on link "options Search Settings" at bounding box center [230, 84] width 39 height 8
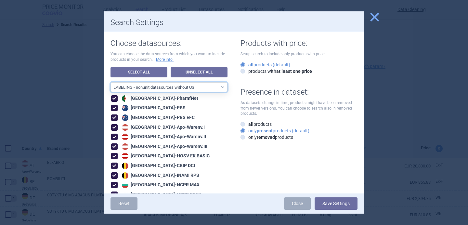
click at [202, 91] on select "All data sources LABELING - unit datasources without US LABELING - nonunit data…" at bounding box center [168, 87] width 117 height 10
select select "8989dc10-0f59-46fa-8fa1-2d950f31f8cb"
click at [110, 82] on select "All data sources LABELING - unit datasources without US LABELING - nonunit data…" at bounding box center [168, 87] width 117 height 10
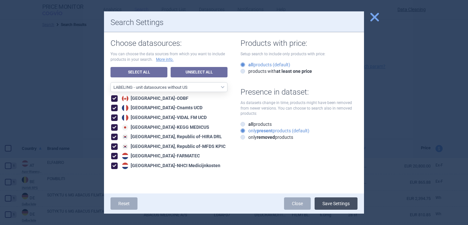
click at [332, 206] on button "Save Settings" at bounding box center [335, 203] width 43 height 12
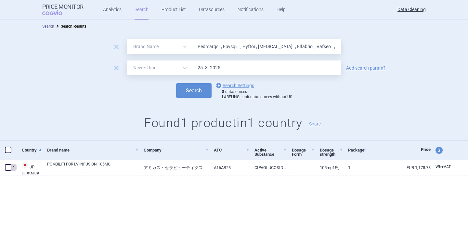
click at [250, 48] on input "Pedmarqsi , Epysqli , Hyftor , Tibsovo , Elfabrio , Vafseo , Bekemv , Akeega , …" at bounding box center [266, 46] width 150 height 15
paste input "Locametz , Pluvicto , Livmarli , Qdenga , Mycapssa , Enjaymo , Livtencity , Pyr…"
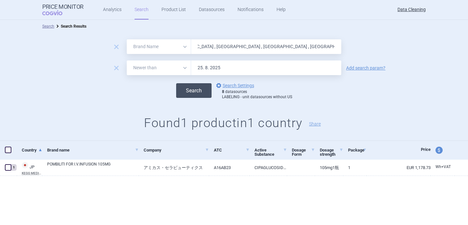
type input "Locametz , Pluvicto , Livmarli , Qdenga , Mycapssa , Enjaymo , Livtencity , Pyr…"
click at [190, 94] on button "Search" at bounding box center [193, 90] width 35 height 15
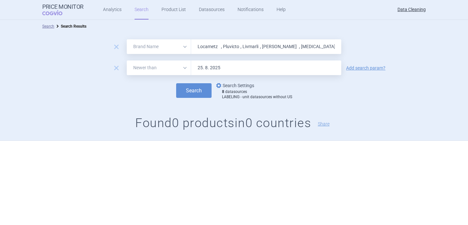
click at [230, 84] on link "options Search Settings" at bounding box center [234, 86] width 39 height 8
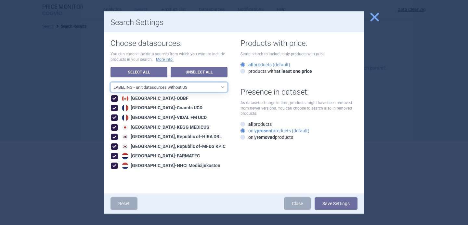
click at [205, 92] on select "All data sources LABELING - unit datasources without US LABELING - nonunit data…" at bounding box center [168, 87] width 117 height 10
select select "194b0200-cf1c-4e35-97df-3b55a106476a"
click at [110, 82] on select "All data sources LABELING - unit datasources without US LABELING - nonunit data…" at bounding box center [168, 87] width 117 height 10
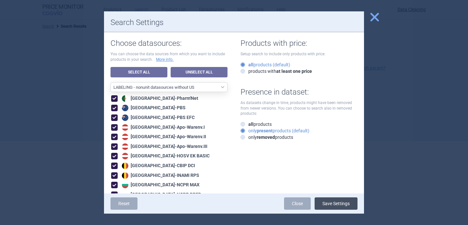
click at [329, 201] on button "Save Settings" at bounding box center [335, 203] width 43 height 12
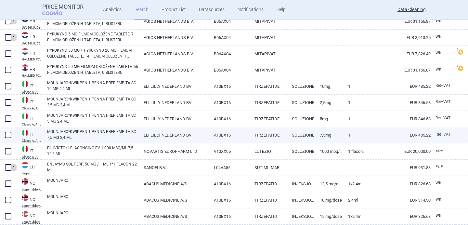
scroll to position [465, 0]
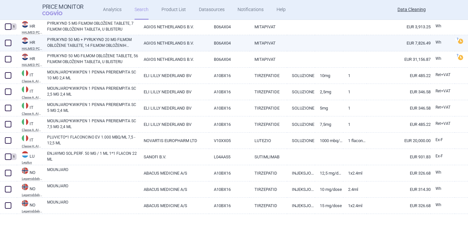
click at [117, 44] on link "PYRUKYND 50 MG + PYRUKYND 20 MG FILMOM OBLOŽENE TABLETE, 14 FILMOM OBLOŽENIH TA…" at bounding box center [93, 43] width 92 height 12
select select "EUR"
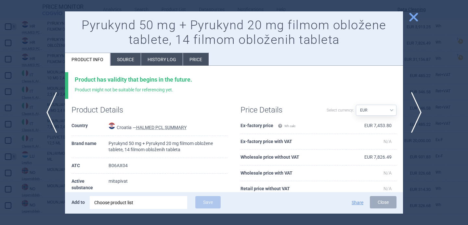
click at [132, 60] on li "Source" at bounding box center [125, 59] width 30 height 13
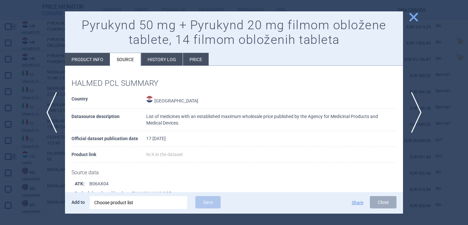
scroll to position [30, 0]
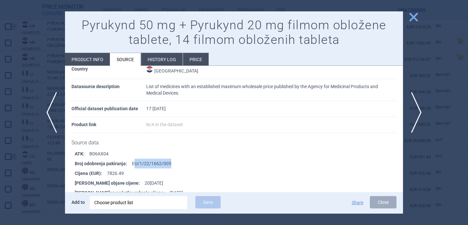
drag, startPoint x: 174, startPoint y: 160, endPoint x: 132, endPoint y: 161, distance: 42.2
click at [132, 161] on li "Broj odobrenja pakiranja : EU/1/22/1662/005" at bounding box center [239, 164] width 328 height 10
copy li "U/1/22/1662/005"
click at [138, 204] on div "Choose product list" at bounding box center [138, 202] width 88 height 13
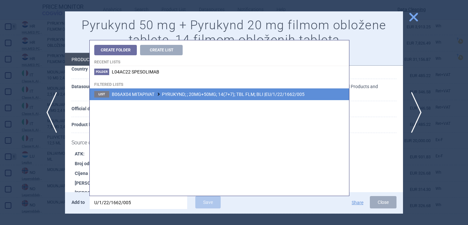
type input "U/1/22/1662/005"
click at [200, 96] on span "B06AX04 MITAPIVAT PYRUKYND; ; 20MG+50MG; 14(7+7); TBL FLM; BLI |EU/1/22/1662/005" at bounding box center [208, 94] width 193 height 5
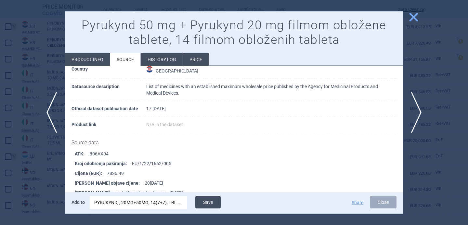
click at [208, 202] on button "Save" at bounding box center [207, 202] width 25 height 12
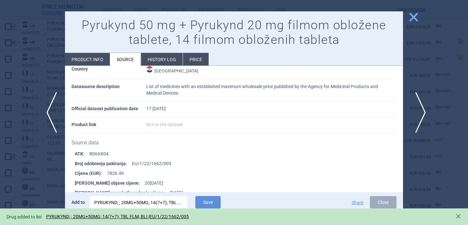
click at [417, 114] on span "next" at bounding box center [418, 112] width 15 height 41
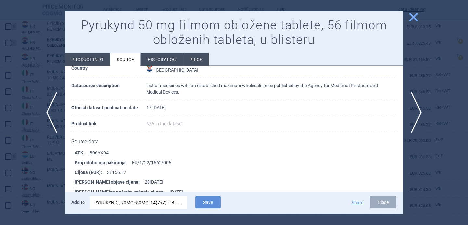
scroll to position [37, 0]
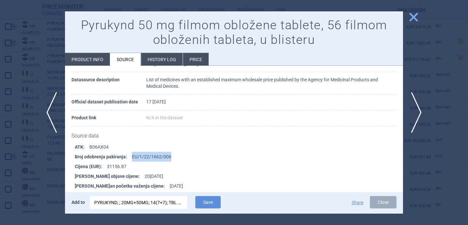
drag, startPoint x: 177, startPoint y: 157, endPoint x: 131, endPoint y: 157, distance: 45.8
click at [131, 157] on li "Broj odobrenja pakiranja : EU/1/22/1662/006" at bounding box center [239, 157] width 328 height 10
copy li "EU/1/22/1662/006"
click at [129, 203] on div "PYRUKYND; ; 20MG+50MG; 14(7+7); TBL FLM; BLI |EU/1/22/1662/005" at bounding box center [138, 202] width 88 height 13
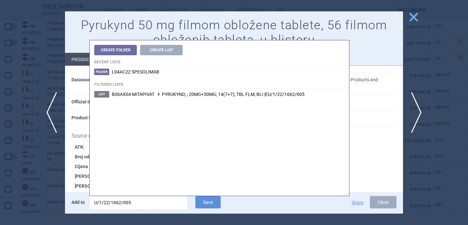
click at [129, 203] on input "U/1/22/1662/005" at bounding box center [138, 202] width 97 height 13
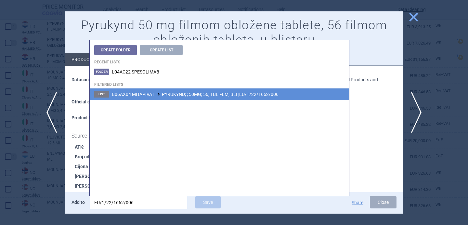
type input "EU/1/22/1662/006"
click at [213, 95] on span "B06AX04 MITAPIVAT PYRUKYND; ; 50MG; 56; TBL FLM; BLI |EU/1/22/1662/006" at bounding box center [195, 94] width 167 height 5
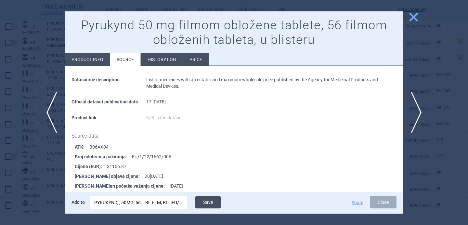
click at [213, 197] on button "Save" at bounding box center [207, 202] width 25 height 12
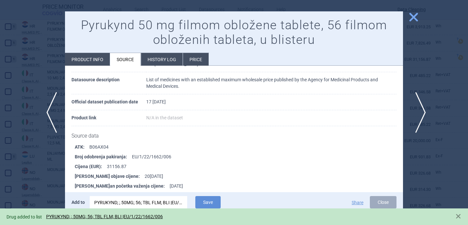
click at [420, 114] on span "next" at bounding box center [418, 112] width 15 height 41
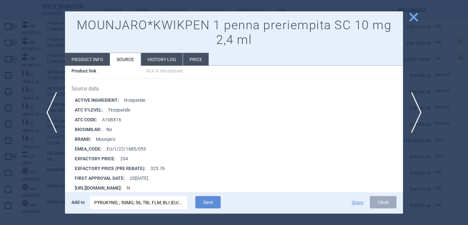
scroll to position [293, 0]
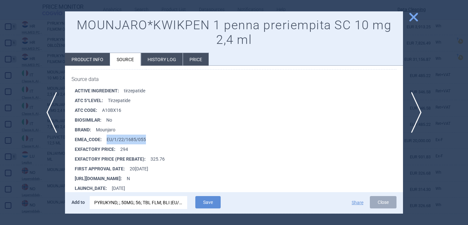
drag, startPoint x: 146, startPoint y: 137, endPoint x: 106, endPoint y: 137, distance: 40.3
click at [106, 137] on li "EMEA_CODE : EU/1/22/1685/055" at bounding box center [239, 139] width 328 height 10
copy li "EU/1/22/1685/055"
click at [115, 202] on div "PYRUKYND; ; 50MG; 56; TBL FLM; BLI |EU/1/22/1662/006" at bounding box center [138, 202] width 88 height 13
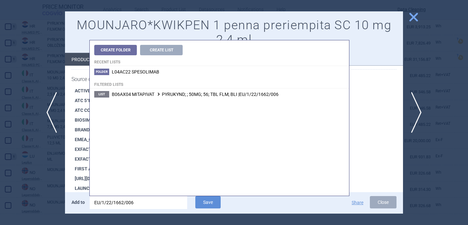
click at [115, 202] on input "EU/1/22/1662/006" at bounding box center [138, 202] width 97 height 13
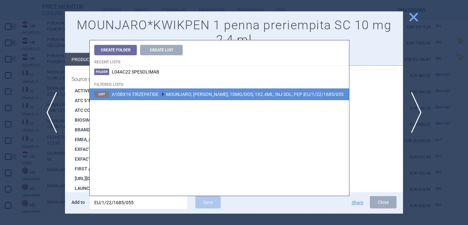
type input "EU/1/22/1685/055"
click at [209, 97] on li "List A10BX16 TIRZEPATIDE MOUNJARO; MOUNJARO KWIKPEN; 10MG/DOS; 1X2.4ML; INJ SOL…" at bounding box center [219, 94] width 259 height 12
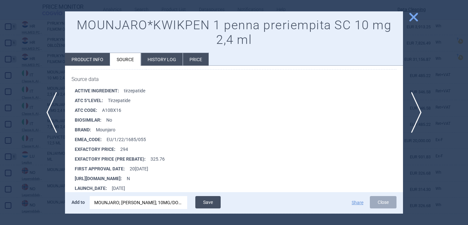
click at [210, 201] on button "Save" at bounding box center [207, 202] width 25 height 12
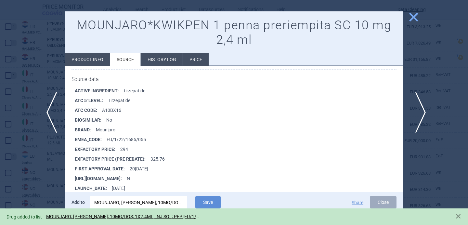
click at [424, 108] on span "next" at bounding box center [418, 112] width 15 height 41
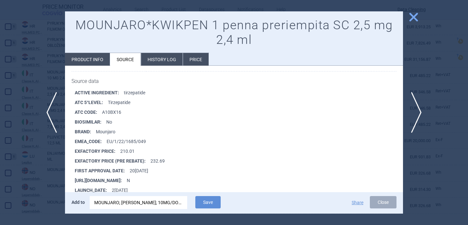
scroll to position [297, 0]
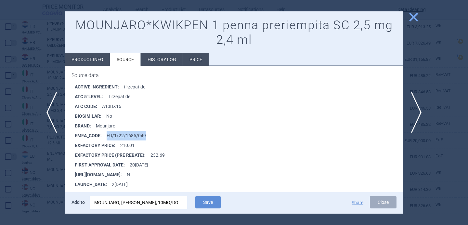
drag, startPoint x: 147, startPoint y: 133, endPoint x: 105, endPoint y: 133, distance: 41.9
click at [105, 133] on li "EMEA_CODE : EU/1/22/1685/049" at bounding box center [239, 136] width 328 height 10
copy li "EU/1/22/1685/049"
click at [122, 204] on div "MOUNJARO; MOUNJARO KWIKPEN; 10MG/DOS; 1X2.4ML; INJ SOL; PEP |EU/1/22/1685/055" at bounding box center [138, 202] width 88 height 13
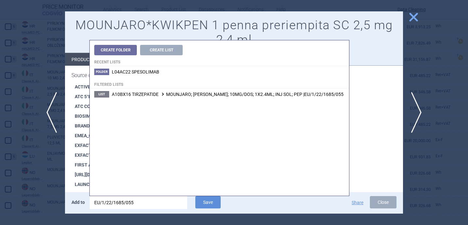
click at [122, 204] on input "EU/1/22/1685/055" at bounding box center [138, 202] width 97 height 13
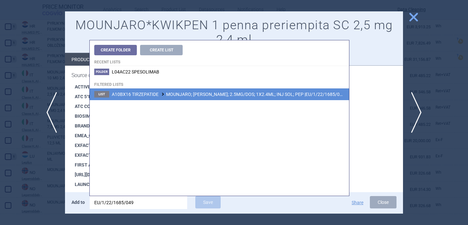
type input "EU/1/22/1685/049"
click at [212, 95] on span "A10BX16 TIRZEPATIDE MOUNJARO; MOUNJARO KWIKPEN; 2.5MG/DOS; 1X2.4ML; INJ SOL; PE…" at bounding box center [228, 94] width 233 height 5
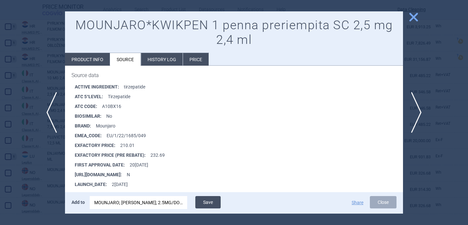
click at [207, 199] on button "Save" at bounding box center [207, 202] width 25 height 12
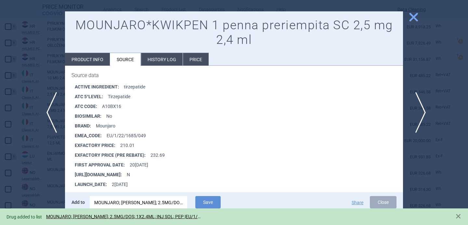
click at [419, 109] on span "next" at bounding box center [418, 112] width 15 height 41
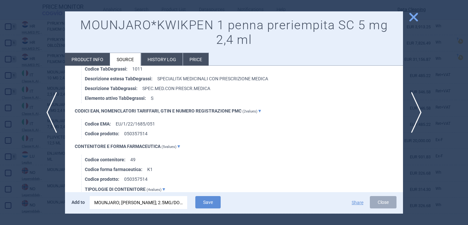
scroll to position [706, 0]
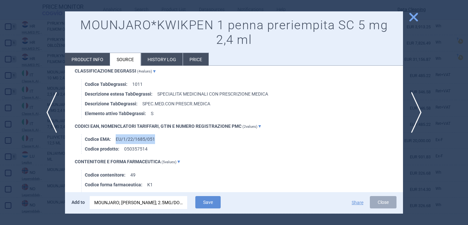
drag, startPoint x: 161, startPoint y: 141, endPoint x: 116, endPoint y: 140, distance: 44.8
click at [116, 140] on li "Codice EMA : EU/1/22/1685/051" at bounding box center [244, 139] width 318 height 10
copy li "EU/1/22/1685/051"
click at [164, 202] on div "MOUNJARO; MOUNJARO KWIKPEN; 2.5MG/DOS; 1X2.4ML; INJ SOL; PEP |EU/1/22/1685/049" at bounding box center [138, 202] width 88 height 13
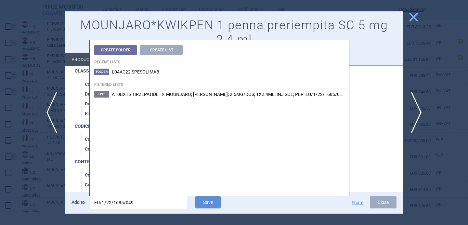
click at [164, 202] on input "EU/1/22/1685/049" at bounding box center [138, 202] width 97 height 13
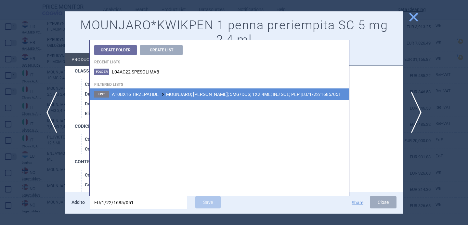
type input "EU/1/22/1685/051"
click at [219, 95] on span "A10BX16 TIRZEPATIDE MOUNJARO; MOUNJARO KWIKPEN; 5MG/DOS; 1X2.4ML; INJ SOL; PEP …" at bounding box center [226, 94] width 229 height 5
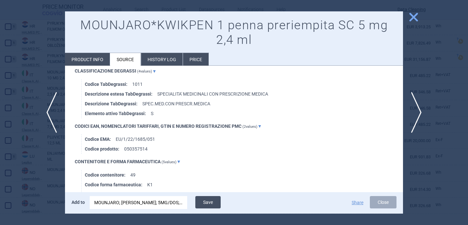
click at [210, 200] on button "Save" at bounding box center [207, 202] width 25 height 12
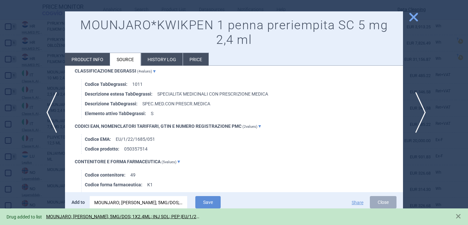
click at [418, 108] on span "next" at bounding box center [418, 112] width 15 height 41
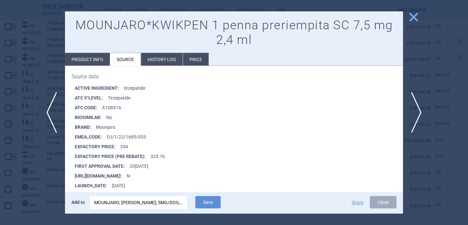
scroll to position [296, 0]
drag, startPoint x: 151, startPoint y: 137, endPoint x: 106, endPoint y: 137, distance: 45.5
click at [106, 137] on li "EMEA_CODE : EU/1/22/1685/053" at bounding box center [239, 137] width 328 height 10
copy li "EU/1/22/1685/053"
click at [121, 203] on div "MOUNJARO; MOUNJARO KWIKPEN; 5MG/DOS; 1X2.4ML; INJ SOL; PEP |EU/1/22/1685/051" at bounding box center [138, 202] width 88 height 13
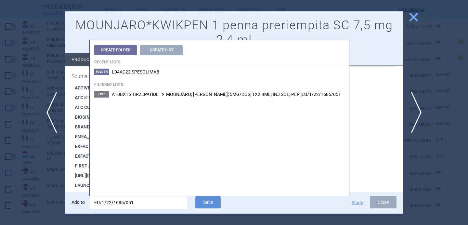
click at [121, 203] on input "EU/1/22/1685/051" at bounding box center [138, 202] width 97 height 13
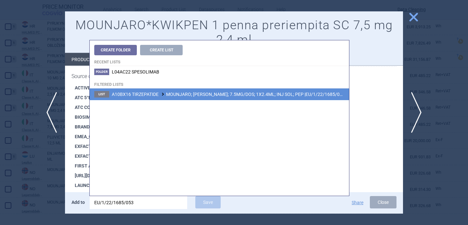
type input "EU/1/22/1685/053"
click at [210, 92] on span "A10BX16 TIRZEPATIDE MOUNJARO; MOUNJARO KWIKPEN; 7.5MG/DOS; 1X2.4ML; INJ SOL; PE…" at bounding box center [228, 94] width 233 height 5
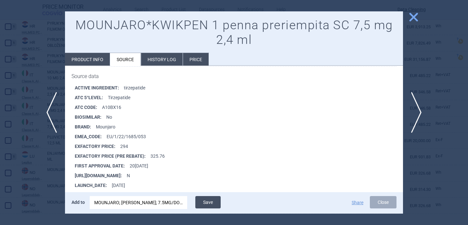
click at [211, 200] on button "Save" at bounding box center [207, 202] width 25 height 12
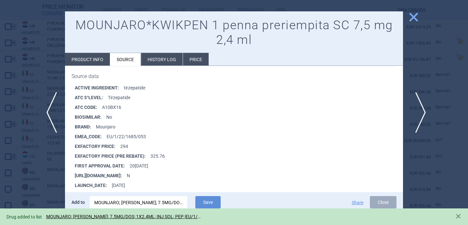
click at [418, 108] on span "next" at bounding box center [418, 112] width 15 height 41
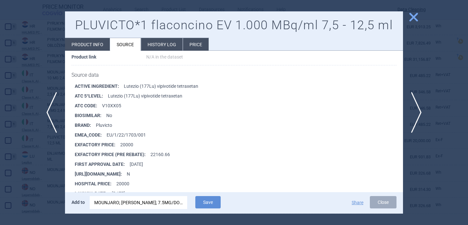
scroll to position [720, 0]
drag, startPoint x: 147, startPoint y: 134, endPoint x: 104, endPoint y: 134, distance: 42.5
click at [104, 134] on li "EMEA_CODE : EU/1/22/1703/001" at bounding box center [239, 135] width 328 height 10
copy li "EU/1/22/1703/001"
click at [122, 202] on div "MOUNJARO; MOUNJARO KWIKPEN; 7.5MG/DOS; 1X2.4ML; INJ SOL; PEP |EU/1/22/1685/053" at bounding box center [138, 202] width 88 height 13
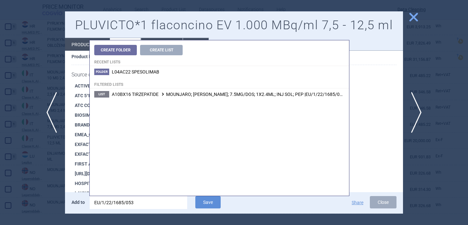
click at [122, 202] on input "EU/1/22/1685/053" at bounding box center [138, 202] width 97 height 13
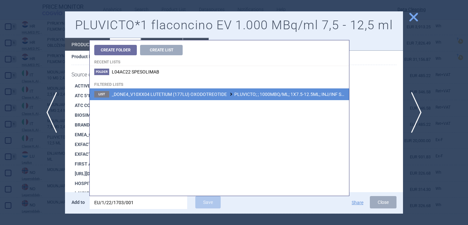
type input "EU/1/22/1703/001"
click at [204, 94] on span "_DONE4_V10XX04 LUTETIUM (177LU) OXODOTREOTIDE PLUVICTO; ; 1000MBQ/ML; 1X7.5-12.…" at bounding box center [254, 94] width 285 height 5
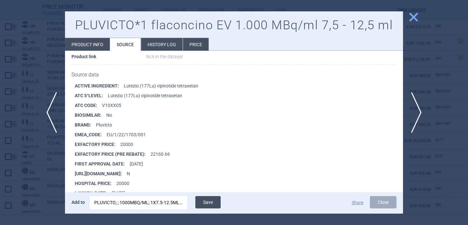
click at [212, 202] on button "Save" at bounding box center [207, 202] width 25 height 12
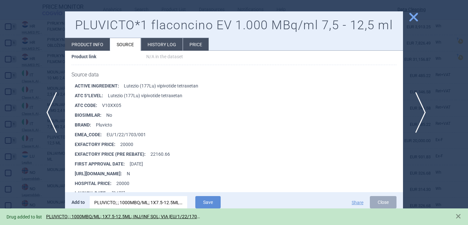
click at [418, 110] on span "next" at bounding box center [418, 112] width 15 height 41
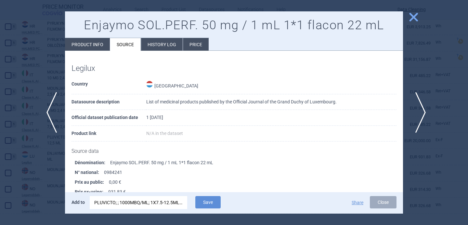
click at [418, 110] on span "next" at bounding box center [418, 112] width 15 height 41
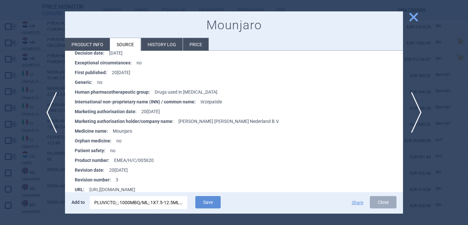
scroll to position [673, 0]
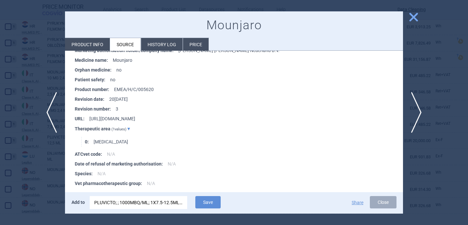
click at [98, 47] on li "Product info" at bounding box center [87, 44] width 45 height 13
select select "EUR"
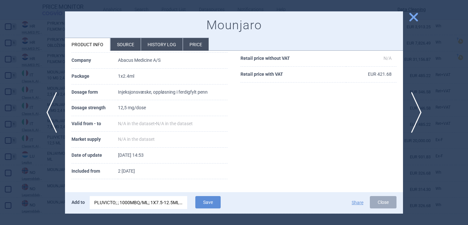
scroll to position [88, 0]
click at [57, 183] on div at bounding box center [234, 112] width 468 height 225
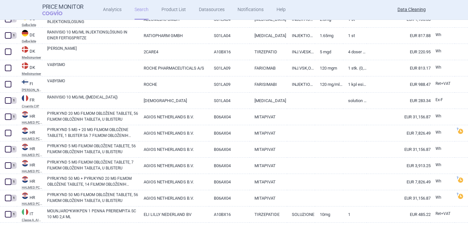
scroll to position [320, 0]
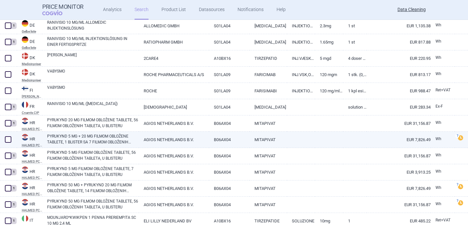
click at [81, 135] on link "PYRUKYND 5 MG + 20 MG FILMOM OBLOŽENE TABLETE, 1 BLISTER SA 7 FILMOM OBLOŽENIH …" at bounding box center [93, 139] width 92 height 12
select select "EUR"
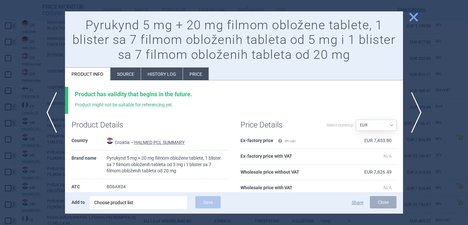
click at [123, 72] on li "Source" at bounding box center [125, 74] width 30 height 13
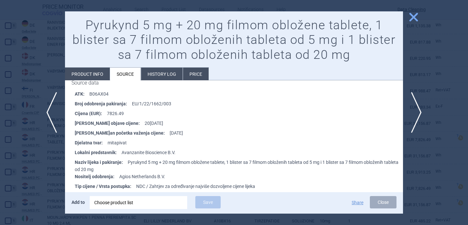
scroll to position [108, 0]
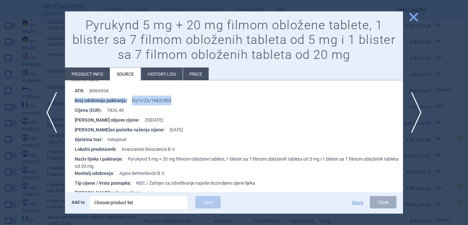
drag, startPoint x: 176, startPoint y: 98, endPoint x: 130, endPoint y: 98, distance: 46.1
click at [130, 98] on li "Broj odobrenja pakiranja : EU/1/22/1662/003" at bounding box center [239, 100] width 328 height 10
click at [133, 98] on li "Broj odobrenja pakiranja : EU/1/22/1662/003" at bounding box center [239, 100] width 328 height 10
drag, startPoint x: 131, startPoint y: 99, endPoint x: 169, endPoint y: 99, distance: 37.4
click at [169, 99] on li "Broj odobrenja pakiranja : EU/1/22/1662/003" at bounding box center [239, 100] width 328 height 10
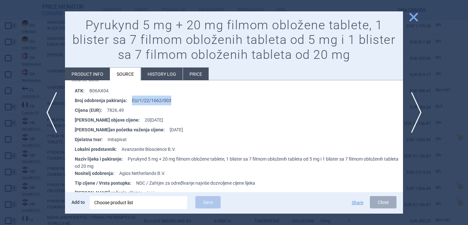
click at [155, 202] on div "Choose product list" at bounding box center [138, 202] width 88 height 13
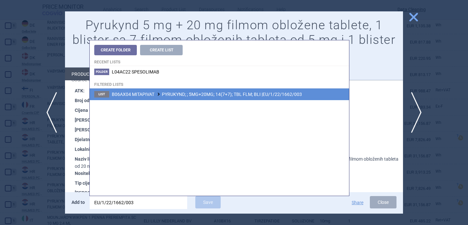
type input "EU/1/22/1662/003"
click at [202, 93] on span "B06AX04 MITAPIVAT PYRUKYND; ; 5MG+20MG; 14(7+7); TBL FLM; BLI |EU/1/22/1662/003" at bounding box center [207, 94] width 190 height 5
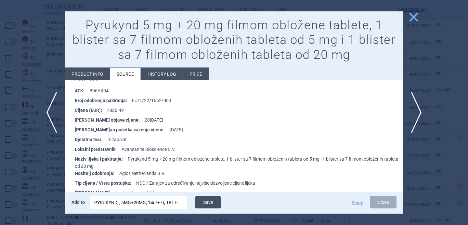
click at [209, 200] on button "Save" at bounding box center [207, 202] width 25 height 12
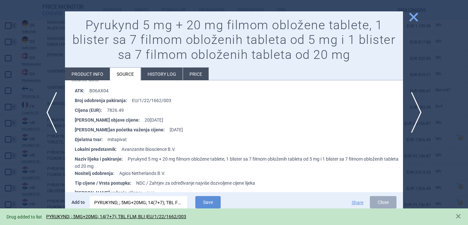
click at [39, 170] on div at bounding box center [234, 112] width 468 height 225
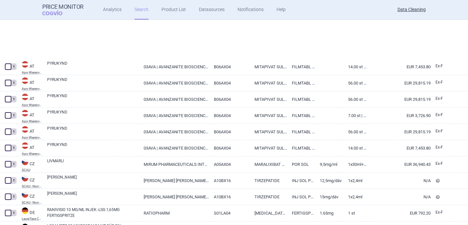
select select "brandName"
select select "newerThan"
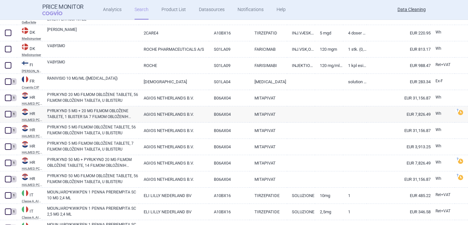
scroll to position [339, 0]
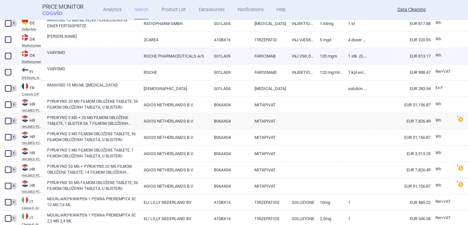
click at [77, 54] on link "VABYSMO" at bounding box center [93, 56] width 92 height 12
select select "EUR"
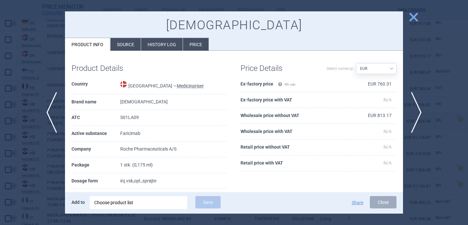
click at [144, 203] on div "Choose product list" at bounding box center [138, 202] width 88 height 13
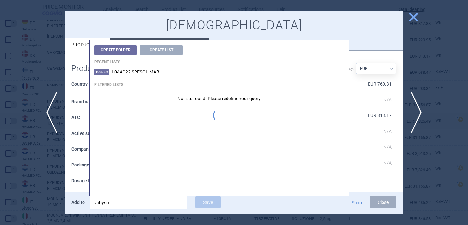
type input "vabysmo"
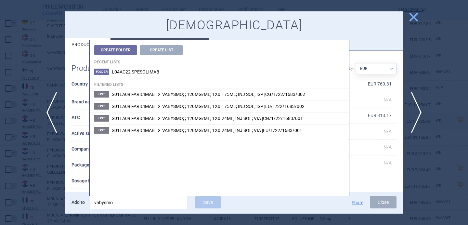
click at [79, 175] on th "Dosage form" at bounding box center [95, 181] width 49 height 16
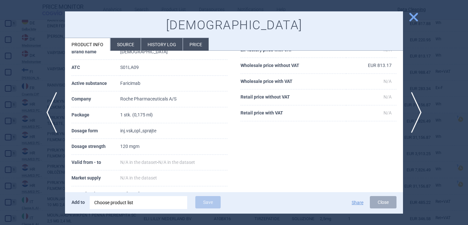
scroll to position [58, 0]
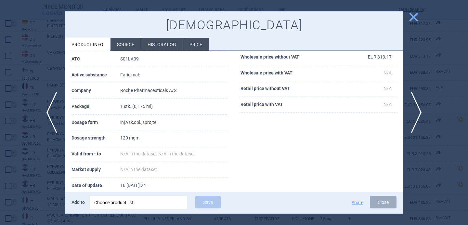
click at [119, 202] on div "Choose product list" at bounding box center [138, 202] width 88 height 13
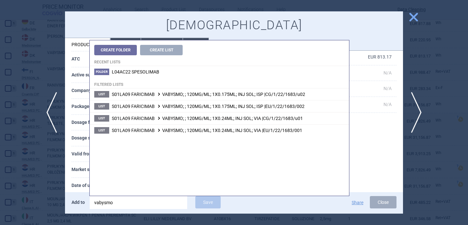
click at [78, 163] on th "Market supply" at bounding box center [95, 170] width 49 height 16
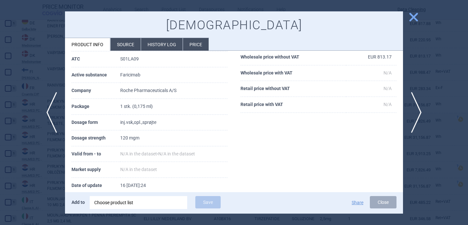
click at [134, 205] on div "Choose product list" at bounding box center [138, 202] width 88 height 13
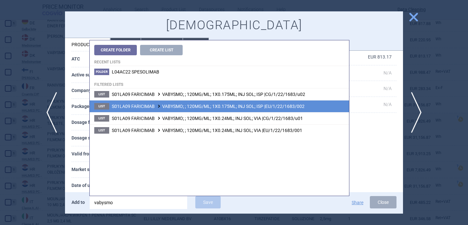
click at [235, 106] on span "S01LA09 FARICIMAB VABYSMO; ; 120MG/ML; 1X0.175ML; INJ SOL; ISP |EU/1/22/1683/002" at bounding box center [208, 106] width 193 height 5
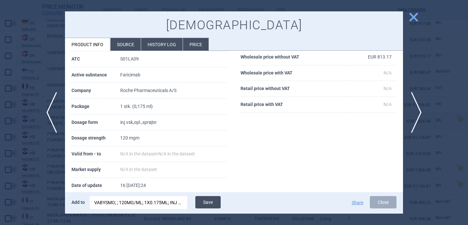
click at [210, 207] on button "Save" at bounding box center [207, 202] width 25 height 12
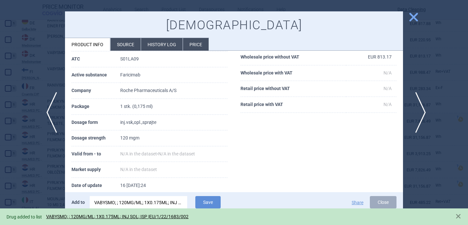
click at [420, 113] on span "next" at bounding box center [418, 112] width 15 height 41
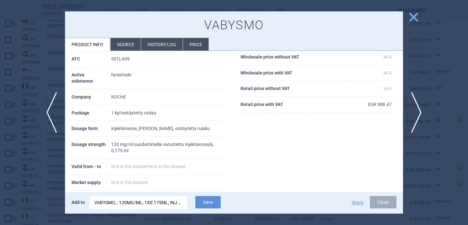
click at [173, 204] on div "VABYSMO; ; 120MG/ML; 1X0.175ML; INJ SOL; ISP |EU/1/22/1683/002" at bounding box center [138, 202] width 88 height 13
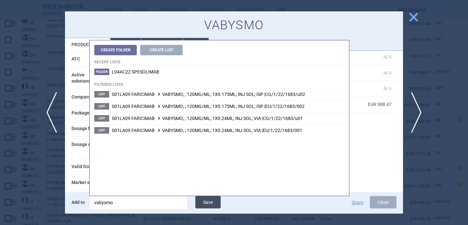
click at [203, 203] on button "Save" at bounding box center [207, 202] width 25 height 12
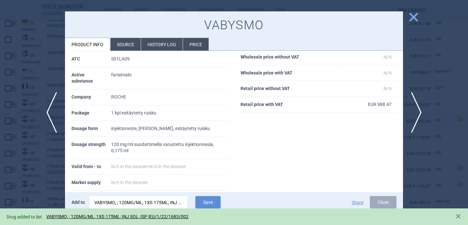
click at [30, 170] on div at bounding box center [234, 112] width 468 height 225
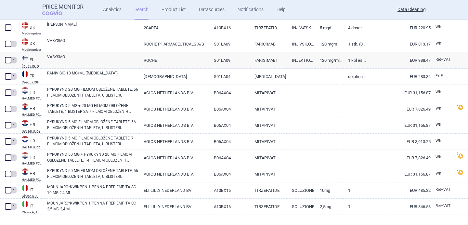
scroll to position [270, 0]
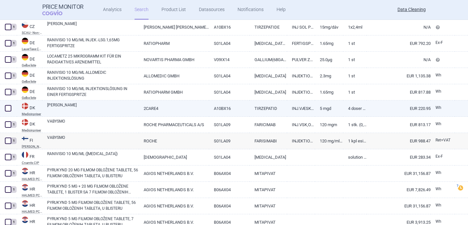
click at [85, 107] on link "MOUNJARO KWIKPEN" at bounding box center [93, 108] width 92 height 12
select select "EUR"
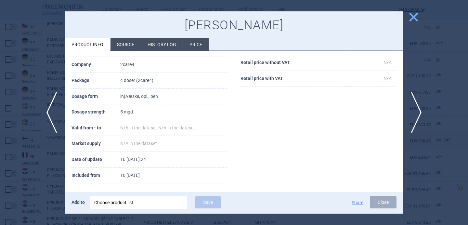
scroll to position [88, 0]
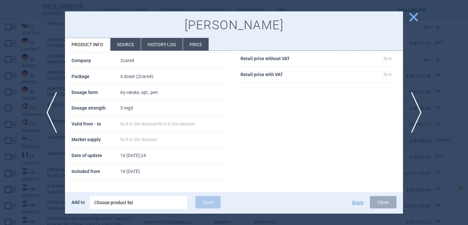
click at [130, 203] on div "Choose product list" at bounding box center [138, 202] width 88 height 13
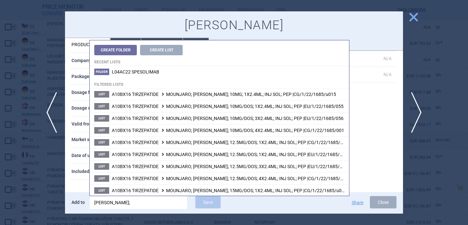
type input "mounjaro kwikpen;"
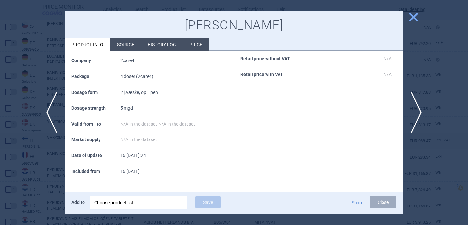
click at [83, 170] on th "Included from" at bounding box center [95, 172] width 49 height 16
click at [140, 201] on div "Choose product list" at bounding box center [138, 202] width 88 height 13
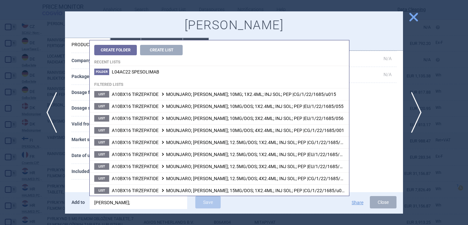
type input "mounjaro kwikpen; 5"
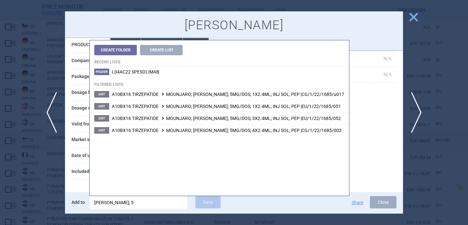
click at [74, 175] on th "Included from" at bounding box center [95, 172] width 49 height 16
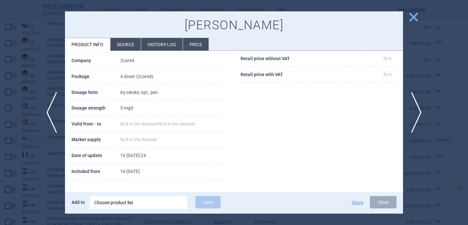
click at [124, 48] on li "Source" at bounding box center [125, 44] width 30 height 13
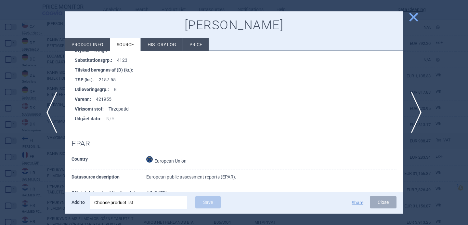
scroll to position [260, 0]
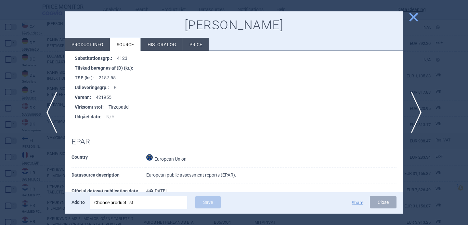
click at [136, 206] on div "Choose product list" at bounding box center [138, 202] width 88 height 13
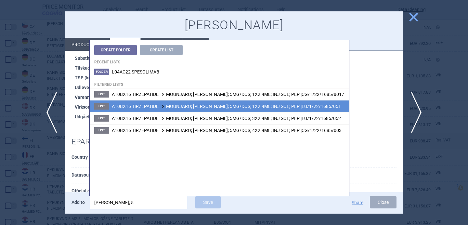
click at [227, 108] on span "A10BX16 TIRZEPATIDE MOUNJARO; MOUNJARO KWIKPEN; 5MG/DOS; 1X2.4ML; INJ SOL; PEP …" at bounding box center [226, 106] width 229 height 5
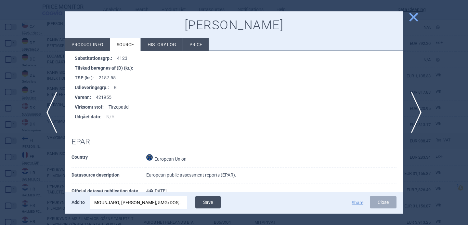
click at [211, 205] on button "Save" at bounding box center [207, 202] width 25 height 12
click at [57, 142] on div at bounding box center [234, 112] width 468 height 225
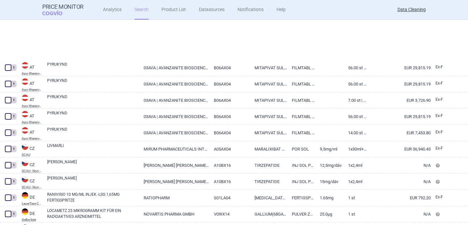
select select "brandName"
select select "newerThan"
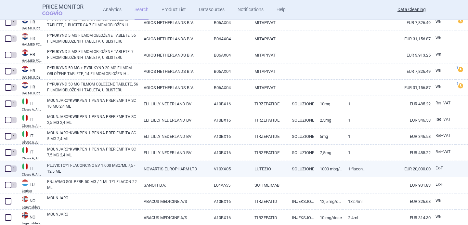
scroll to position [476, 0]
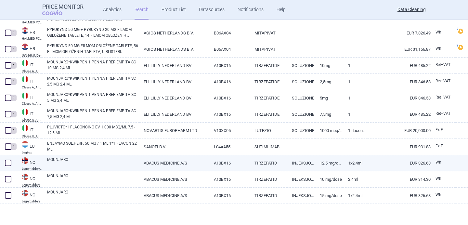
click at [73, 162] on link "MOUNJARO" at bounding box center [93, 163] width 92 height 12
select select "EUR"
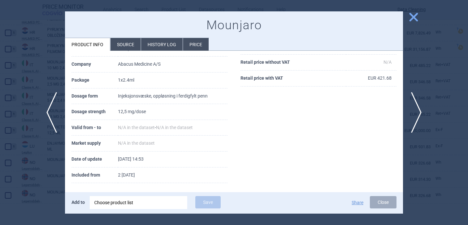
scroll to position [88, 0]
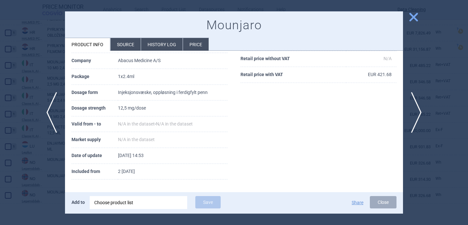
click at [124, 205] on div "Choose product list" at bounding box center [138, 202] width 88 height 13
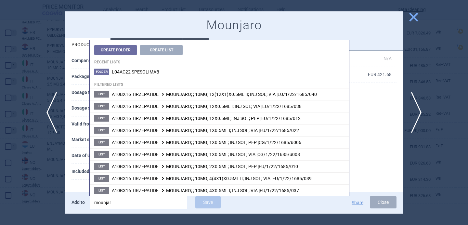
type input "mounjaro"
click at [74, 174] on th "Included from" at bounding box center [94, 172] width 46 height 16
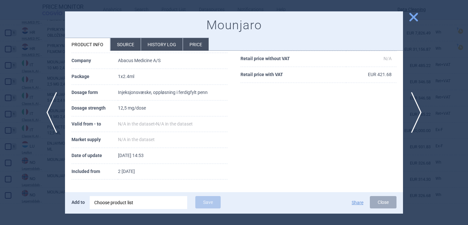
click at [131, 199] on div "Choose product list" at bounding box center [138, 202] width 88 height 13
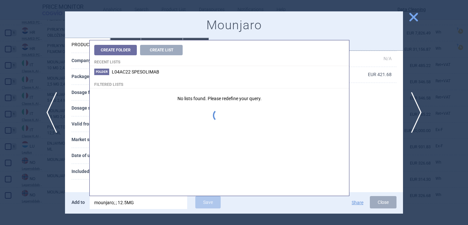
scroll to position [0, 0]
type input "mounjaro; ; 12.5MG;"
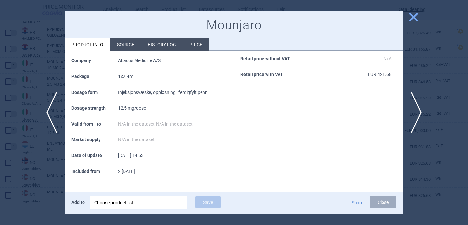
click at [76, 164] on th "Included from" at bounding box center [94, 172] width 46 height 16
click at [132, 203] on div "Choose product list" at bounding box center [138, 202] width 88 height 13
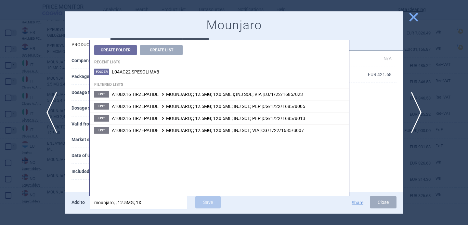
click at [114, 201] on input "mounjaro; ; 12.5MG; 1X" at bounding box center [138, 202] width 97 height 13
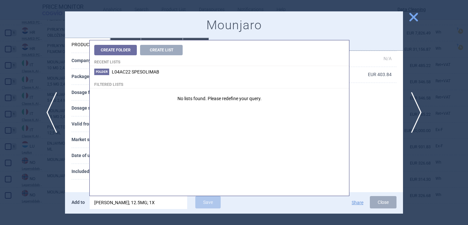
drag, startPoint x: 164, startPoint y: 202, endPoint x: 133, endPoint y: 200, distance: 31.6
click at [133, 200] on input "mounjaro kwikpen; 12.5MG; 1X" at bounding box center [138, 202] width 97 height 13
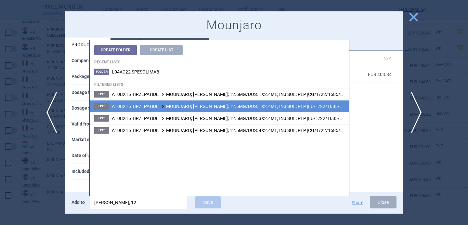
type input "mounjaro kwikpen; 12"
click at [194, 109] on li "List A10BX16 TIRZEPATIDE MOUNJARO; MOUNJARO KWIKPEN; 12.5MG/DOS; 1X2.4ML; INJ S…" at bounding box center [219, 106] width 259 height 12
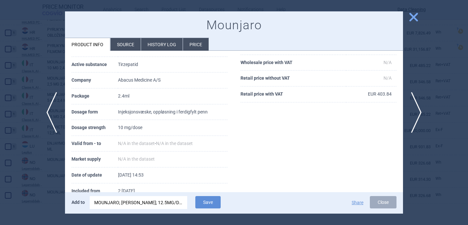
scroll to position [52, 0]
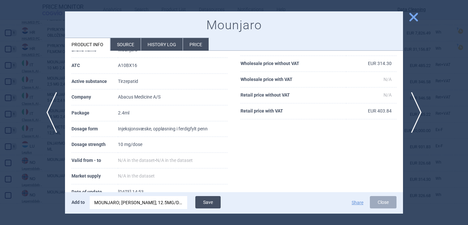
click at [209, 202] on button "Save" at bounding box center [207, 202] width 25 height 12
click at [133, 206] on div "MOUNJARO; MOUNJARO KWIKPEN; 12.5MG/DOS; 1X2.4ML; INJ SOL; PEP |EU/1/22/1685/057" at bounding box center [138, 202] width 88 height 13
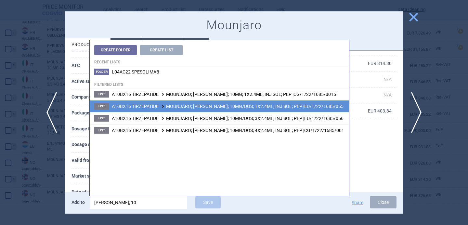
type input "mounjaro kwikpen; 10"
click at [198, 107] on span "A10BX16 TIRZEPATIDE MOUNJARO; MOUNJARO KWIKPEN; 10MG/DOS; 1X2.4ML; INJ SOL; PEP…" at bounding box center [228, 106] width 232 height 5
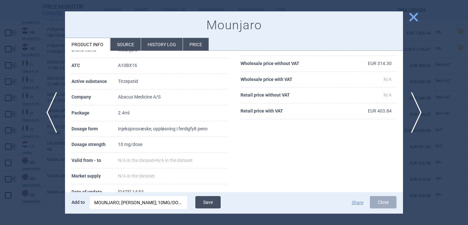
click at [210, 200] on button "Save" at bounding box center [207, 202] width 25 height 12
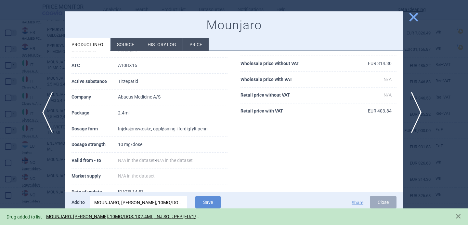
click at [47, 113] on span "previous" at bounding box center [49, 112] width 15 height 41
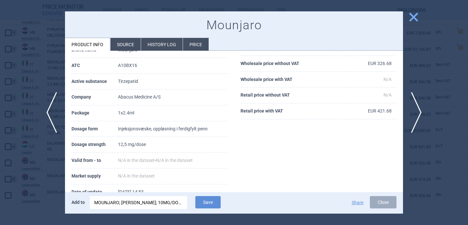
click at [123, 197] on div "MOUNJARO; MOUNJARO KWIKPEN; 10MG/DOS; 1X2.4ML; INJ SOL; PEP |EU/1/22/1685/055" at bounding box center [138, 202] width 88 height 13
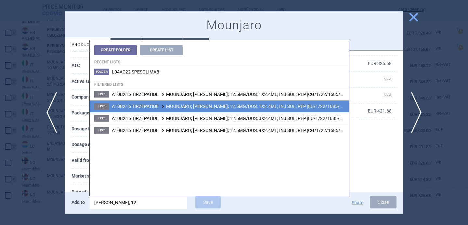
type input "mounjaro kwikpen; 12"
click at [229, 103] on li "List A10BX16 TIRZEPATIDE MOUNJARO; MOUNJARO KWIKPEN; 12.5MG/DOS; 1X2.4ML; INJ S…" at bounding box center [219, 106] width 259 height 12
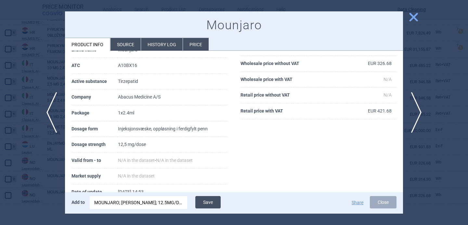
click at [210, 208] on button "Save" at bounding box center [207, 202] width 25 height 12
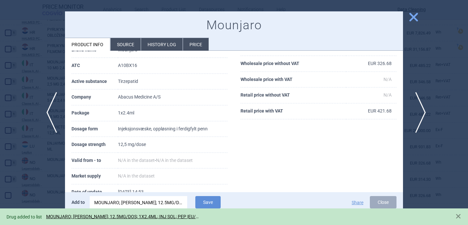
click at [419, 108] on span "next" at bounding box center [418, 112] width 15 height 41
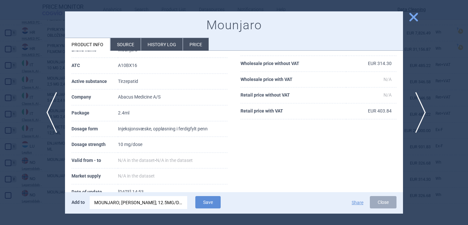
click at [419, 108] on span "next" at bounding box center [418, 112] width 15 height 41
click at [160, 199] on div "MOUNJARO; MOUNJARO KWIKPEN; 12.5MG/DOS; 1X2.4ML; INJ SOL; PEP |EU/1/22/1685/057" at bounding box center [138, 202] width 88 height 13
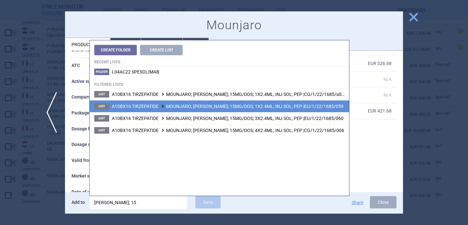
type input "mounjaro kwikpen; 15"
click at [258, 107] on span "A10BX16 TIRZEPATIDE MOUNJARO; MOUNJARO KWIKPEN; 15MG/DOS; 1X2.4ML; INJ SOL; PEP…" at bounding box center [228, 106] width 232 height 5
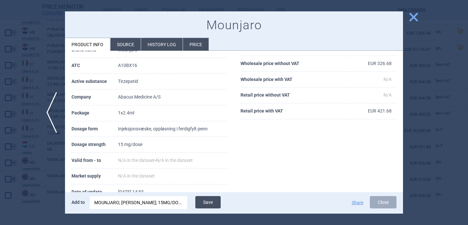
click at [208, 203] on button "Save" at bounding box center [207, 202] width 25 height 12
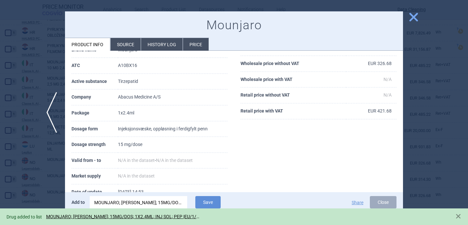
click at [46, 183] on div at bounding box center [234, 112] width 468 height 225
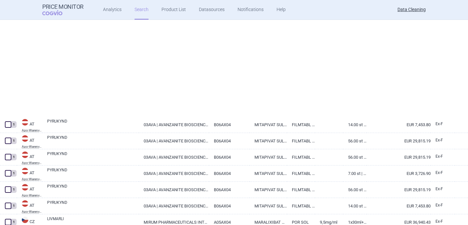
select select "brandName"
select select "newerThan"
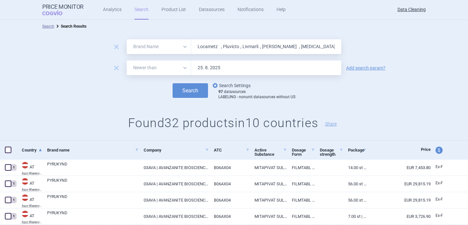
click at [241, 85] on link "options Search Settings" at bounding box center [230, 86] width 39 height 8
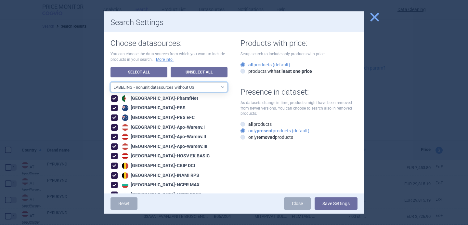
click at [210, 86] on select "All data sources LABELING - unit datasources without US LABELING - nonunit data…" at bounding box center [168, 87] width 117 height 10
select select "8989dc10-0f59-46fa-8fa1-2d950f31f8cb"
click at [110, 82] on select "All data sources LABELING - unit datasources without US LABELING - nonunit data…" at bounding box center [168, 87] width 117 height 10
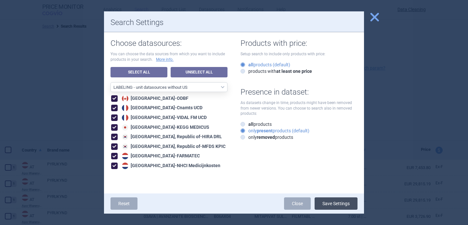
click at [351, 206] on button "Save Settings" at bounding box center [335, 203] width 43 height 12
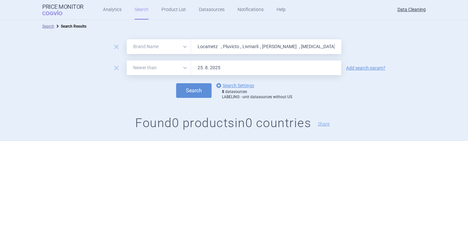
click at [238, 48] on input "Locametz , Pluvicto , Livmarli , Qdenga , Mycapssa , Enjaymo , Livtencity , Pyr…" at bounding box center [266, 46] width 150 height 15
paste input "Scemblix , Roctavian , Tecvayli , Pepaxt , Rayvow , Sunlenca , Vegzelma , Vyvga…"
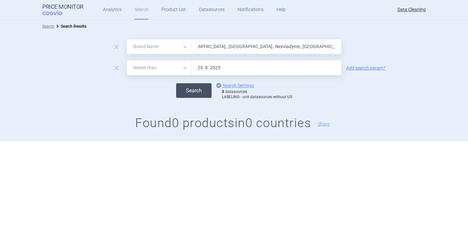
type input "Scemblix , Roctavian , Tecvayli , Pepaxt , Rayvow , Sunlenca , Vegzelma , Vyvga…"
click at [198, 87] on button "Search" at bounding box center [193, 90] width 35 height 15
click at [230, 85] on link "options Search Settings" at bounding box center [234, 86] width 39 height 8
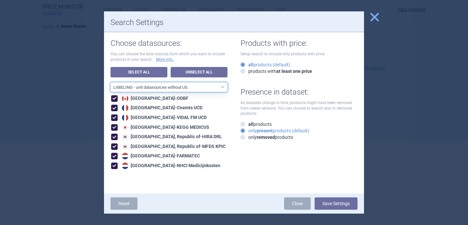
click at [214, 87] on select "All data sources LABELING - unit datasources without US LABELING - nonunit data…" at bounding box center [168, 87] width 117 height 10
select select "194b0200-cf1c-4e35-97df-3b55a106476a"
click at [110, 82] on select "All data sources LABELING - unit datasources without US LABELING - nonunit data…" at bounding box center [168, 87] width 117 height 10
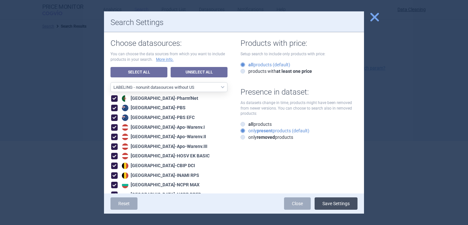
click at [327, 203] on button "Save Settings" at bounding box center [335, 203] width 43 height 12
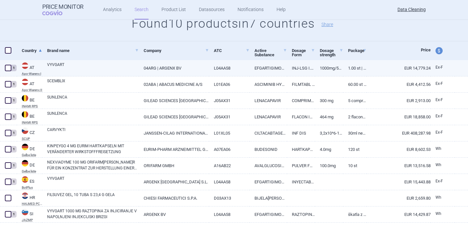
scroll to position [118, 0]
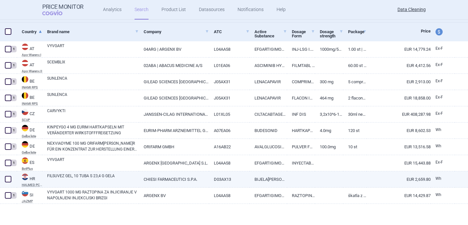
click at [100, 179] on link "FILSUVEZ GEL, 10 TUBA S 23,4 G GELA" at bounding box center [93, 179] width 92 height 12
select select "EUR"
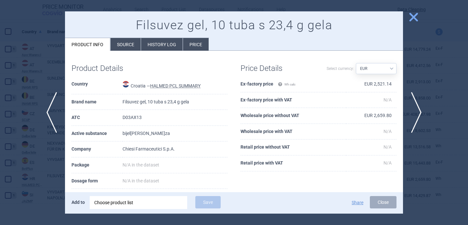
click at [131, 44] on li "Source" at bounding box center [125, 44] width 30 height 13
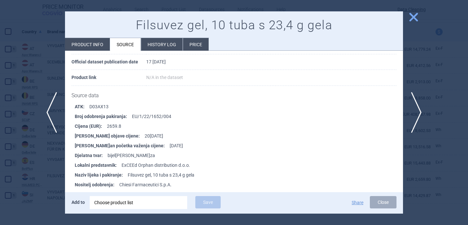
scroll to position [68, 0]
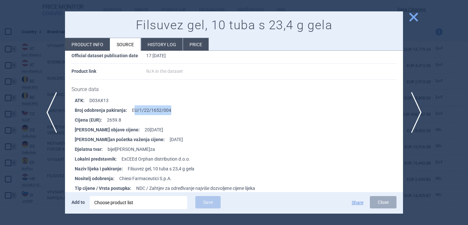
drag, startPoint x: 175, startPoint y: 109, endPoint x: 132, endPoint y: 109, distance: 42.9
click at [132, 109] on li "Broj odobrenja pakiranja : EU/1/22/1652/004" at bounding box center [239, 110] width 328 height 10
click at [133, 200] on div "Choose product list" at bounding box center [138, 202] width 88 height 13
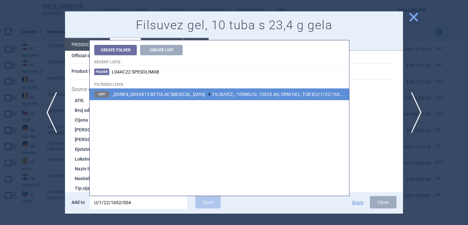
type input "U/1/22/1652/004"
click at [214, 98] on li "List _DONE4_D03AX13 BETULAE CORTEX FILSUVEZ; ; 100MG/G; 10X23.4G; DRM GEL; TUB …" at bounding box center [219, 94] width 259 height 12
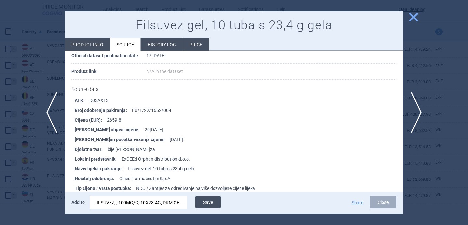
click at [212, 203] on button "Save" at bounding box center [207, 202] width 25 height 12
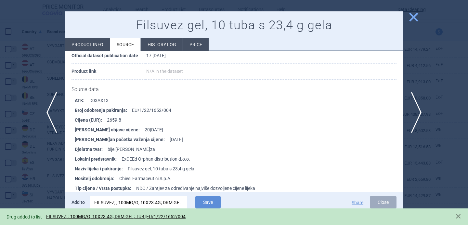
click at [50, 171] on div at bounding box center [234, 112] width 468 height 225
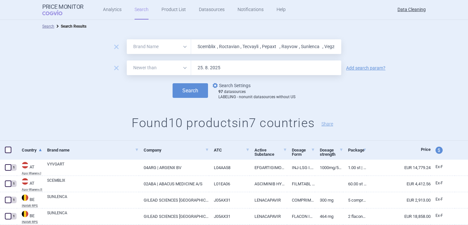
click at [222, 85] on link "options Search Settings" at bounding box center [230, 86] width 39 height 8
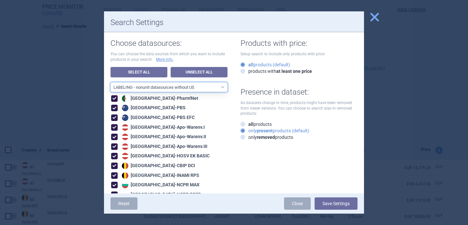
click at [210, 89] on select "All data sources LABELING - unit datasources without US LABELING - nonunit data…" at bounding box center [168, 87] width 117 height 10
click at [110, 82] on select "All data sources LABELING - unit datasources without US LABELING - nonunit data…" at bounding box center [168, 87] width 117 height 10
click at [216, 89] on select "All data sources LABELING - unit datasources without US LABELING - nonunit data…" at bounding box center [168, 87] width 117 height 10
select select "8989dc10-0f59-46fa-8fa1-2d950f31f8cb"
click at [110, 82] on select "All data sources LABELING - unit datasources without US LABELING - nonunit data…" at bounding box center [168, 87] width 117 height 10
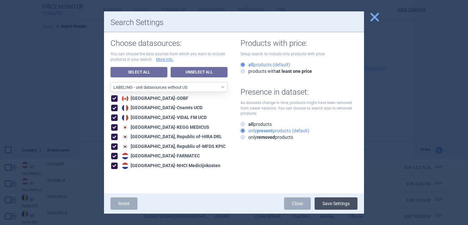
click at [343, 203] on button "Save Settings" at bounding box center [335, 203] width 43 height 12
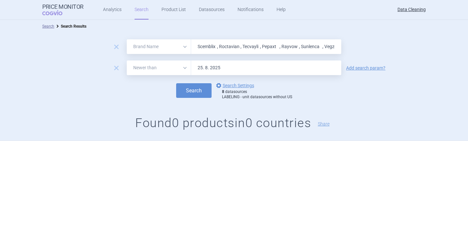
click at [218, 44] on input "Scemblix , Roctavian , Tecvayli , Pepaxt , Rayvow , Sunlenca , Vegzelma , Vyvga…" at bounding box center [266, 46] width 150 height 15
paste input "Camcevi , Quviviq , Orgovyx , Vydura , Uplizna , PreHevbri , Kapruvia , Inpremz…"
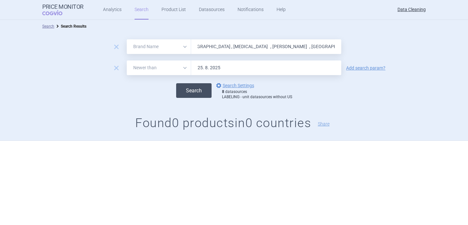
type input "[PERSON_NAME] , Quviviq , [MEDICAL_DATA] , Vydura , [MEDICAL_DATA] , PreHevbri …"
click at [197, 92] on button "Search" at bounding box center [193, 90] width 35 height 15
click at [238, 84] on link "options Search Settings" at bounding box center [234, 86] width 39 height 8
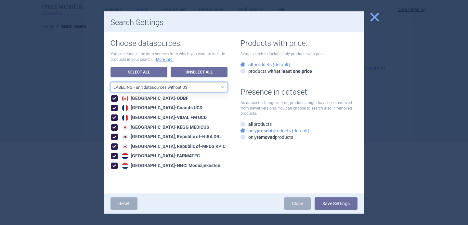
click at [219, 86] on select "All data sources LABELING - unit datasources without US LABELING - nonunit data…" at bounding box center [168, 87] width 117 height 10
select select "194b0200-cf1c-4e35-97df-3b55a106476a"
click at [110, 82] on select "All data sources LABELING - unit datasources without US LABELING - nonunit data…" at bounding box center [168, 87] width 117 height 10
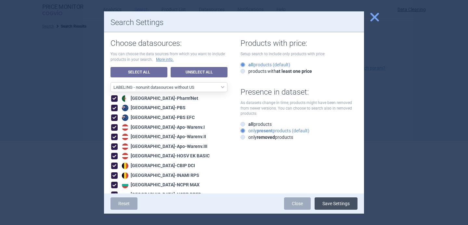
click at [328, 198] on button "Save Settings" at bounding box center [335, 203] width 43 height 12
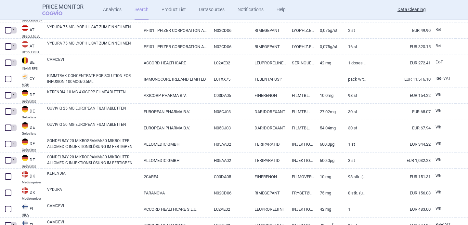
scroll to position [216, 0]
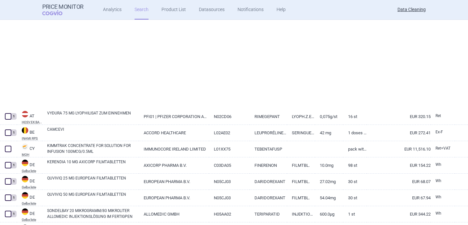
select select "brandName"
select select "newerThan"
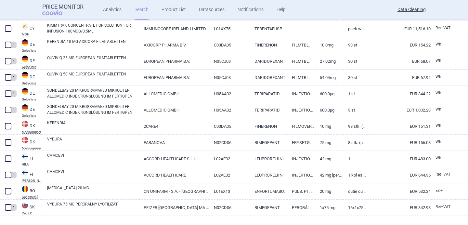
scroll to position [209, 0]
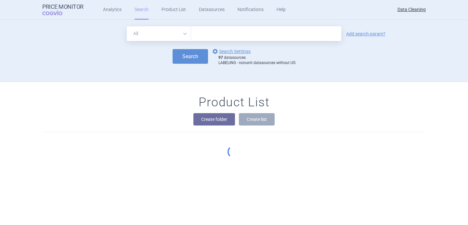
click at [220, 33] on input "text" at bounding box center [266, 33] width 150 height 15
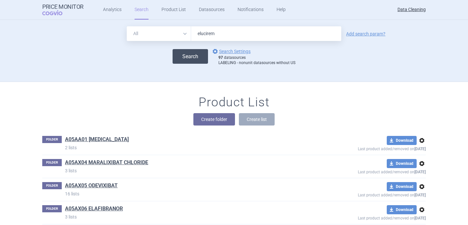
type input "elucirem"
click at [204, 59] on button "Search" at bounding box center [189, 56] width 35 height 15
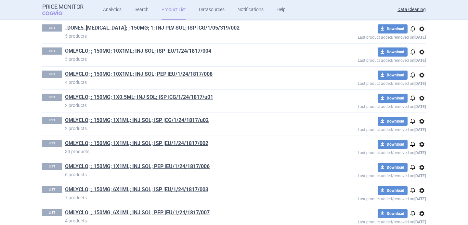
scroll to position [421, 0]
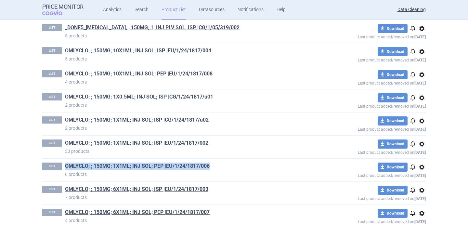
drag, startPoint x: 219, startPoint y: 164, endPoint x: 66, endPoint y: 165, distance: 153.0
click at [66, 165] on h1 "OMLYCLO; ; 150MG; 1X1ML; INJ SOL; PEP |EU/1/24/1817/006" at bounding box center [188, 166] width 246 height 8
copy link "OMLYCLO; ; 150MG; 1X1ML; INJ SOL; PEP |EU/1/24/1817/006"
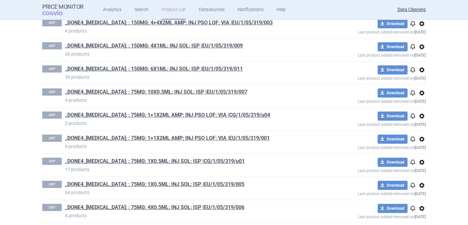
scroll to position [0, 0]
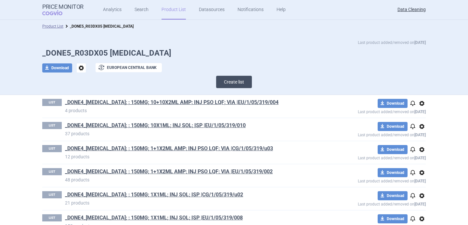
click at [239, 80] on button "Create list" at bounding box center [234, 82] width 36 height 12
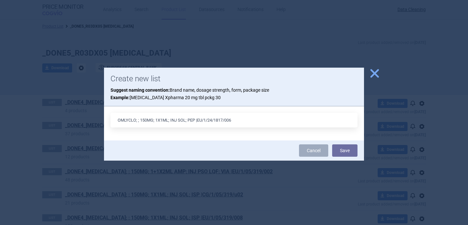
click at [201, 120] on input "OMLYCLO; ; 150MG; 1X1ML; INJ SOL; PEP |EU/1/24/1817/006" at bounding box center [233, 120] width 247 height 15
click at [238, 120] on input "OMLYCLO; ; 150MG; 1X1ML; INJ SOL; PEP |CG/1/24/1817/006" at bounding box center [233, 120] width 247 height 15
click at [158, 119] on input "OMLYCLO; ; 150MG; 1X1ML; INJ SOL; PEP |CG/1/24/1817/002" at bounding box center [233, 120] width 247 height 15
type input "OMLYCLO; ; 150MG; 2X1ML; INJ SOL; PEP |CG/1/24/1817/002"
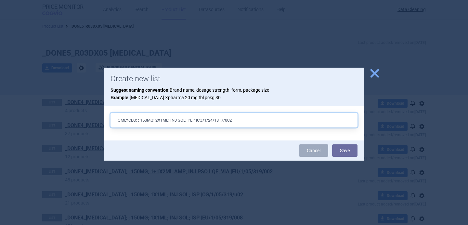
drag, startPoint x: 241, startPoint y: 118, endPoint x: 198, endPoint y: 120, distance: 42.6
click at [198, 120] on input "OMLYCLO; ; 150MG; 2X1ML; INJ SOL; PEP |CG/1/24/1817/002" at bounding box center [233, 120] width 247 height 15
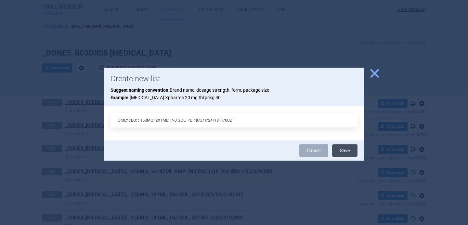
click at [343, 147] on button "Save" at bounding box center [344, 150] width 25 height 12
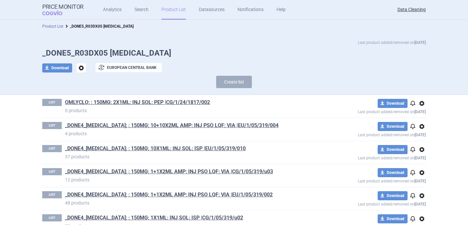
click at [59, 27] on link "Product List" at bounding box center [52, 26] width 21 height 5
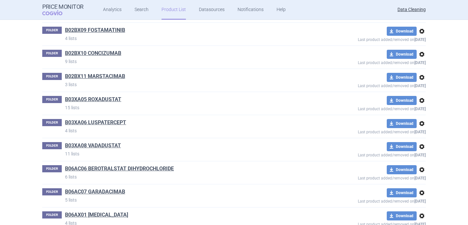
scroll to position [20997, 0]
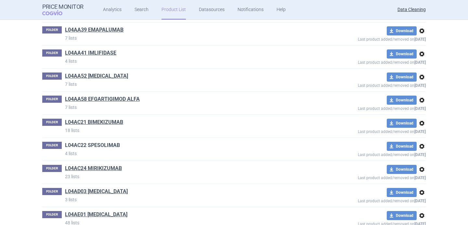
click at [118, 142] on link "L04AC22 SPESOLIMAB" at bounding box center [92, 145] width 55 height 7
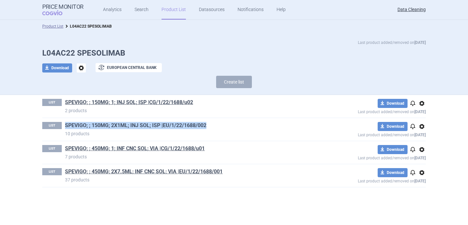
drag, startPoint x: 214, startPoint y: 123, endPoint x: 65, endPoint y: 125, distance: 149.4
click at [65, 125] on h1 "SPEVIGO; ; 150MG; 2X1ML; INJ SOL; ISP |EU/1/22/1688/002" at bounding box center [188, 126] width 246 height 8
copy link "SPEVIGO; ; 150MG; 2X1ML; INJ SOL; ISP |EU/1/22/1688/002"
click at [228, 82] on button "Create list" at bounding box center [234, 82] width 36 height 12
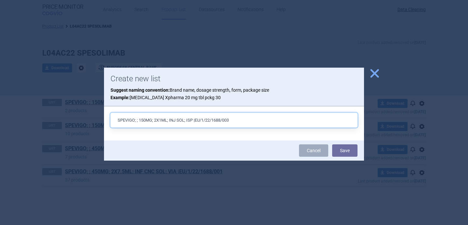
click at [145, 121] on input "SPEVIGO; ; 150MG; 2X1ML; INJ SOL; ISP |EU/1/22/1688/003" at bounding box center [233, 120] width 247 height 15
click at [156, 121] on input "SPEVIGO; ; 300MG; 2X1ML; INJ SOL; ISP |EU/1/22/1688/003" at bounding box center [233, 120] width 247 height 15
type input "SPEVIGO; ; 300MG; 1X2ML; INJ SOL; ISP |EU/1/22/1688/003"
drag, startPoint x: 239, startPoint y: 119, endPoint x: 195, endPoint y: 119, distance: 43.8
click at [195, 119] on input "SPEVIGO; ; 300MG; 1X2ML; INJ SOL; ISP |EU/1/22/1688/003" at bounding box center [233, 120] width 247 height 15
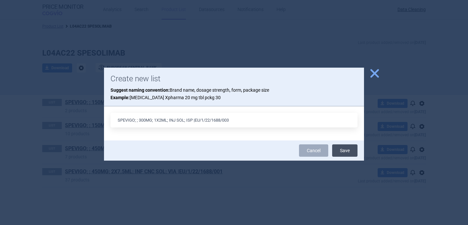
click at [341, 152] on button "Save" at bounding box center [344, 150] width 25 height 12
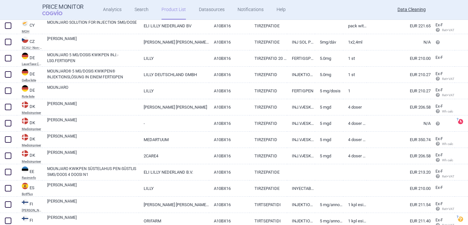
scroll to position [214, 0]
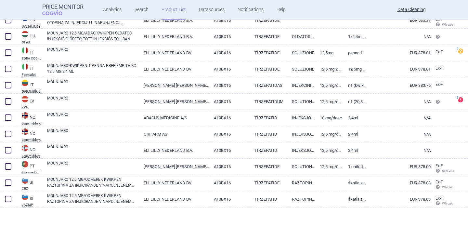
scroll to position [385, 0]
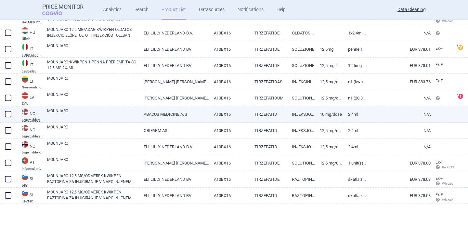
click at [11, 115] on span at bounding box center [8, 114] width 10 height 10
checkbox input "true"
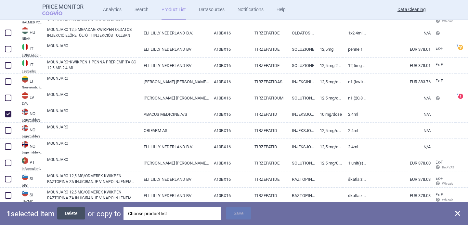
click at [79, 213] on button "Delete" at bounding box center [71, 213] width 28 height 12
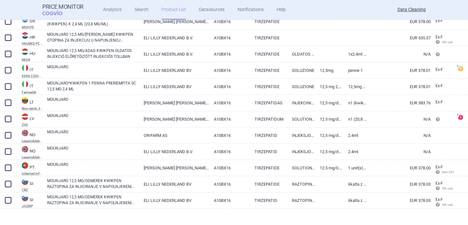
scroll to position [364, 0]
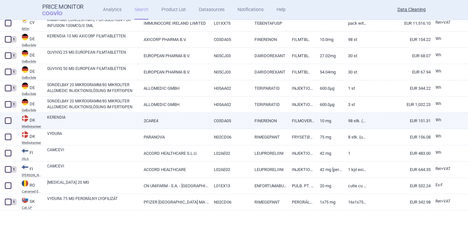
scroll to position [199, 0]
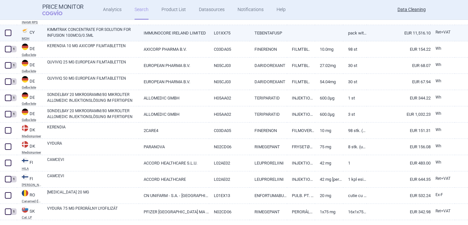
click at [95, 30] on link "KIMMTRAK CONCENTRATE FOR SOLUTION FOR INFUSION 100MCG/0.5ML" at bounding box center [93, 33] width 92 height 12
select select "EUR"
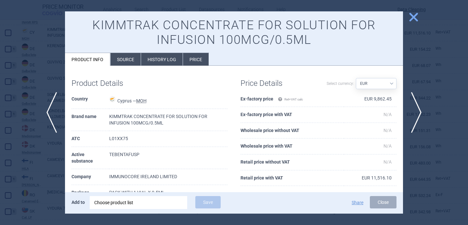
click at [146, 209] on div "Add to Choose product list Save Share Close" at bounding box center [234, 202] width 338 height 21
click at [146, 207] on div "Choose product list" at bounding box center [138, 202] width 88 height 13
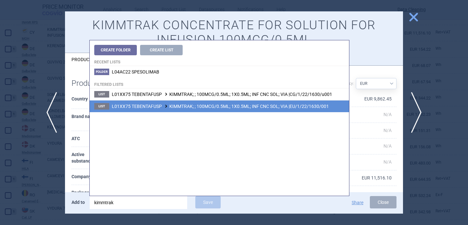
type input "kimmtrak"
click at [228, 107] on span "L01XX75 TEBENTAFUSP KIMMTRAK; ; 100MCG/0.5ML; 1X0.5ML; INF CNC SOL; VIA |EU/1/2…" at bounding box center [220, 106] width 217 height 5
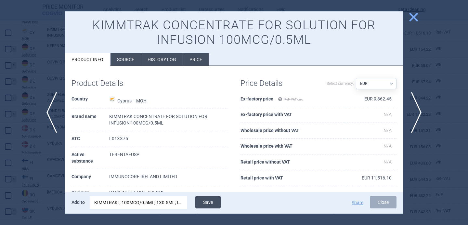
click at [213, 200] on button "Save" at bounding box center [207, 202] width 25 height 12
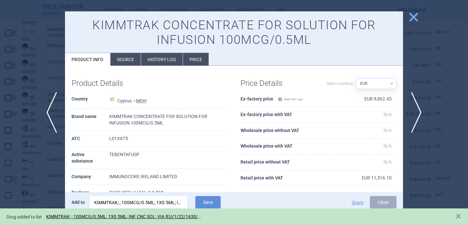
click at [41, 173] on div at bounding box center [234, 112] width 468 height 225
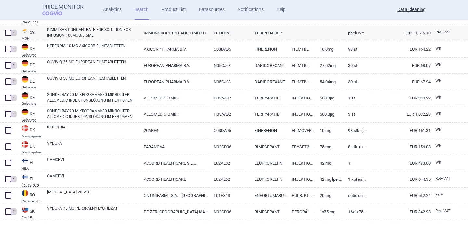
scroll to position [216, 0]
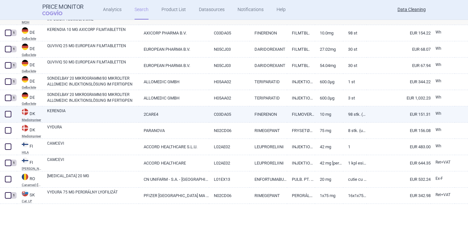
click at [79, 114] on link "KERENDIA" at bounding box center [93, 114] width 92 height 12
select select "EUR"
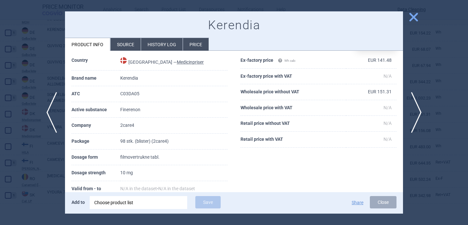
scroll to position [29, 0]
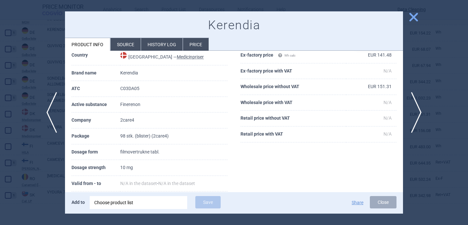
click at [140, 202] on div "Choose product list" at bounding box center [138, 202] width 88 height 13
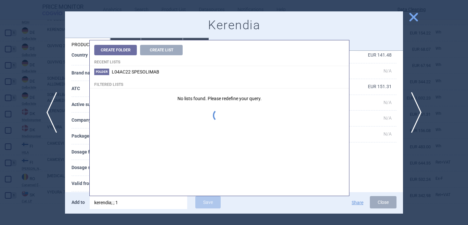
type input "kerendia; ; 10"
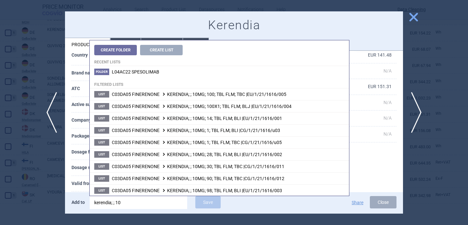
click at [84, 166] on th "Dosage strength" at bounding box center [95, 168] width 49 height 16
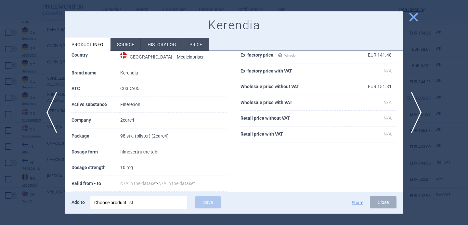
click at [138, 207] on div "Choose product list" at bounding box center [138, 202] width 88 height 13
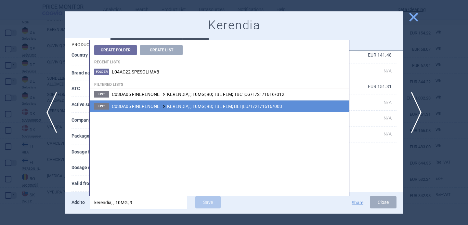
type input "kerendia; ; 10MG; 9"
click at [259, 102] on li "List C03DA05 FINERENONE KERENDIA; ; 10MG; 98; TBL FLM; BLI |EU/1/21/1616/003" at bounding box center [219, 106] width 259 height 12
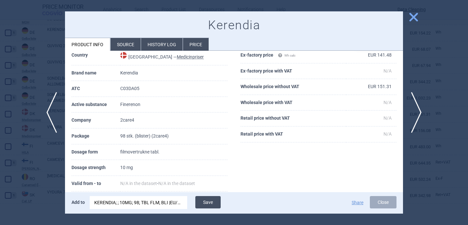
click at [207, 201] on button "Save" at bounding box center [207, 202] width 25 height 12
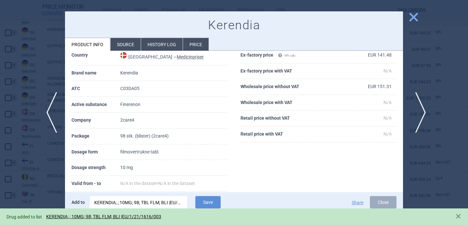
click at [421, 108] on span "next" at bounding box center [418, 112] width 15 height 41
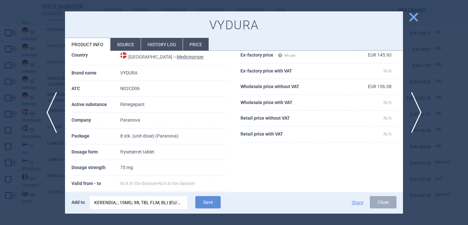
click at [136, 200] on div "KERENDIA; ; 10MG; 98; TBL FLM; BLI |EU/1/21/1616/003" at bounding box center [138, 202] width 88 height 13
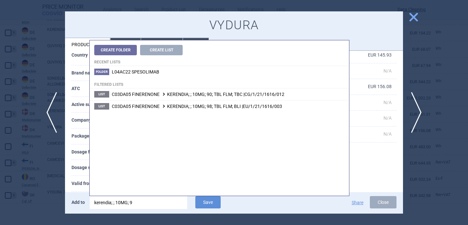
click at [136, 200] on input "kerendia; ; 10MG; 9" at bounding box center [138, 202] width 97 height 13
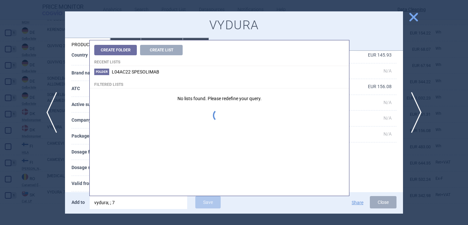
type input "vydura; ; 75"
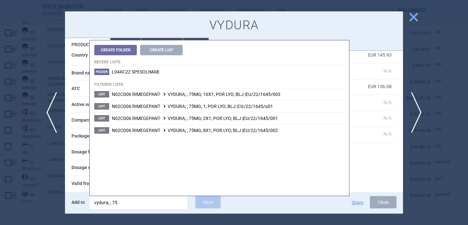
click at [78, 180] on th "Valid from - to" at bounding box center [95, 184] width 49 height 16
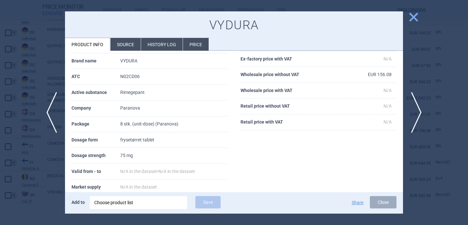
scroll to position [43, 0]
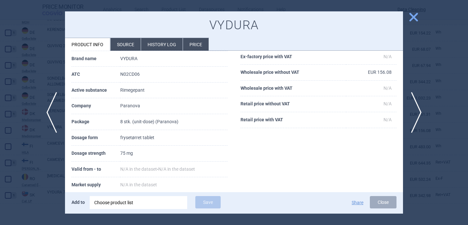
click at [127, 205] on div "Choose product list" at bounding box center [138, 202] width 88 height 13
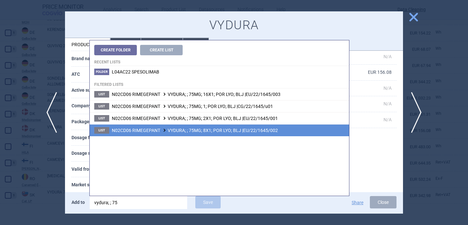
click at [181, 130] on span "N02CD06 RIMEGEPANT VYDURA; ; 75MG; 8X1; POR LYO; BLJ |EU/22/1645/002" at bounding box center [195, 130] width 166 height 5
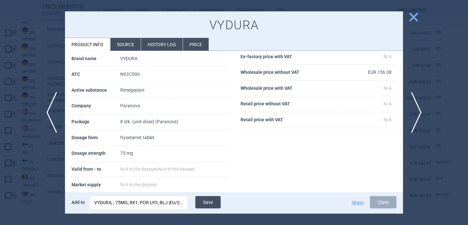
click at [207, 202] on button "Save" at bounding box center [207, 202] width 25 height 12
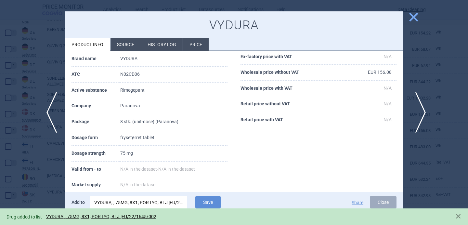
click at [418, 108] on span "next" at bounding box center [418, 112] width 15 height 41
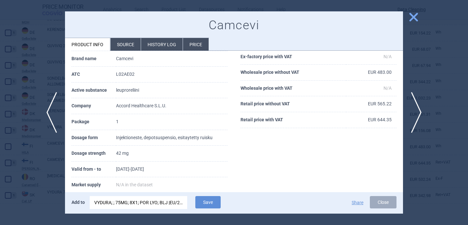
click at [129, 205] on div "VYDURA; ; 75MG; 8X1; POR LYO; BLJ |EU/22/1645/002" at bounding box center [138, 202] width 88 height 13
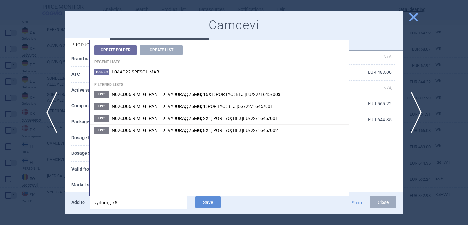
click at [129, 205] on input "vydura; ; 75" at bounding box center [138, 202] width 97 height 13
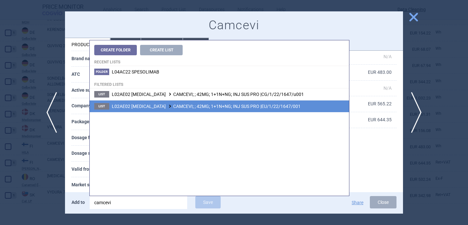
type input "camcevi"
click at [217, 108] on span "L02AE02 [MEDICAL_DATA] CAMCEVI; ; 42MG; 1+1N+NG; INJ SUS PRO |EU/1/22/1647/001" at bounding box center [206, 106] width 189 height 5
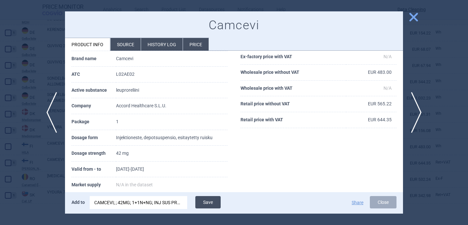
click at [207, 201] on button "Save" at bounding box center [207, 202] width 25 height 12
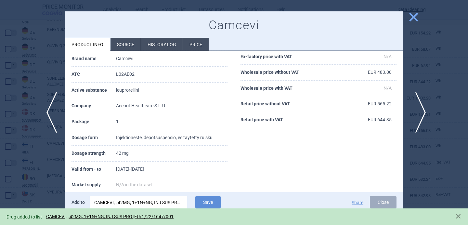
click at [418, 113] on span "next" at bounding box center [418, 112] width 15 height 41
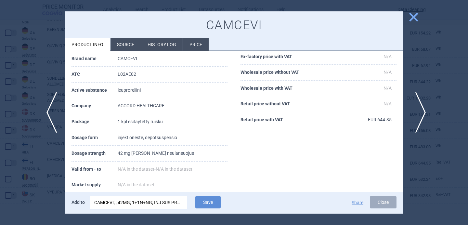
click at [418, 113] on span "next" at bounding box center [418, 112] width 15 height 41
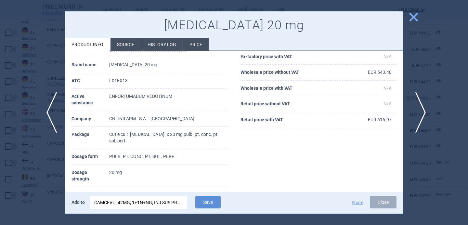
scroll to position [49, 0]
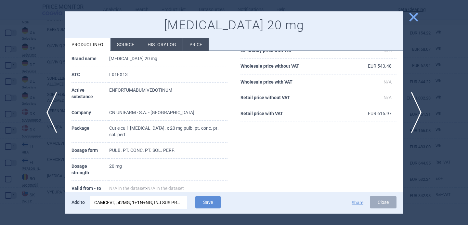
click at [147, 201] on div "CAMCEVI; ; 42MG; 1+1N+NG; INJ SUS PRO |EU/1/22/1647/001" at bounding box center [138, 202] width 88 height 13
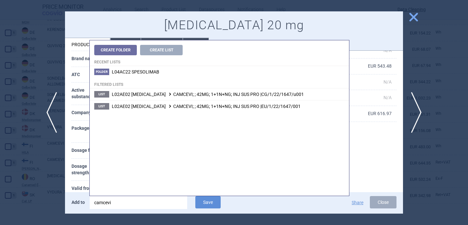
click at [147, 201] on input "camcevi" at bounding box center [138, 202] width 97 height 13
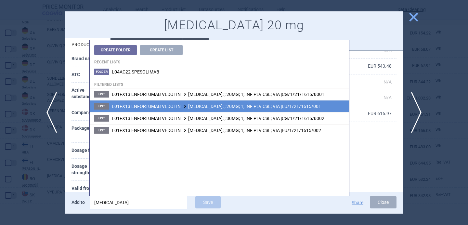
type input "[MEDICAL_DATA]"
click at [226, 107] on span "L01FX13 ENFORTUMAB VEDOTIN [MEDICAL_DATA]; ; 20MG; 1; INF PLV CSL; VIA |EU/1/21…" at bounding box center [216, 106] width 209 height 5
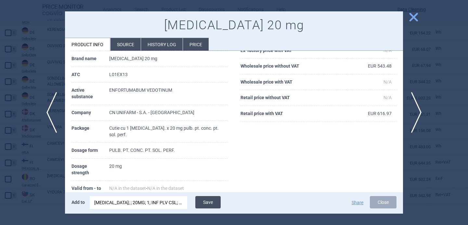
click at [196, 202] on button "Save" at bounding box center [207, 202] width 25 height 12
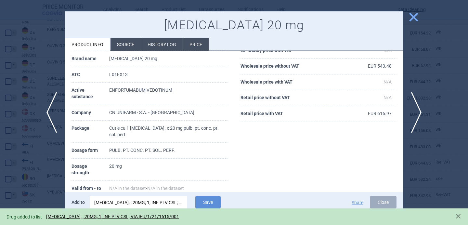
click at [37, 183] on div at bounding box center [234, 112] width 468 height 225
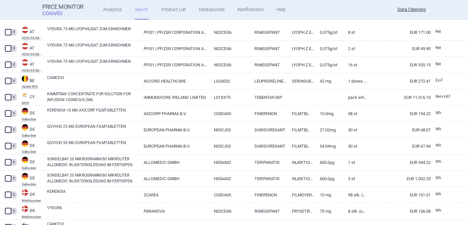
select select "brandName"
select select "newerThan"
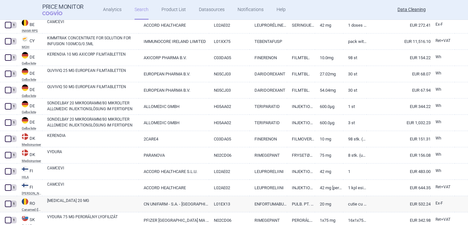
scroll to position [17, 0]
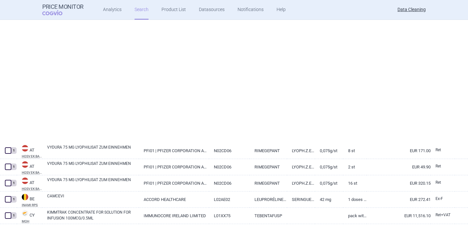
select select "brandName"
select select "newerThan"
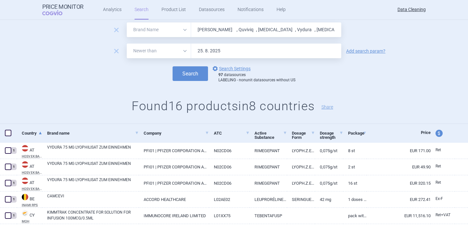
scroll to position [0, 0]
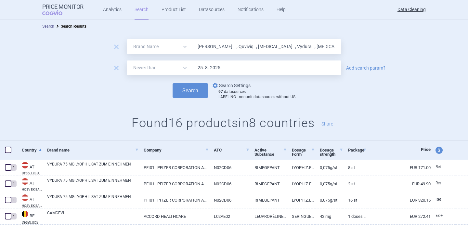
click at [230, 89] on link "options Search Settings" at bounding box center [230, 86] width 39 height 8
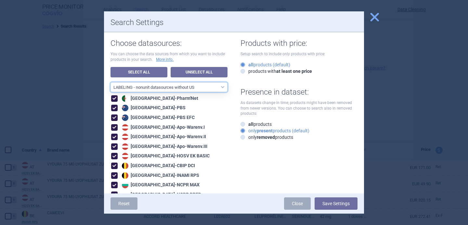
click at [218, 87] on select "All data sources LABELING - unit datasources without US LABELING - nonunit data…" at bounding box center [168, 87] width 117 height 10
select select "8989dc10-0f59-46fa-8fa1-2d950f31f8cb"
click at [110, 82] on select "All data sources LABELING - unit datasources without US LABELING - nonunit data…" at bounding box center [168, 87] width 117 height 10
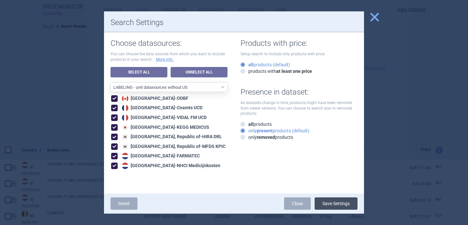
click at [340, 203] on button "Save Settings" at bounding box center [335, 203] width 43 height 12
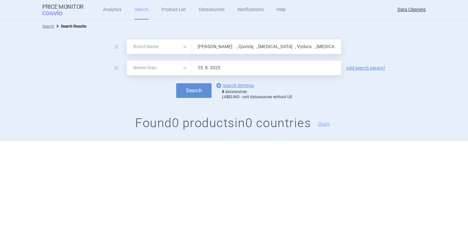
click at [217, 49] on input "[PERSON_NAME] , Quviviq , [MEDICAL_DATA] , Vydura , [MEDICAL_DATA] , PreHevbri …" at bounding box center [266, 46] width 150 height 15
paste input "[MEDICAL_DATA] , Ngenla , [MEDICAL_DATA] , Prevenar , Appexnar , Okedi , Saphne…"
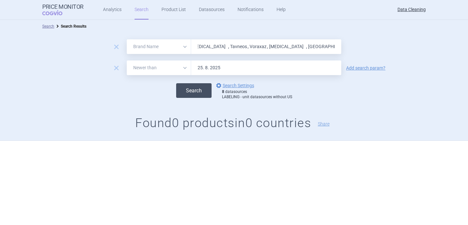
type input "[MEDICAL_DATA] , Ngenla , [MEDICAL_DATA] , Prevenar , Appexnar , Okedi , Saphne…"
click at [200, 95] on button "Search" at bounding box center [193, 90] width 35 height 15
click at [231, 88] on link "options Search Settings" at bounding box center [234, 86] width 39 height 8
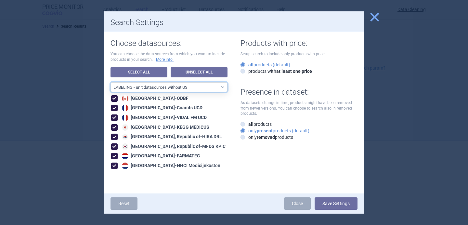
click at [211, 86] on select "All data sources LABELING - unit datasources without US LABELING - nonunit data…" at bounding box center [168, 87] width 117 height 10
select select "194b0200-cf1c-4e35-97df-3b55a106476a"
click at [110, 82] on select "All data sources LABELING - unit datasources without US LABELING - nonunit data…" at bounding box center [168, 87] width 117 height 10
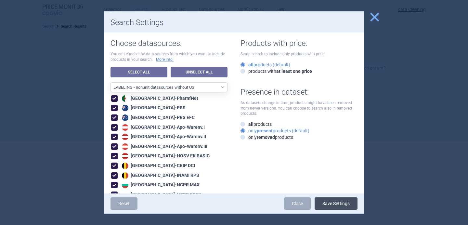
click at [328, 199] on button "Save Settings" at bounding box center [335, 203] width 43 height 12
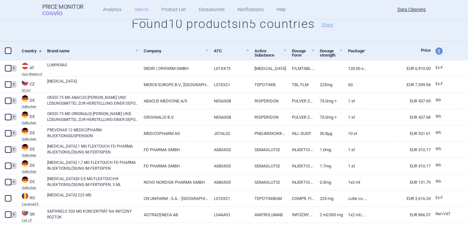
scroll to position [118, 0]
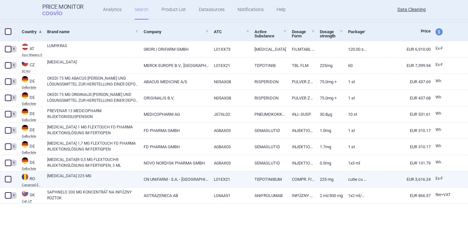
click at [122, 180] on link "[MEDICAL_DATA] 225 MG" at bounding box center [93, 179] width 92 height 12
select select "EUR"
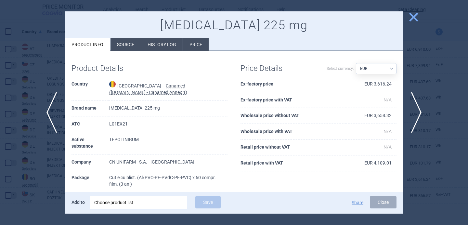
click at [142, 203] on div "Choose product list" at bounding box center [138, 202] width 88 height 13
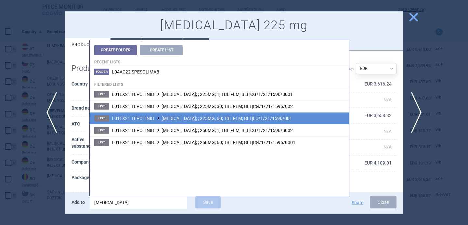
type input "[MEDICAL_DATA]"
click at [179, 119] on span "L01EX21 TEPOTINIB [MEDICAL_DATA]; ; 225MG; 60; TBL FLM; BLI |EU/1/21/1596/001" at bounding box center [202, 118] width 180 height 5
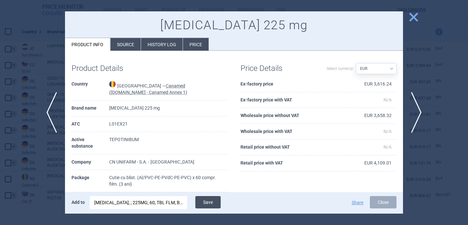
click at [208, 200] on button "Save" at bounding box center [207, 202] width 25 height 12
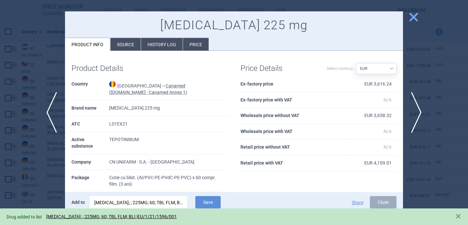
click at [34, 181] on div at bounding box center [234, 112] width 468 height 225
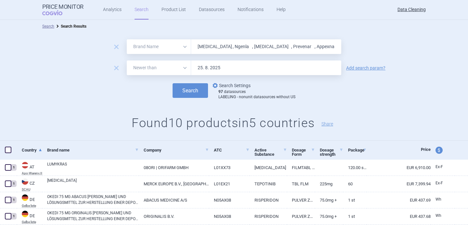
click at [223, 86] on link "options Search Settings" at bounding box center [230, 86] width 39 height 8
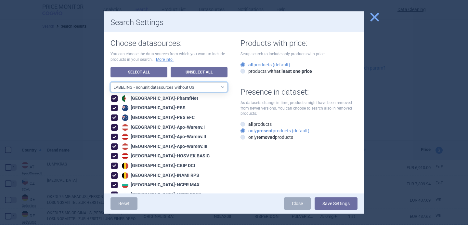
click at [209, 89] on select "All data sources LABELING - unit datasources without US LABELING - nonunit data…" at bounding box center [168, 87] width 117 height 10
select select "8989dc10-0f59-46fa-8fa1-2d950f31f8cb"
click at [110, 82] on select "All data sources LABELING - unit datasources without US LABELING - nonunit data…" at bounding box center [168, 87] width 117 height 10
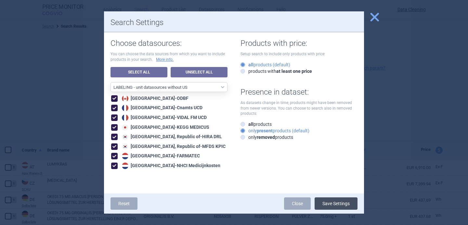
click at [334, 206] on button "Save Settings" at bounding box center [335, 203] width 43 height 12
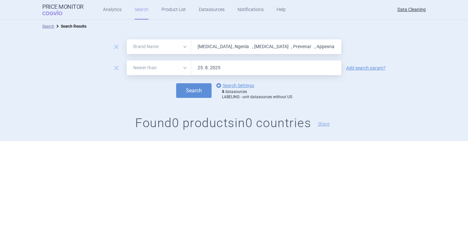
click at [216, 43] on input "[MEDICAL_DATA] , Ngenla , [MEDICAL_DATA] , Prevenar , Appexnar , Okedi , Saphne…" at bounding box center [266, 46] width 150 height 15
paste input "Cibinqo , [MEDICAL_DATA] , [MEDICAL_DATA] , [MEDICAL_DATA] , [MEDICAL_DATA] , […"
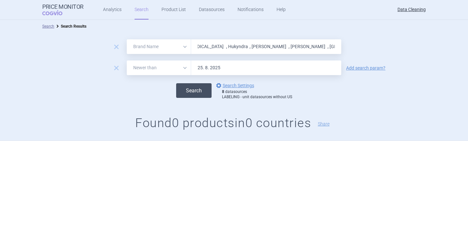
type input "Cibinqo , [MEDICAL_DATA] , [MEDICAL_DATA] , [MEDICAL_DATA] , [MEDICAL_DATA] , […"
click at [197, 94] on button "Search" at bounding box center [193, 90] width 35 height 15
click at [237, 86] on link "options Search Settings" at bounding box center [234, 86] width 39 height 8
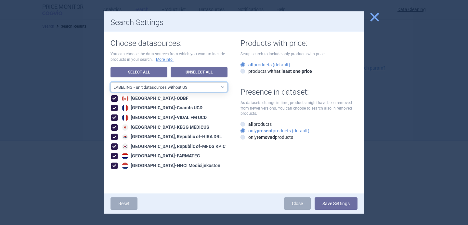
click at [207, 87] on select "All data sources LABELING - unit datasources without US LABELING - nonunit data…" at bounding box center [168, 87] width 117 height 10
select select "194b0200-cf1c-4e35-97df-3b55a106476a"
click at [110, 82] on select "All data sources LABELING - unit datasources without US LABELING - nonunit data…" at bounding box center [168, 87] width 117 height 10
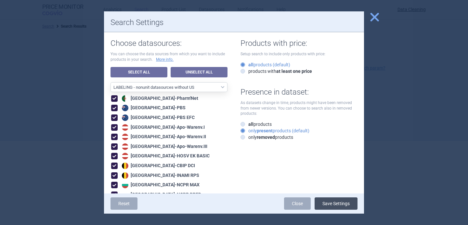
click at [347, 202] on button "Save Settings" at bounding box center [335, 203] width 43 height 12
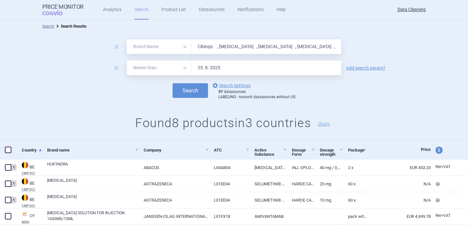
scroll to position [86, 0]
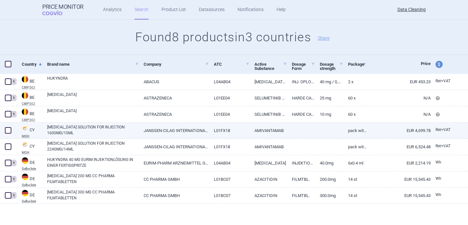
click at [103, 126] on link "[MEDICAL_DATA] SOLUTION FOR INJECTION 1600MG/10ML" at bounding box center [93, 130] width 92 height 12
select select "EUR"
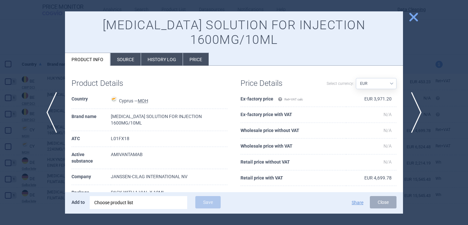
click at [124, 205] on div "Choose product list" at bounding box center [138, 202] width 88 height 13
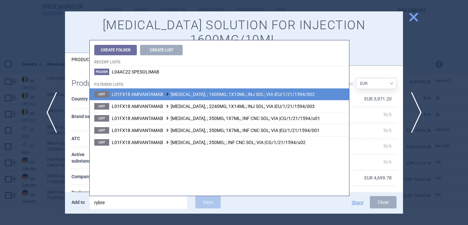
type input "rybre"
click at [194, 94] on span "L01FX18 AMIVANTAMAB [MEDICAL_DATA]; ; 1600MG; 1X10ML; INJ SOL; VIA |EU/1/21/159…" at bounding box center [213, 94] width 203 height 5
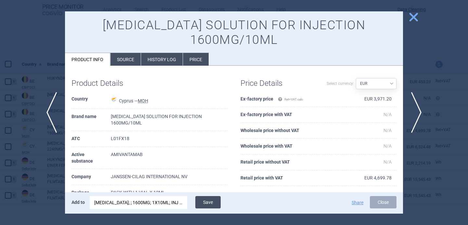
click at [213, 202] on button "Save" at bounding box center [207, 202] width 25 height 12
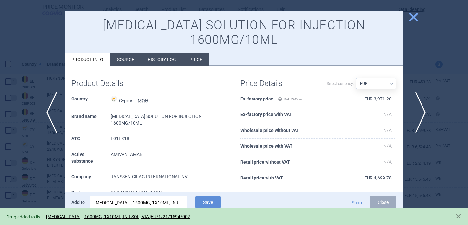
click at [421, 117] on span "next" at bounding box center [418, 112] width 15 height 41
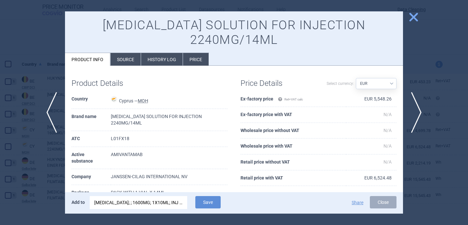
click at [150, 204] on div "[MEDICAL_DATA]; ; 1600MG; 1X10ML; INJ SOL; VIA |EU/1/21/1594/002" at bounding box center [138, 202] width 88 height 13
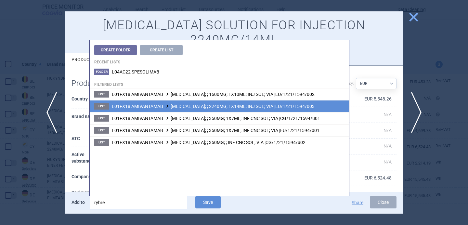
click at [201, 108] on span "L01FX18 AMIVANTAMAB [MEDICAL_DATA]; ; 2240MG; 1X14ML; INJ SOL; VIA |EU/1/21/159…" at bounding box center [213, 106] width 203 height 5
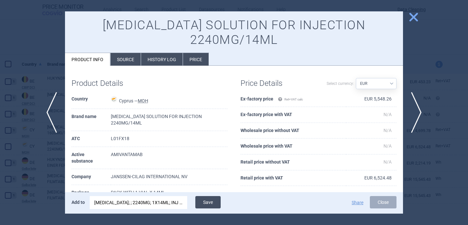
click at [215, 199] on button "Save" at bounding box center [207, 202] width 25 height 12
click at [44, 179] on div at bounding box center [234, 112] width 468 height 225
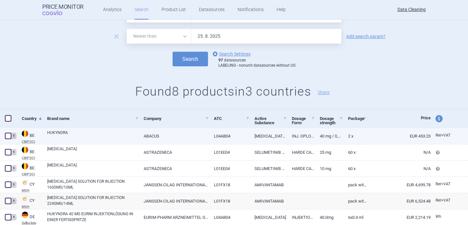
scroll to position [14, 0]
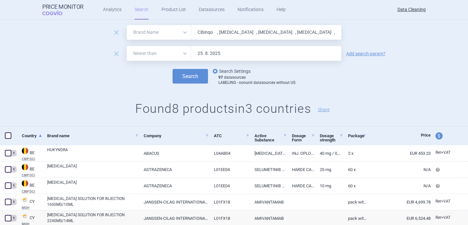
click at [229, 69] on link "options Search Settings" at bounding box center [230, 71] width 39 height 8
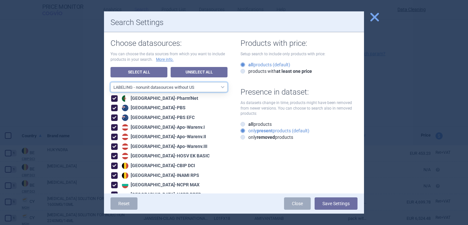
click at [206, 84] on select "All data sources LABELING - unit datasources without US LABELING - nonunit data…" at bounding box center [168, 87] width 117 height 10
select select "8989dc10-0f59-46fa-8fa1-2d950f31f8cb"
click at [110, 82] on select "All data sources LABELING - unit datasources without US LABELING - nonunit data…" at bounding box center [168, 87] width 117 height 10
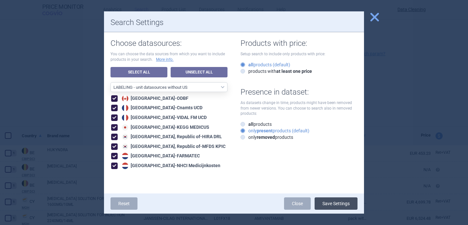
click at [338, 201] on button "Save Settings" at bounding box center [335, 203] width 43 height 12
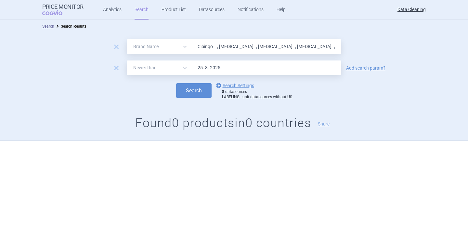
click at [239, 47] on input "Cibinqo , [MEDICAL_DATA] , [MEDICAL_DATA] , [MEDICAL_DATA] , [MEDICAL_DATA] , […" at bounding box center [266, 46] width 150 height 15
paste input "Minjuvi , Bimzelx , Byooviz , [PERSON_NAME] , [PERSON_NAME] , Ryeqo , [PERSON_N…"
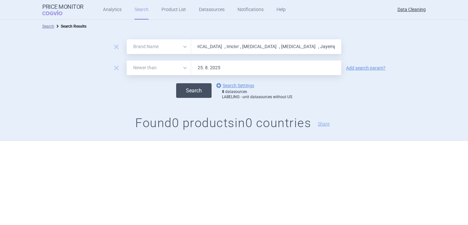
type input "Minjuvi , Bimzelx , Byooviz , [PERSON_NAME] , [PERSON_NAME] , Ryeqo , [PERSON_N…"
click at [202, 87] on button "Search" at bounding box center [193, 90] width 35 height 15
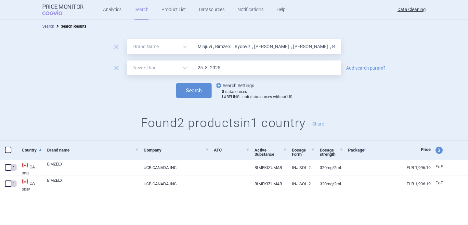
click at [232, 83] on link "options Search Settings" at bounding box center [234, 86] width 39 height 8
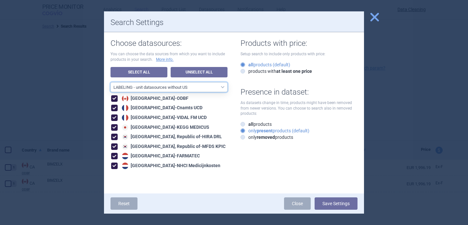
click at [219, 87] on select "All data sources LABELING - unit datasources without US LABELING - nonunit data…" at bounding box center [168, 87] width 117 height 10
select select "194b0200-cf1c-4e35-97df-3b55a106476a"
click at [110, 82] on select "All data sources LABELING - unit datasources without US LABELING - nonunit data…" at bounding box center [168, 87] width 117 height 10
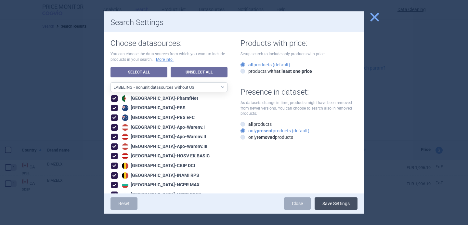
click at [348, 199] on button "Save Settings" at bounding box center [335, 203] width 43 height 12
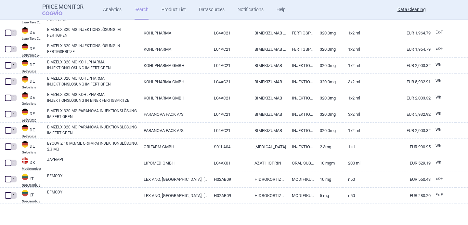
scroll to position [61, 0]
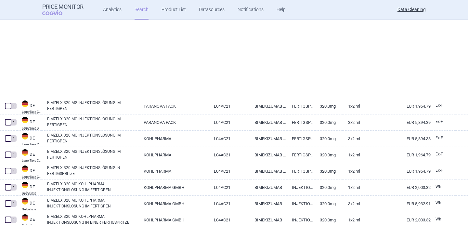
select select "brandName"
select select "newerThan"
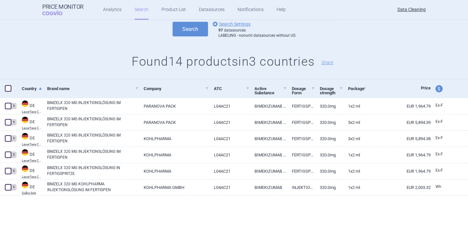
scroll to position [0, 0]
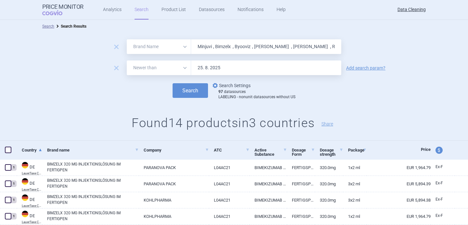
click at [232, 85] on link "options Search Settings" at bounding box center [230, 86] width 39 height 8
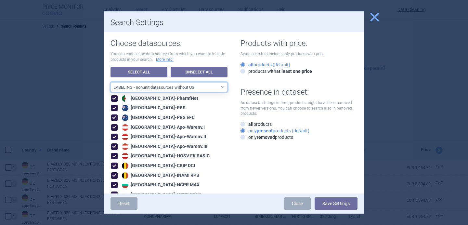
click at [221, 84] on select "All data sources LABELING - unit datasources without US LABELING - nonunit data…" at bounding box center [168, 87] width 117 height 10
select select "8989dc10-0f59-46fa-8fa1-2d950f31f8cb"
click at [110, 82] on select "All data sources LABELING - unit datasources without US LABELING - nonunit data…" at bounding box center [168, 87] width 117 height 10
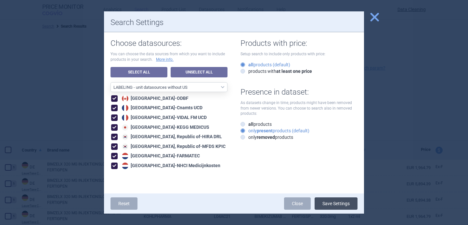
click at [334, 205] on button "Save Settings" at bounding box center [335, 203] width 43 height 12
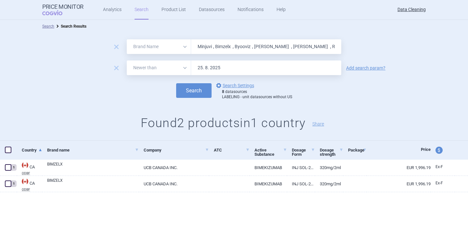
click at [201, 49] on input "Minjuvi , Bimzelx , Byooviz , [PERSON_NAME] , [PERSON_NAME] , Ryeqo , [PERSON_N…" at bounding box center [266, 46] width 150 height 15
paste input "Lydisilka , [MEDICAL_DATA] , [MEDICAL_DATA] , [MEDICAL_DATA] , [MEDICAL_DATA] ,…"
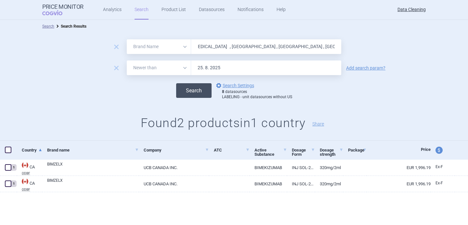
type input "Lydisilka , [MEDICAL_DATA] , [MEDICAL_DATA] , [MEDICAL_DATA] , [MEDICAL_DATA] ,…"
click at [205, 88] on button "Search" at bounding box center [193, 90] width 35 height 15
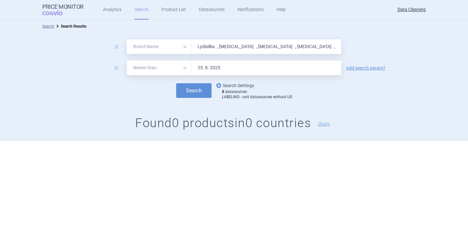
click at [235, 85] on link "options Search Settings" at bounding box center [234, 86] width 39 height 8
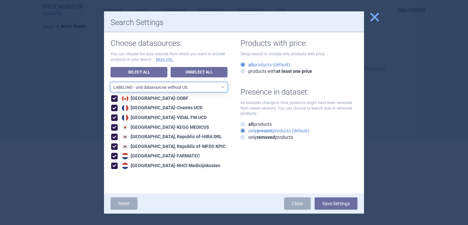
click at [206, 89] on select "All data sources LABELING - unit datasources without US LABELING - nonunit data…" at bounding box center [168, 87] width 117 height 10
click at [110, 82] on select "All data sources LABELING - unit datasources without US LABELING - nonunit data…" at bounding box center [168, 87] width 117 height 10
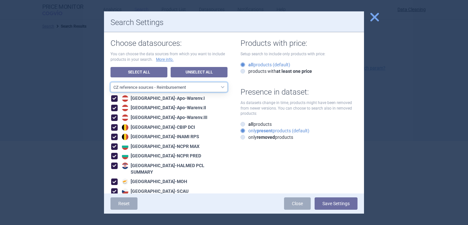
click at [205, 90] on select "All data sources LABELING - unit datasources without US LABELING - nonunit data…" at bounding box center [168, 87] width 117 height 10
select select "194b0200-cf1c-4e35-97df-3b55a106476a"
click at [110, 82] on select "All data sources LABELING - unit datasources without US LABELING - nonunit data…" at bounding box center [168, 87] width 117 height 10
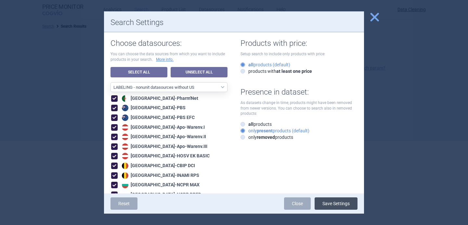
click at [336, 203] on button "Save Settings" at bounding box center [335, 203] width 43 height 12
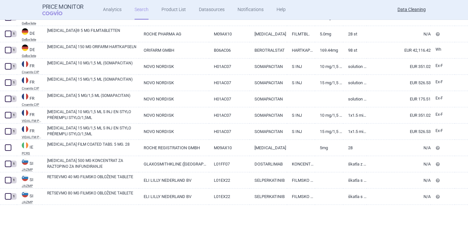
scroll to position [232, 0]
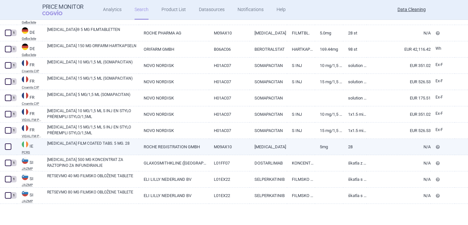
click at [96, 152] on link "[MEDICAL_DATA] FILM COATED TABS. 5 MG. 28" at bounding box center [93, 146] width 92 height 12
select select "EUR"
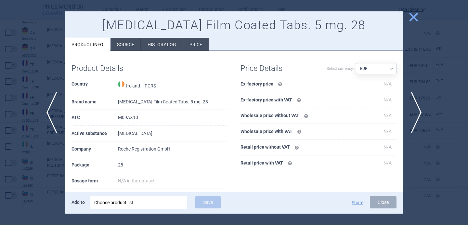
click at [106, 199] on div "Choose product list" at bounding box center [138, 202] width 88 height 13
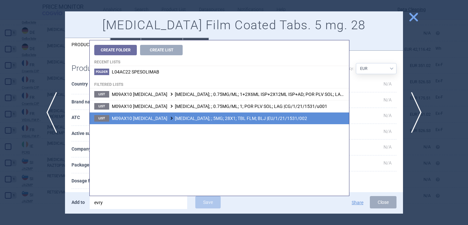
type input "evry"
click at [188, 120] on span "M09AX10 [MEDICAL_DATA] [MEDICAL_DATA]; ; 5MG; 28X1; TBL FLM; BLJ |EU/1/21/1531/…" at bounding box center [209, 118] width 195 height 5
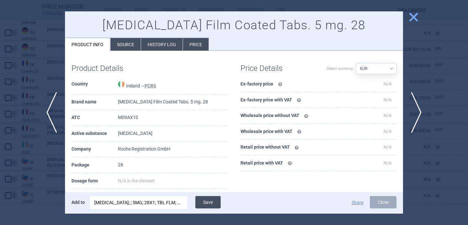
click at [209, 207] on button "Save" at bounding box center [207, 202] width 25 height 12
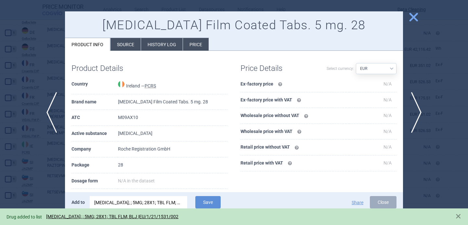
click at [29, 146] on div at bounding box center [234, 112] width 468 height 225
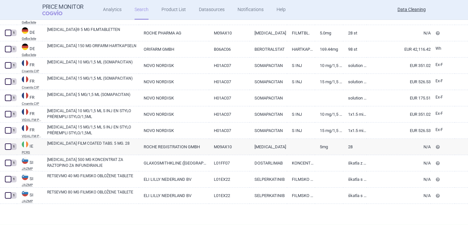
scroll to position [92, 0]
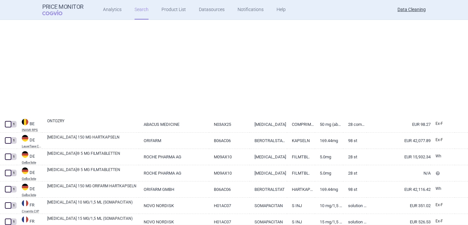
select select "brandName"
select select "newerThan"
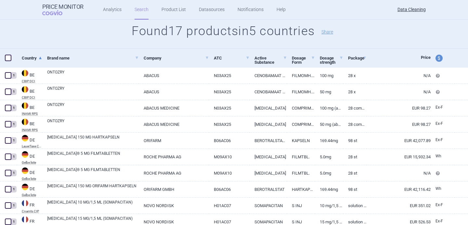
scroll to position [0, 0]
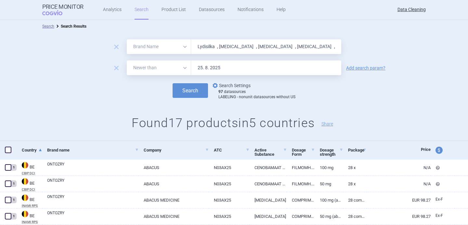
click at [228, 85] on link "options Search Settings" at bounding box center [230, 86] width 39 height 8
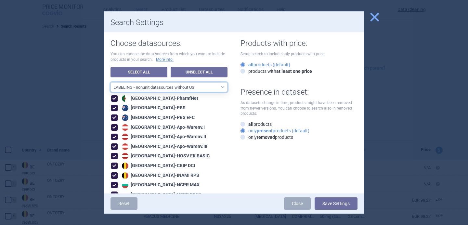
click at [215, 84] on select "All data sources LABELING - unit datasources without US LABELING - nonunit data…" at bounding box center [168, 87] width 117 height 10
select select "8989dc10-0f59-46fa-8fa1-2d950f31f8cb"
click at [110, 82] on select "All data sources LABELING - unit datasources without US LABELING - nonunit data…" at bounding box center [168, 87] width 117 height 10
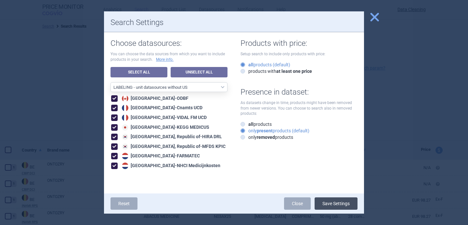
click at [345, 204] on button "Save Settings" at bounding box center [335, 203] width 43 height 12
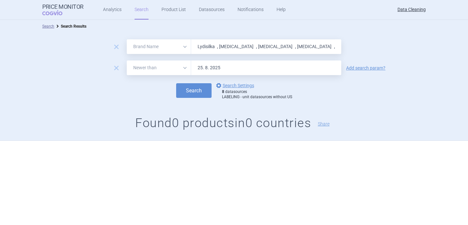
click at [214, 49] on input "Lydisilka , [MEDICAL_DATA] , [MEDICAL_DATA] , [MEDICAL_DATA] , [MEDICAL_DATA] ,…" at bounding box center [266, 46] width 150 height 15
paste input "Ogluo , Yuflyma , [MEDICAL_DATA] , [MEDICAL_DATA] , [MEDICAL_DATA] , [PERSON_NA…"
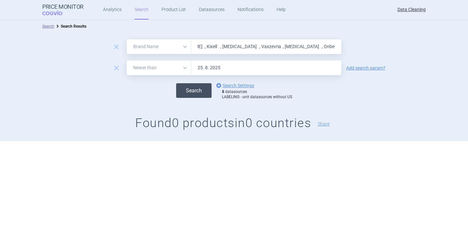
type input "Ogluo , Yuflyma , [MEDICAL_DATA] , [MEDICAL_DATA] , [MEDICAL_DATA] , [PERSON_NA…"
click at [193, 93] on button "Search" at bounding box center [193, 90] width 35 height 15
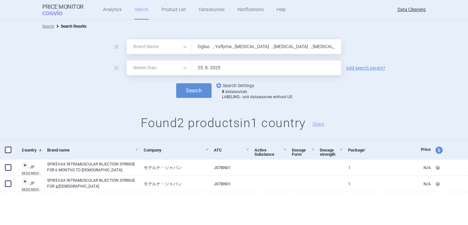
click at [222, 84] on span "options" at bounding box center [219, 86] width 8 height 8
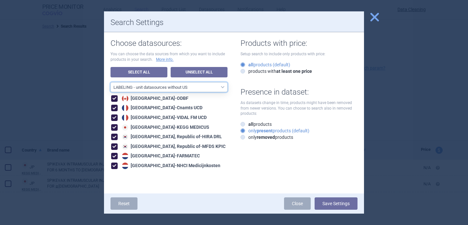
click at [208, 86] on select "All data sources LABELING - unit datasources without US LABELING - nonunit data…" at bounding box center [168, 87] width 117 height 10
select select "194b0200-cf1c-4e35-97df-3b55a106476a"
click at [110, 82] on select "All data sources LABELING - unit datasources without US LABELING - nonunit data…" at bounding box center [168, 87] width 117 height 10
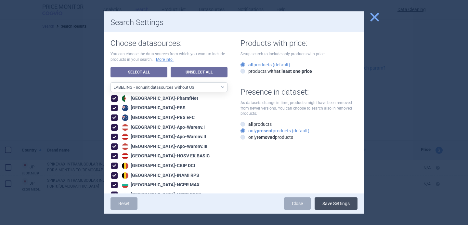
click at [331, 199] on button "Save Settings" at bounding box center [335, 203] width 43 height 12
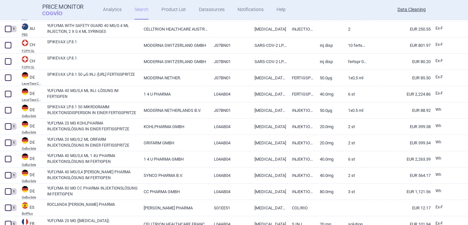
scroll to position [236, 0]
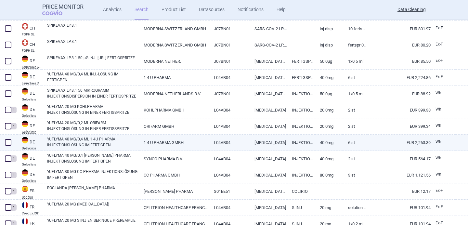
click at [107, 143] on link "YUFLYMA 40 MG/0,4 ML 1 4U PHARMA INJEKTIONSLÖSUNG IM FERTIGPEN" at bounding box center [93, 142] width 92 height 12
select select "EUR"
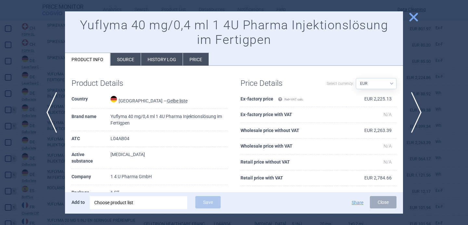
click at [146, 203] on div "Choose product list" at bounding box center [138, 202] width 88 height 13
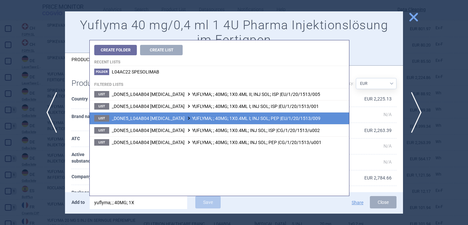
type input "yuflyma; ; 40MG; 1X"
click at [326, 113] on li "List _DONE5_L04AB04 [MEDICAL_DATA] YUFLYMA; ; 40MG; 1X0.4ML I; INJ SOL; PEP |EU…" at bounding box center [219, 118] width 259 height 12
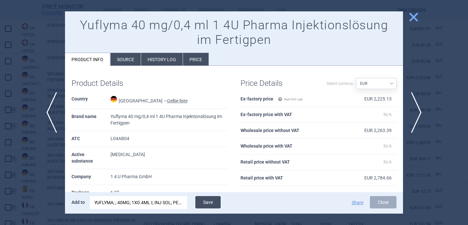
click at [208, 204] on button "Save" at bounding box center [207, 202] width 25 height 12
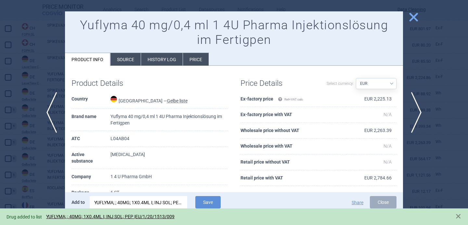
click at [38, 184] on div at bounding box center [234, 112] width 468 height 225
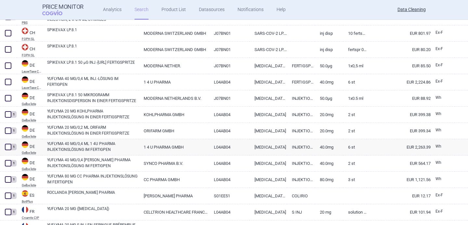
scroll to position [226, 0]
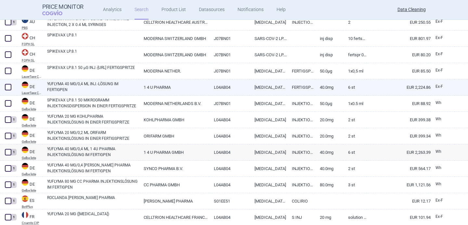
click at [9, 87] on span at bounding box center [8, 87] width 6 height 6
checkbox input "true"
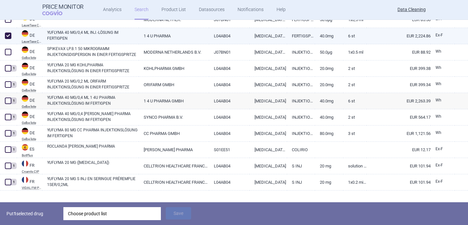
scroll to position [281, 0]
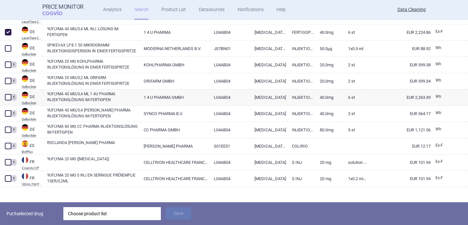
click at [105, 212] on div "Choose product list" at bounding box center [112, 213] width 88 height 13
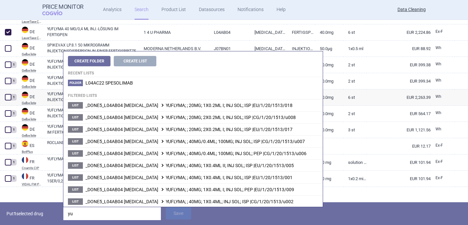
type input "y"
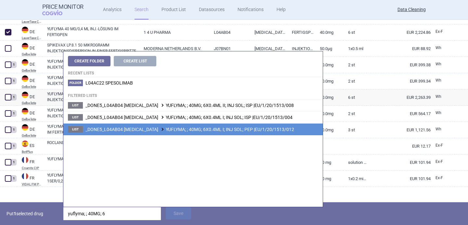
type input "yuflyma; ; 40MG; 6"
click at [185, 130] on span "_DONE5_L04AB04 [MEDICAL_DATA] YUFLYMA; ; 40MG; 6X0.4ML I; INJ SOL; PEP |EU/1/20…" at bounding box center [189, 129] width 209 height 5
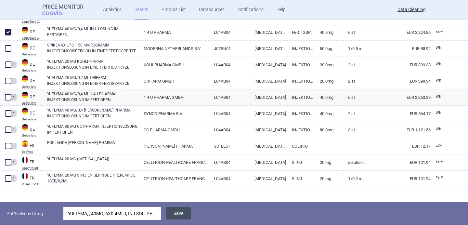
click at [179, 216] on button "Save" at bounding box center [178, 213] width 25 height 12
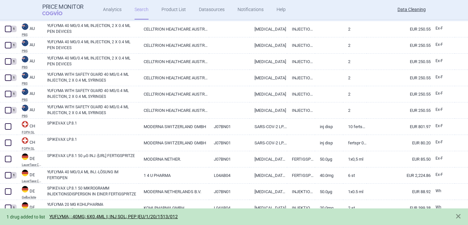
select select "brandName"
select select "newerThan"
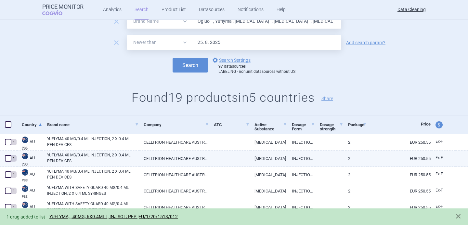
scroll to position [0, 0]
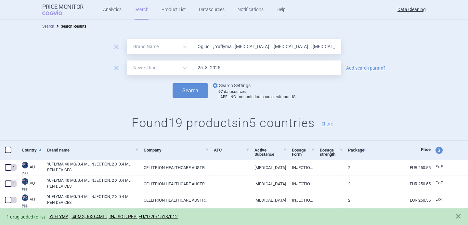
click at [231, 85] on link "options Search Settings" at bounding box center [230, 86] width 39 height 8
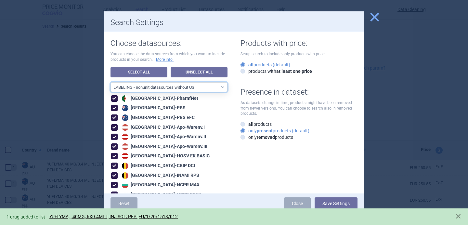
click at [209, 90] on select "All data sources LABELING - unit datasources without US LABELING - nonunit data…" at bounding box center [168, 87] width 117 height 10
select select "8989dc10-0f59-46fa-8fa1-2d950f31f8cb"
click at [110, 82] on select "All data sources LABELING - unit datasources without US LABELING - nonunit data…" at bounding box center [168, 87] width 117 height 10
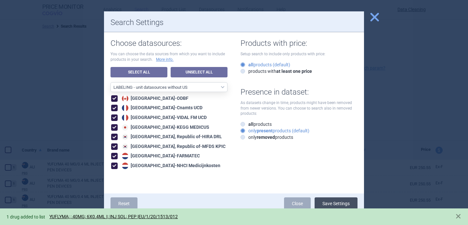
click at [346, 200] on button "Save Settings" at bounding box center [335, 203] width 43 height 12
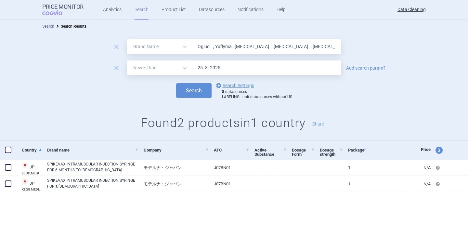
click at [234, 47] on input "Ogluo , Yuflyma , [MEDICAL_DATA] , [MEDICAL_DATA] , [MEDICAL_DATA] , [PERSON_NA…" at bounding box center [266, 46] width 150 height 15
paste input "[MEDICAL_DATA] , [MEDICAL_DATA] , [MEDICAL_DATA] , Rekambys , [GEOGRAPHIC_DATA]…"
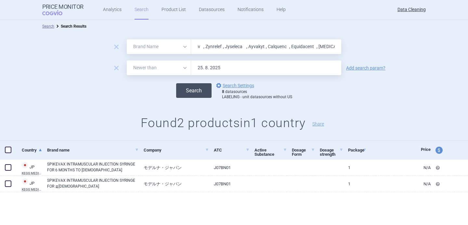
type input "[MEDICAL_DATA] , [MEDICAL_DATA] , [MEDICAL_DATA] , Rekambys , [GEOGRAPHIC_DATA]…"
click at [198, 90] on button "Search" at bounding box center [193, 90] width 35 height 15
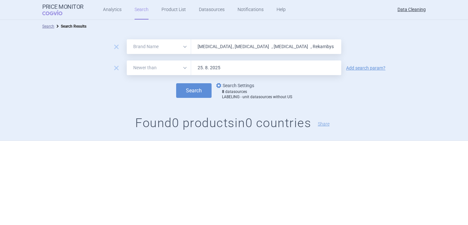
click at [233, 85] on link "options Search Settings" at bounding box center [234, 86] width 39 height 8
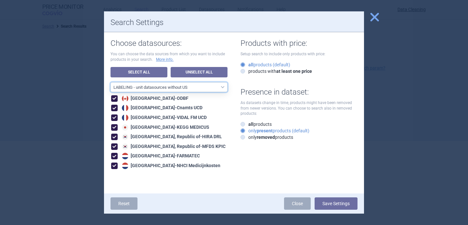
click at [217, 88] on select "All data sources LABELING - unit datasources without US LABELING - nonunit data…" at bounding box center [168, 87] width 117 height 10
select select "194b0200-cf1c-4e35-97df-3b55a106476a"
click at [110, 82] on select "All data sources LABELING - unit datasources without US LABELING - nonunit data…" at bounding box center [168, 87] width 117 height 10
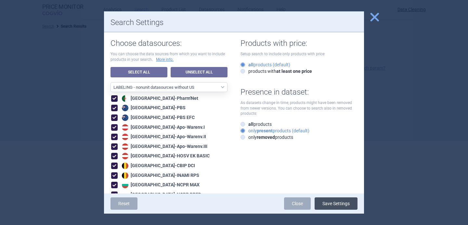
click at [328, 200] on button "Save Settings" at bounding box center [335, 203] width 43 height 12
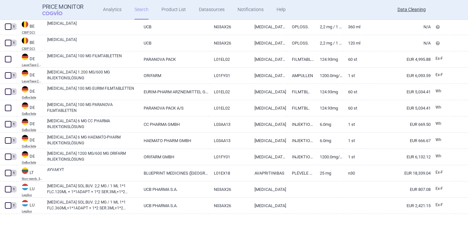
select select "brandName"
select select "newerThan"
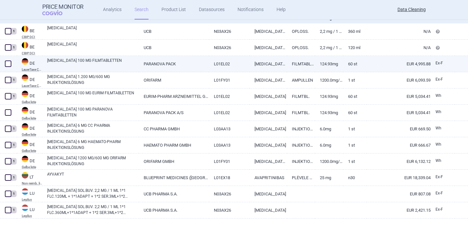
click at [9, 63] on span at bounding box center [8, 63] width 6 height 6
checkbox input "true"
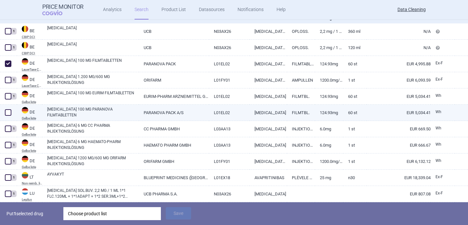
click at [12, 112] on span at bounding box center [8, 113] width 10 height 10
checkbox input "true"
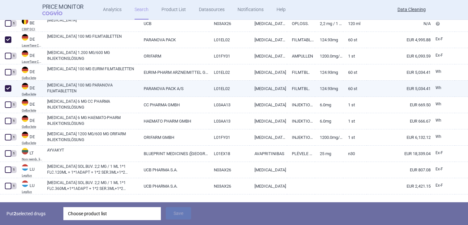
scroll to position [165, 0]
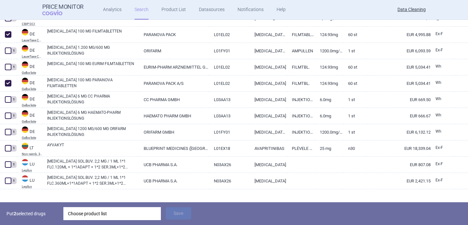
click at [77, 210] on div "Choose product list" at bounding box center [112, 213] width 88 height 13
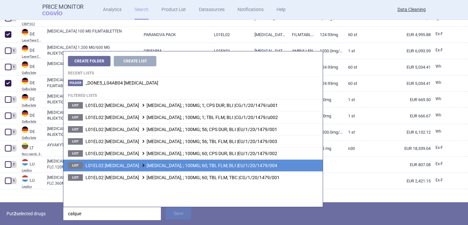
type input "calque"
click at [142, 166] on span at bounding box center [143, 165] width 6 height 4
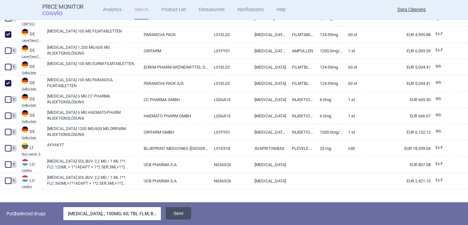
click at [182, 214] on button "Save" at bounding box center [178, 213] width 25 height 12
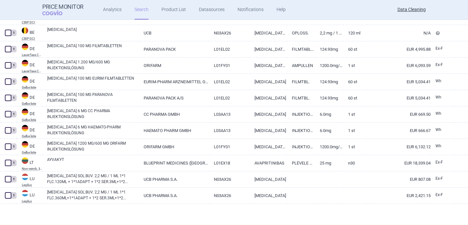
scroll to position [151, 0]
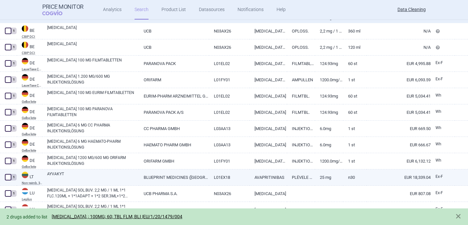
select select "brandName"
select select "newerThan"
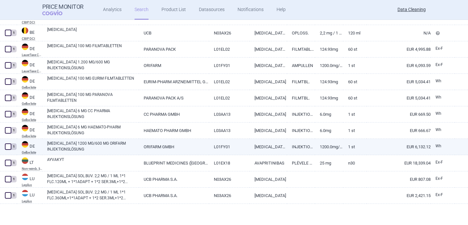
scroll to position [45, 0]
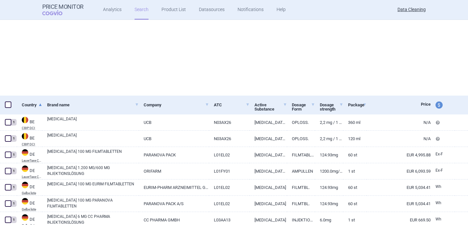
select select "brandName"
select select "newerThan"
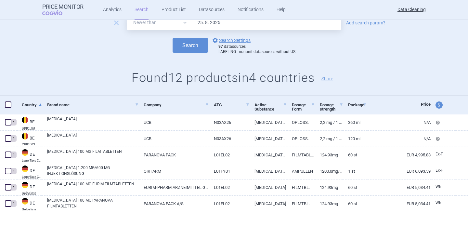
scroll to position [0, 0]
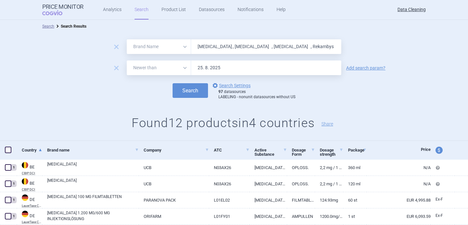
click at [222, 44] on input "[MEDICAL_DATA] , [MEDICAL_DATA] , [MEDICAL_DATA] , Rekambys , [GEOGRAPHIC_DATA]…" at bounding box center [266, 46] width 150 height 15
paste input "[MEDICAL_DATA] , Supemtek"
type input "[MEDICAL_DATA] , Supemtek ,"
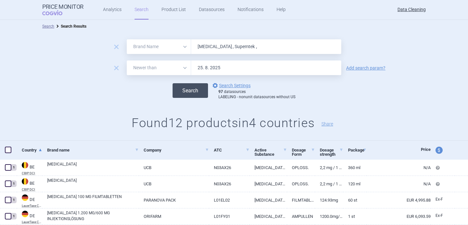
click at [195, 92] on button "Search" at bounding box center [189, 90] width 35 height 15
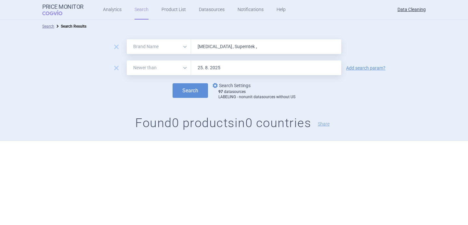
click at [224, 88] on link "options Search Settings" at bounding box center [230, 86] width 39 height 8
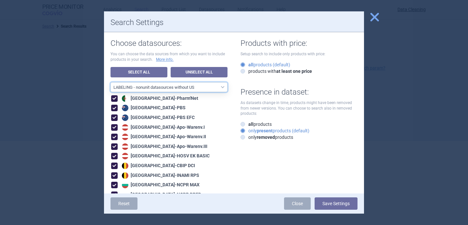
click at [208, 90] on select "All data sources LABELING - unit datasources without US LABELING - nonunit data…" at bounding box center [168, 87] width 117 height 10
select select "8989dc10-0f59-46fa-8fa1-2d950f31f8cb"
click at [110, 82] on select "All data sources LABELING - unit datasources without US LABELING - nonunit data…" at bounding box center [168, 87] width 117 height 10
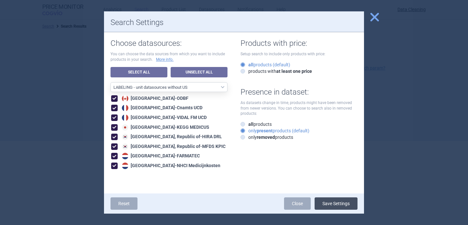
click at [336, 206] on button "Save Settings" at bounding box center [335, 203] width 43 height 12
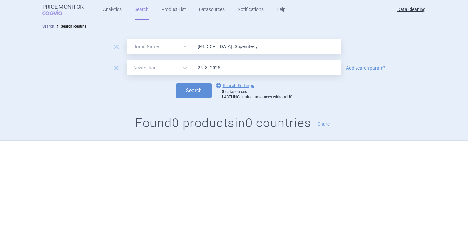
click at [207, 52] on input "[MEDICAL_DATA] , Supemtek ," at bounding box center [266, 46] width 150 height 15
paste input "Budesonid , Budezonid , [MEDICAL_DATA] , BOOSTRIX , BOOSTRIX , BOOSTRIX , [MEDI…"
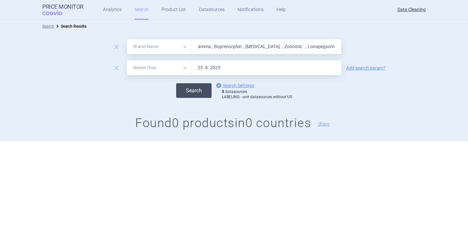
type input "Budesonid , Budezonid , [MEDICAL_DATA] , BOOSTRIX , BOOSTRIX , BOOSTRIX , [MEDI…"
click at [189, 87] on button "Search" at bounding box center [193, 90] width 35 height 15
click at [229, 85] on link "options Search Settings" at bounding box center [234, 86] width 39 height 8
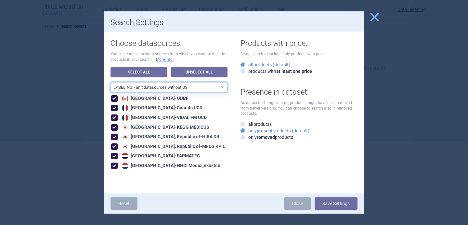
click at [213, 85] on select "All data sources LABELING - unit datasources without US LABELING - nonunit data…" at bounding box center [168, 87] width 117 height 10
select select "194b0200-cf1c-4e35-97df-3b55a106476a"
click at [110, 82] on select "All data sources LABELING - unit datasources without US LABELING - nonunit data…" at bounding box center [168, 87] width 117 height 10
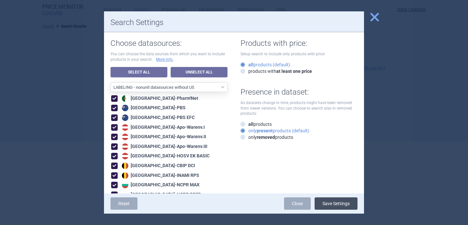
click at [328, 206] on button "Save Settings" at bounding box center [335, 203] width 43 height 12
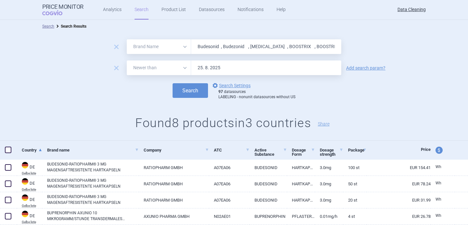
click at [235, 46] on input "Budesonid , Budezonid , [MEDICAL_DATA] , BOOSTRIX , BOOSTRIX , BOOSTRIX , [MEDI…" at bounding box center [266, 46] width 150 height 15
paste input "Sugammadex , [MEDICAL_DATA] , [MEDICAL_DATA] , VidPrevtyn , [MEDICAL_DATA] , Ce…"
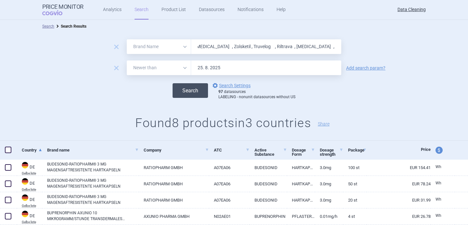
type input "Sugammadex , [MEDICAL_DATA] , [MEDICAL_DATA] , VidPrevtyn , [MEDICAL_DATA] , Ce…"
click at [196, 90] on button "Search" at bounding box center [189, 90] width 35 height 15
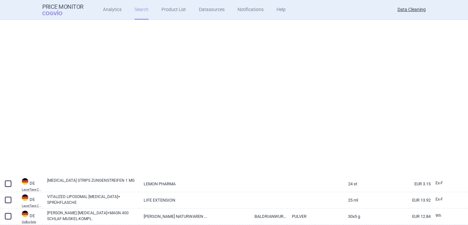
select select "brandName"
select select "newerThan"
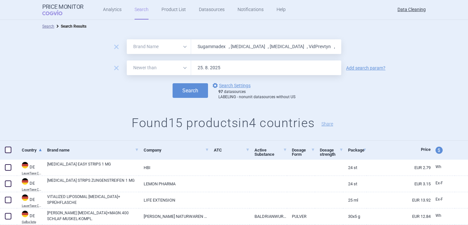
click at [226, 49] on input "Sugammadex , [MEDICAL_DATA] , [MEDICAL_DATA] , VidPrevtyn , [MEDICAL_DATA] , Ce…" at bounding box center [266, 46] width 150 height 15
paste input "[MEDICAL_DATA] , Heplisav , [MEDICAL_DATA] , [MEDICAL_DATA] , Trixeo , Arikayc …"
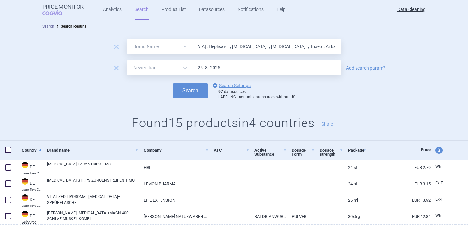
type input "[MEDICAL_DATA] , Heplisav , [MEDICAL_DATA] , [MEDICAL_DATA] , Trixeo , Arikayc …"
click at [172, 83] on button "Search" at bounding box center [189, 90] width 35 height 15
